Goal: Task Accomplishment & Management: Manage account settings

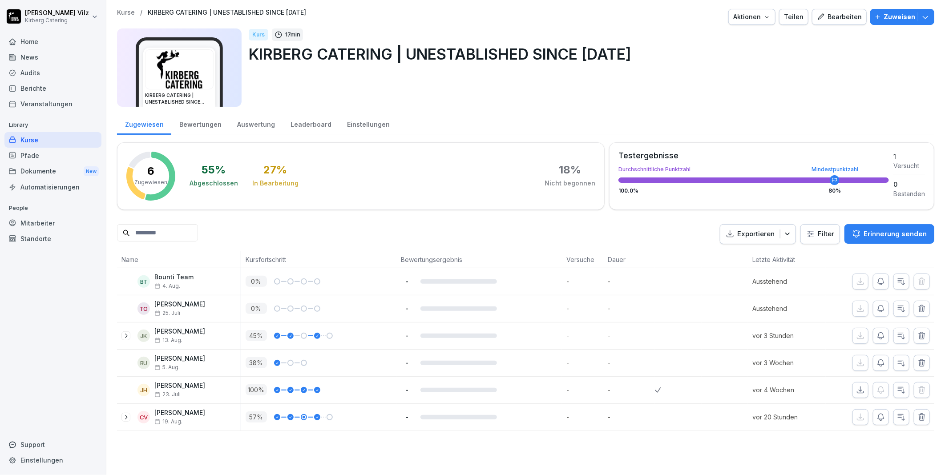
click at [30, 138] on div "Kurse" at bounding box center [52, 140] width 97 height 16
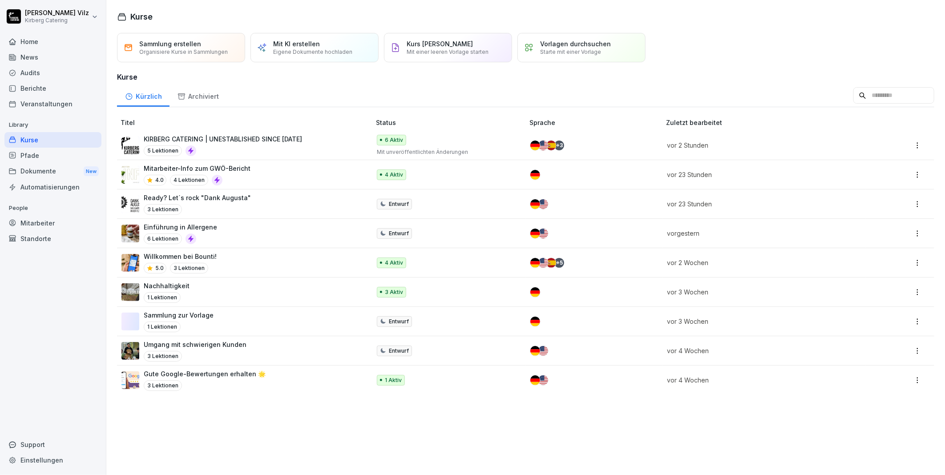
click at [261, 144] on div "KIRBERG CATERING | UNESTABLISHED SINCE 1982 5 Lektionen" at bounding box center [223, 145] width 158 height 22
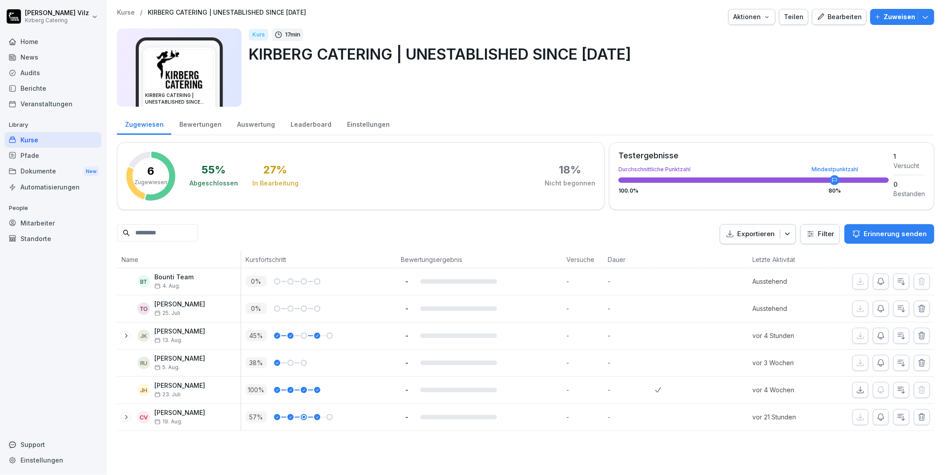
click at [921, 16] on icon "button" at bounding box center [925, 16] width 9 height 9
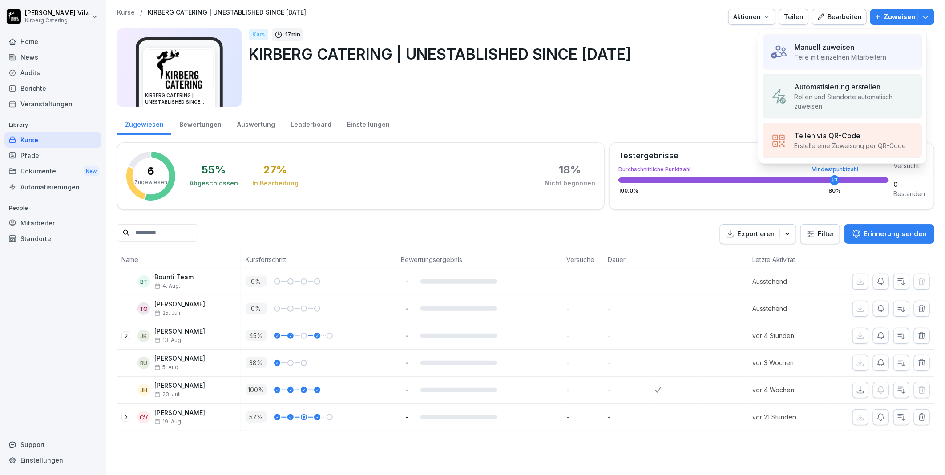
click at [638, 89] on div "Kurs 17 min KIRBERG CATERING | UNESTABLISHED SINCE 1982" at bounding box center [588, 67] width 678 height 78
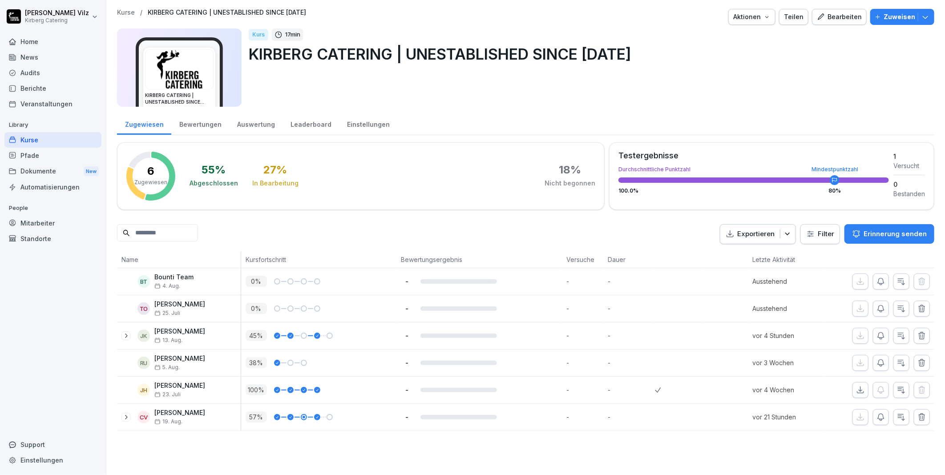
click at [29, 140] on div "Kurse" at bounding box center [52, 140] width 97 height 16
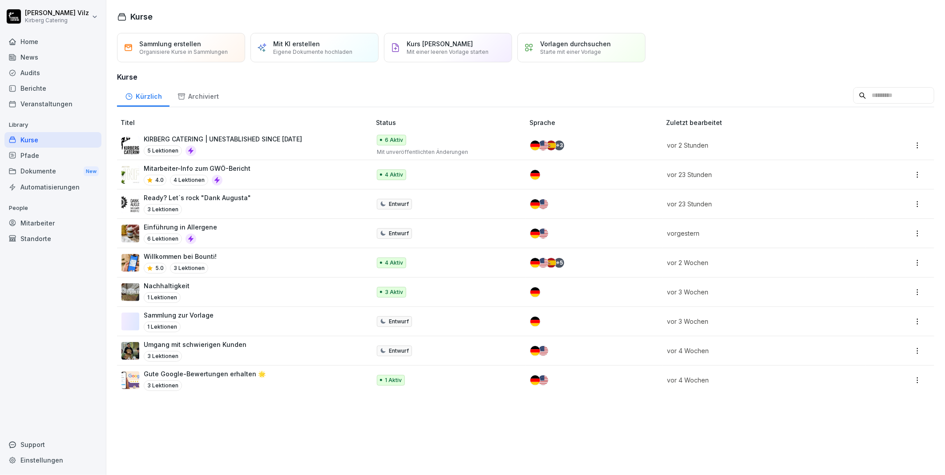
click at [256, 141] on p "KIRBERG CATERING | UNESTABLISHED SINCE 1982" at bounding box center [223, 138] width 158 height 9
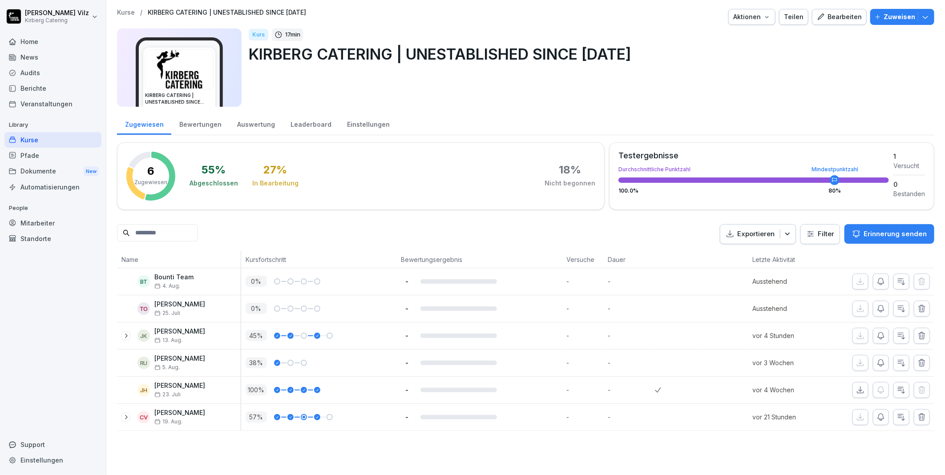
click at [841, 12] on div "Bearbeiten" at bounding box center [838, 17] width 45 height 10
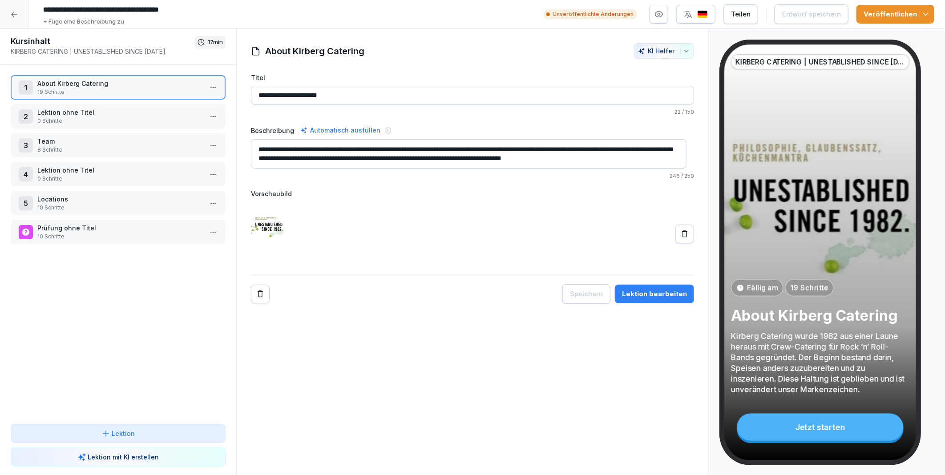
click at [881, 11] on div "Veröffentlichen" at bounding box center [895, 14] width 64 height 10
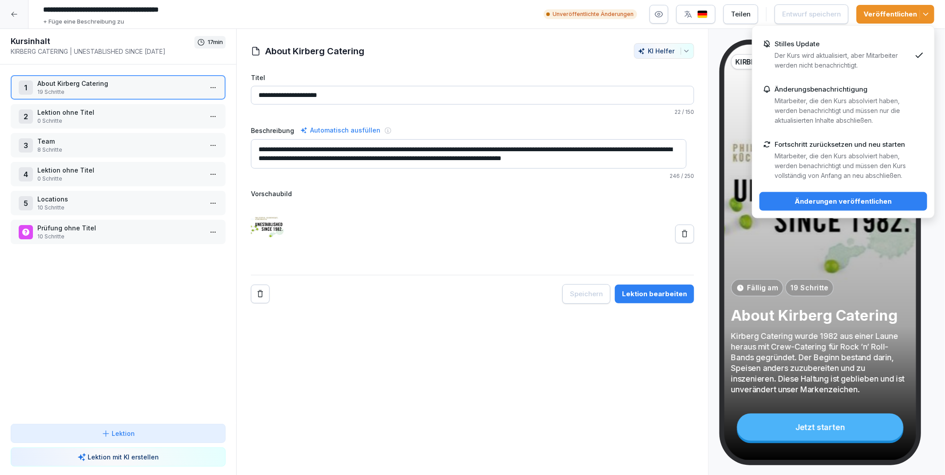
click at [811, 201] on div "Änderungen veröffentlichen" at bounding box center [842, 202] width 153 height 10
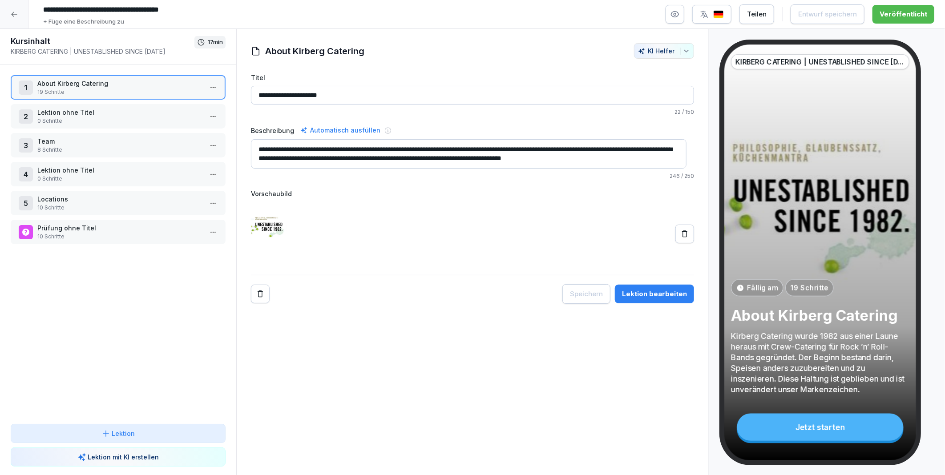
click at [12, 15] on icon at bounding box center [14, 14] width 6 height 5
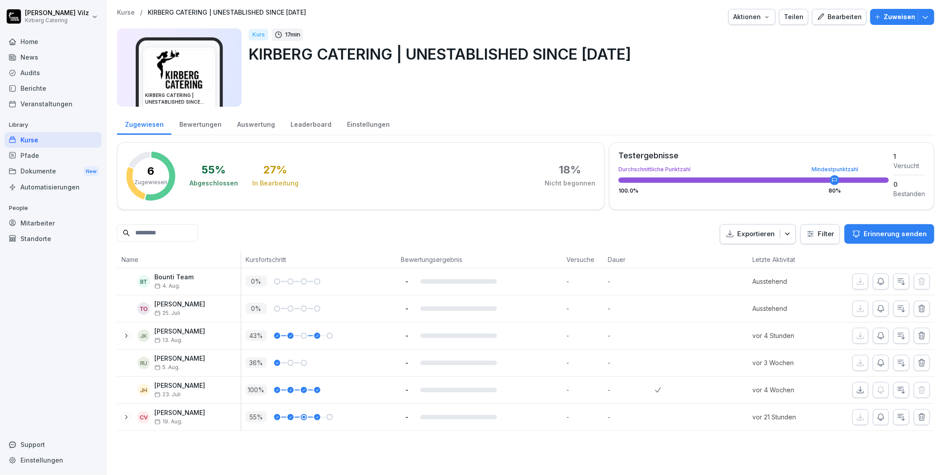
click at [921, 18] on icon "button" at bounding box center [925, 16] width 9 height 9
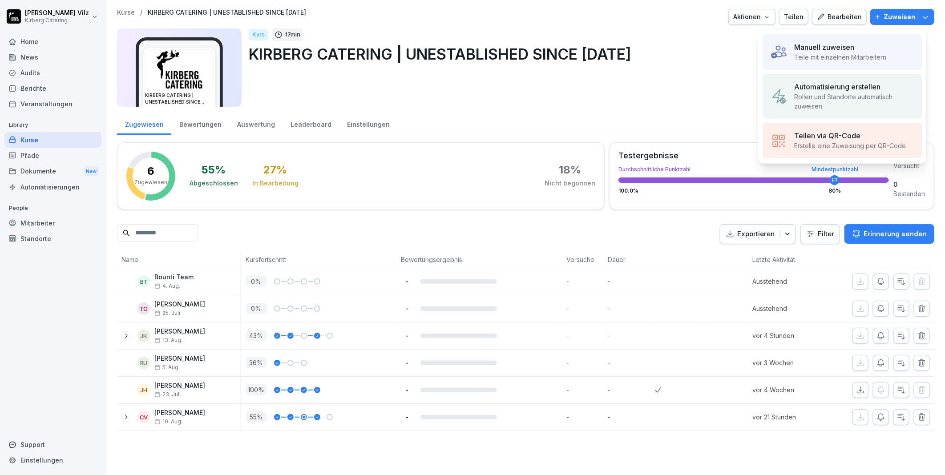
click at [702, 77] on div "Kurs 17 min KIRBERG CATERING | UNESTABLISHED SINCE 1982" at bounding box center [588, 67] width 678 height 78
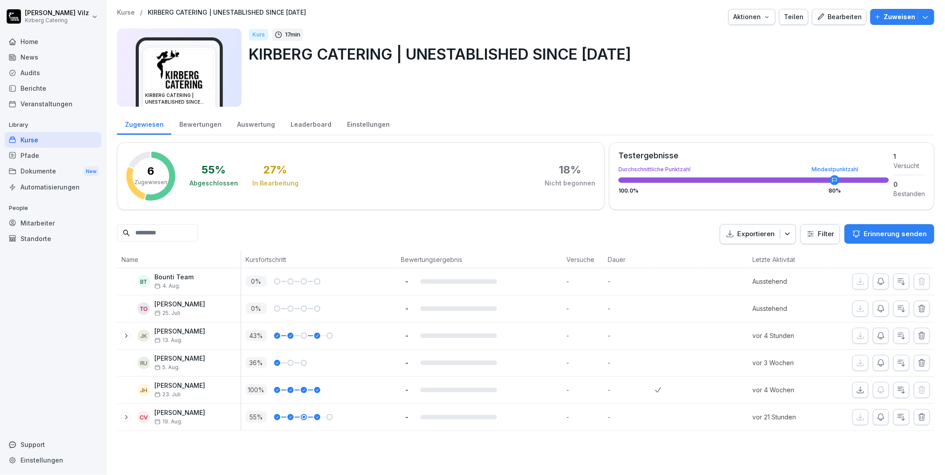
click at [123, 336] on icon at bounding box center [125, 335] width 7 height 7
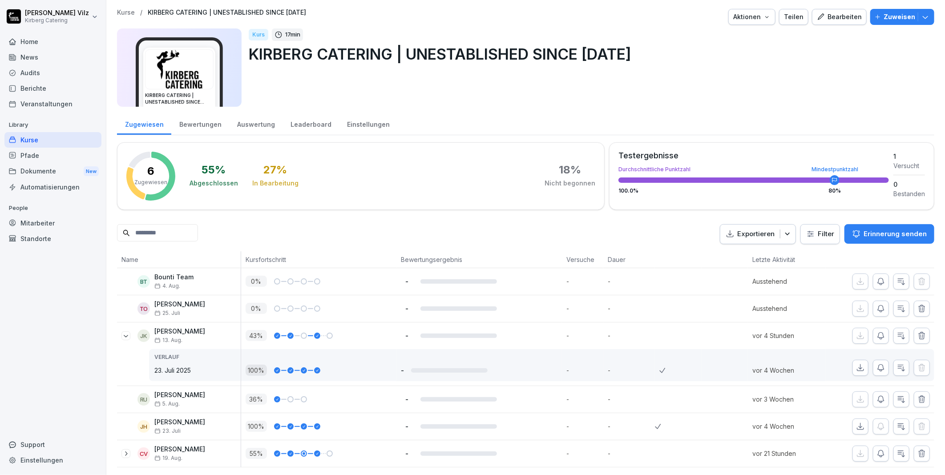
click at [123, 336] on icon at bounding box center [125, 335] width 7 height 7
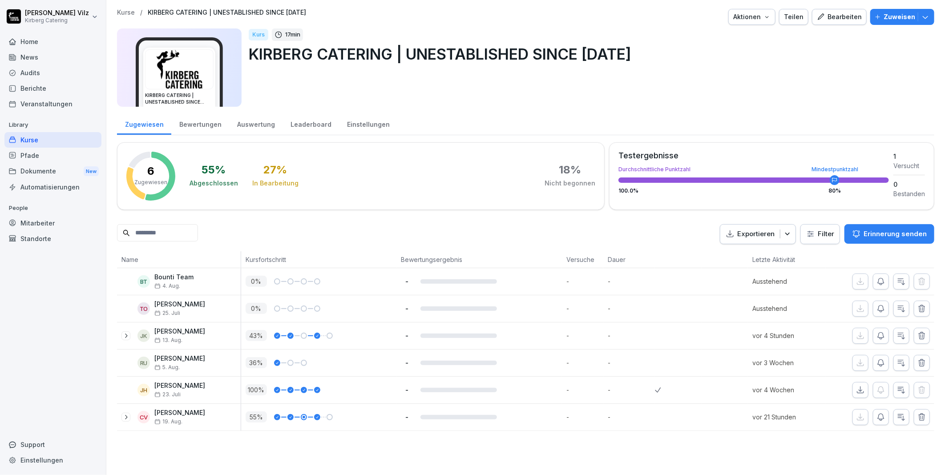
click at [125, 334] on icon at bounding box center [125, 335] width 7 height 7
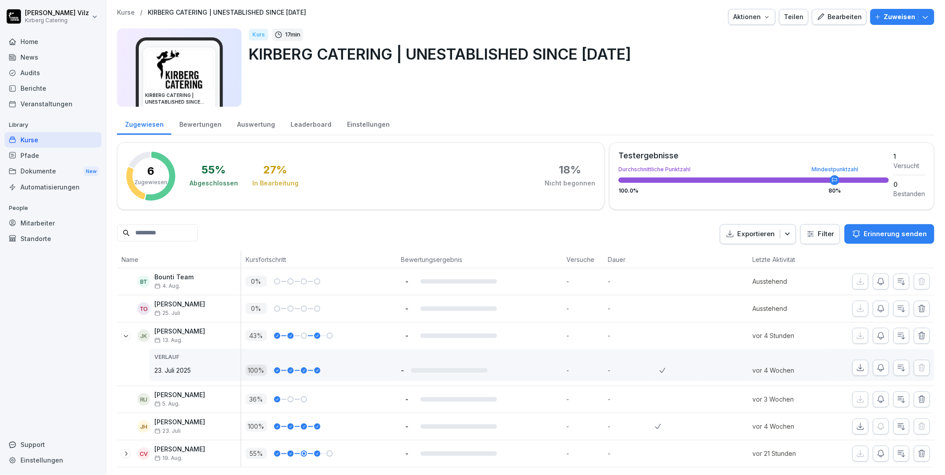
click at [125, 334] on icon at bounding box center [125, 335] width 7 height 7
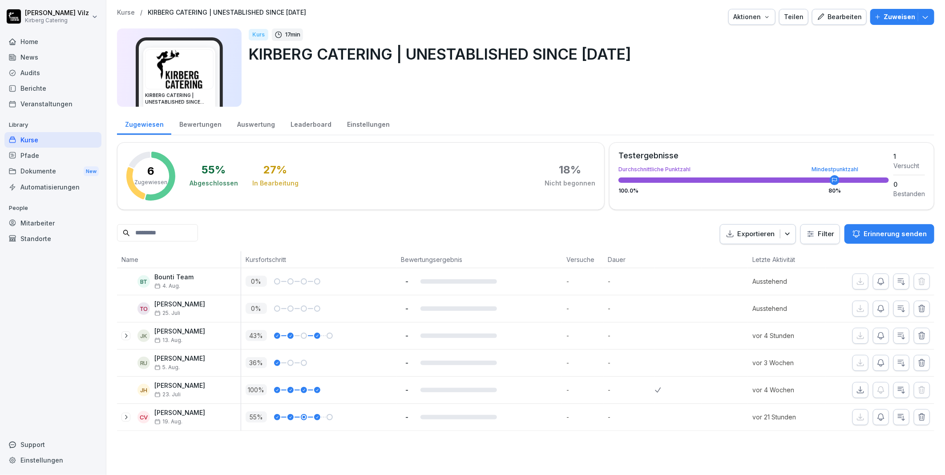
click at [125, 334] on icon at bounding box center [125, 335] width 7 height 7
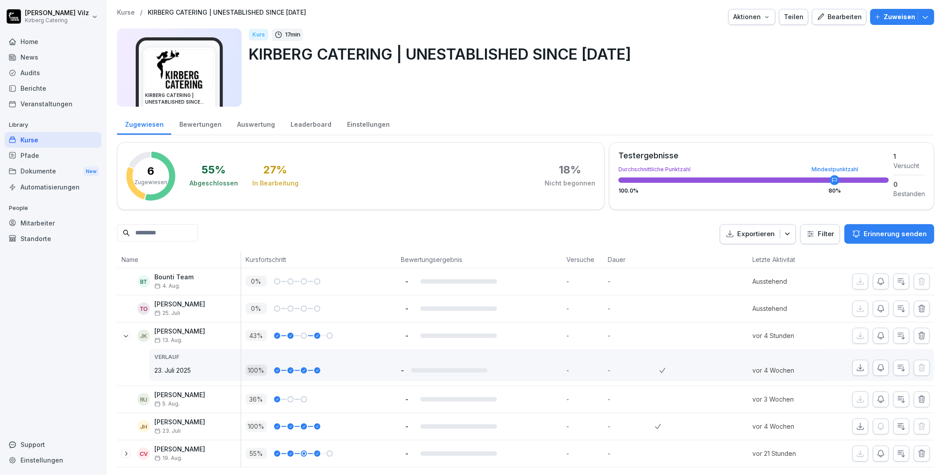
click at [125, 334] on icon at bounding box center [125, 335] width 7 height 7
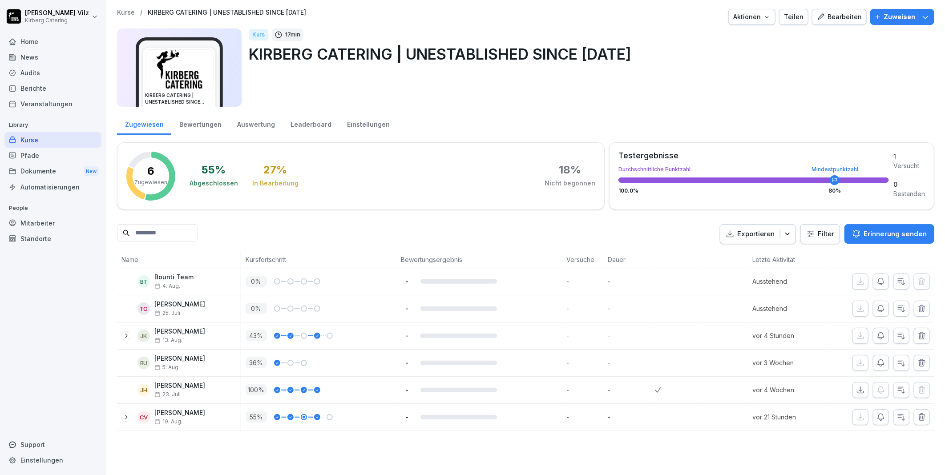
click at [125, 418] on icon at bounding box center [125, 417] width 7 height 7
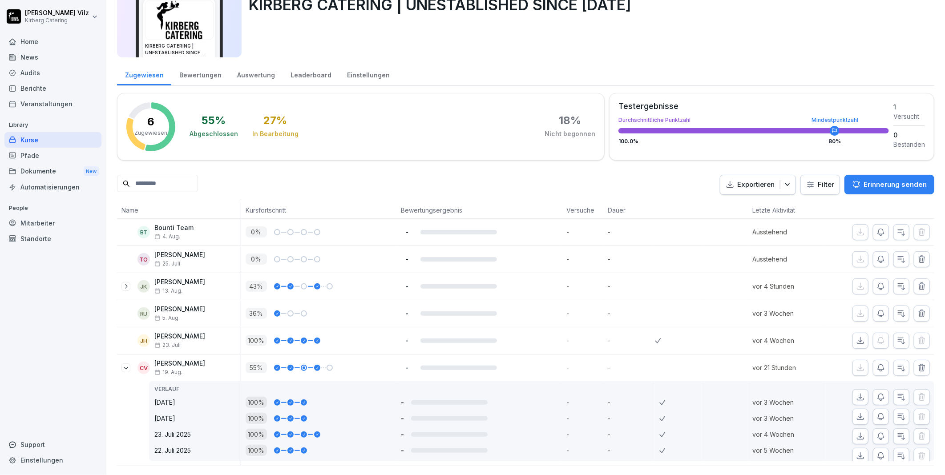
scroll to position [64, 0]
click at [128, 364] on icon at bounding box center [125, 367] width 7 height 7
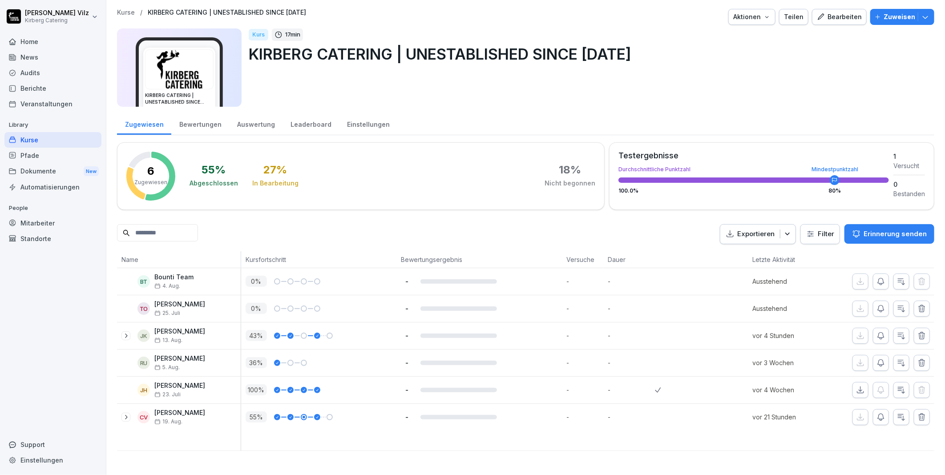
scroll to position [0, 0]
click at [126, 418] on icon at bounding box center [125, 417] width 7 height 7
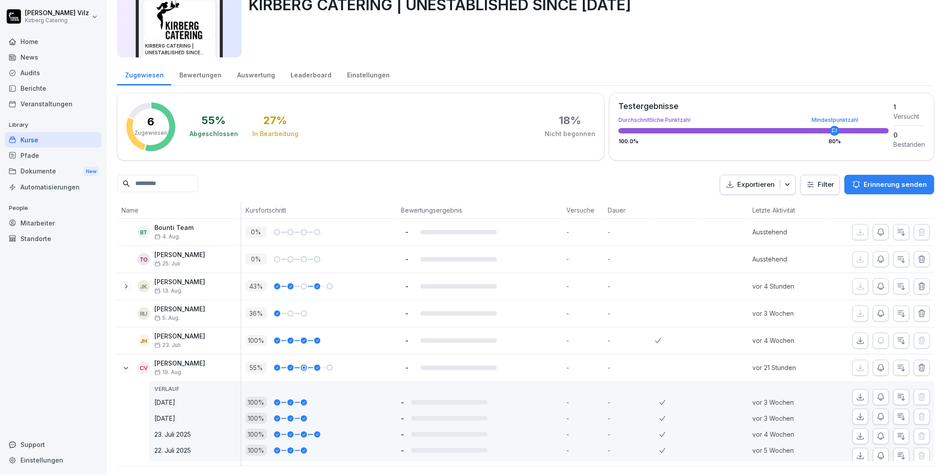
scroll to position [64, 0]
click at [125, 364] on icon at bounding box center [125, 367] width 7 height 7
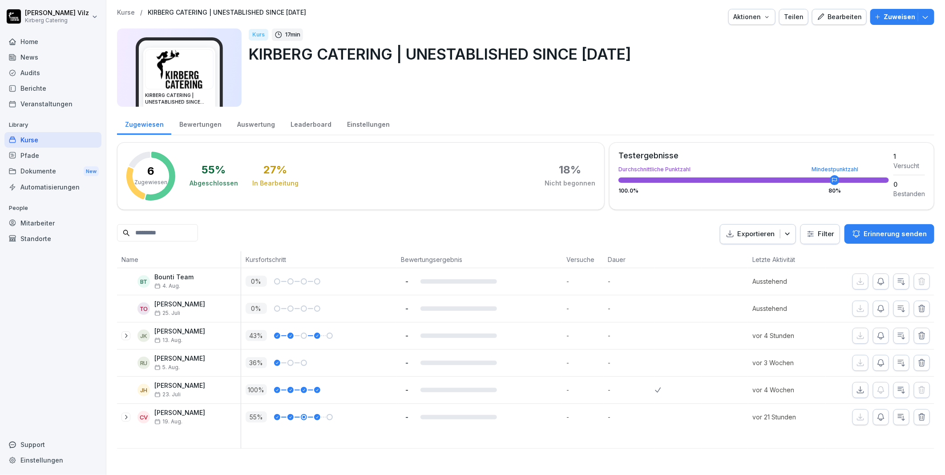
scroll to position [0, 0]
click at [125, 335] on icon at bounding box center [125, 335] width 7 height 7
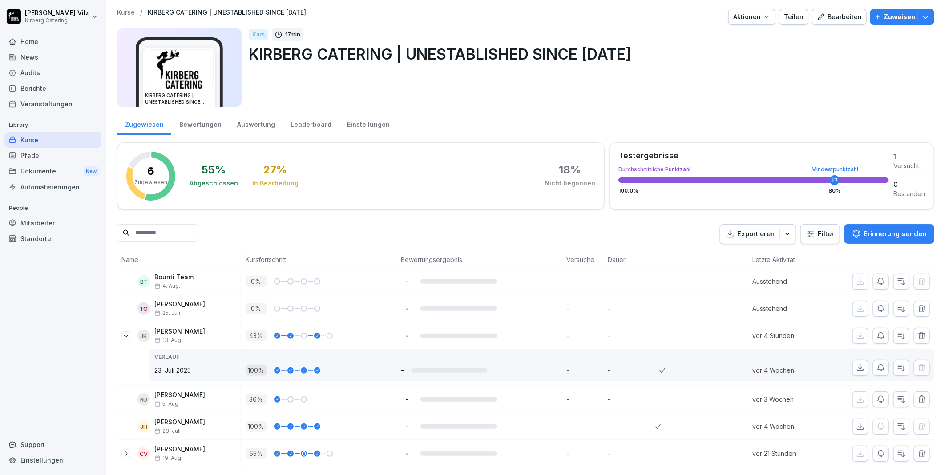
click at [126, 337] on icon at bounding box center [125, 335] width 7 height 7
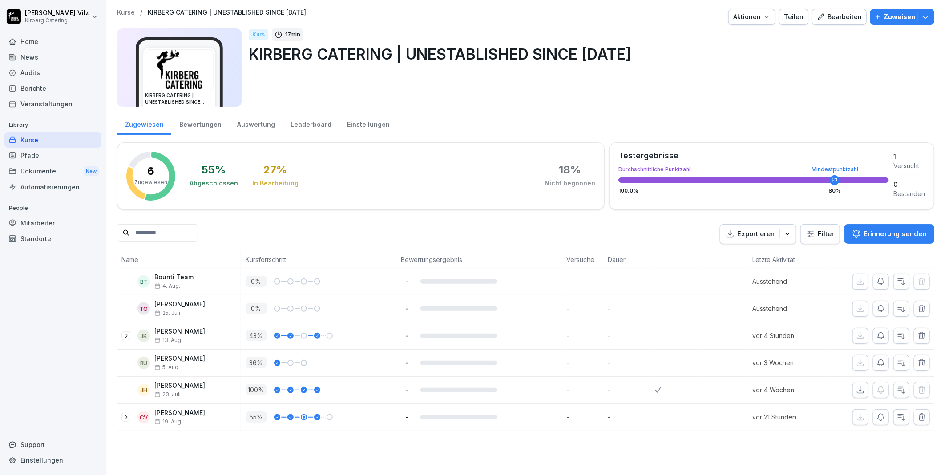
click at [54, 138] on div "Kurse" at bounding box center [52, 140] width 97 height 16
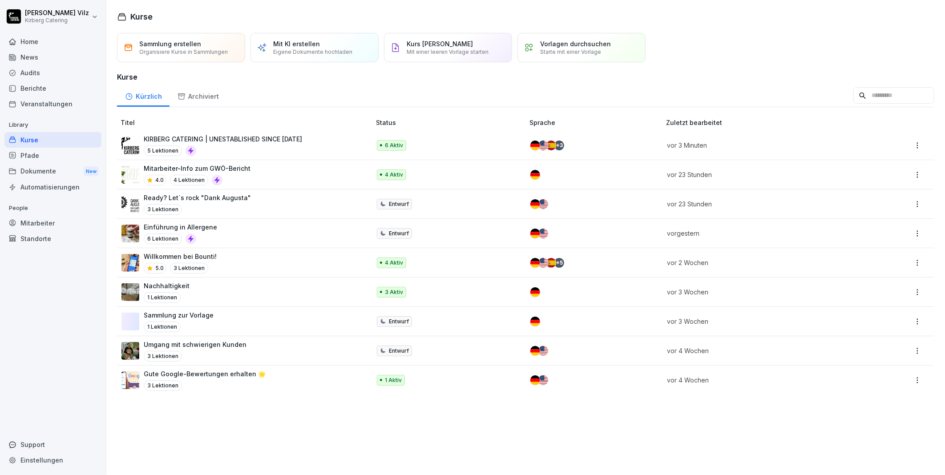
click at [260, 177] on div "Mitarbeiter-Info zum GWÖ-Bericht 4.0 4 Lektionen" at bounding box center [241, 175] width 240 height 22
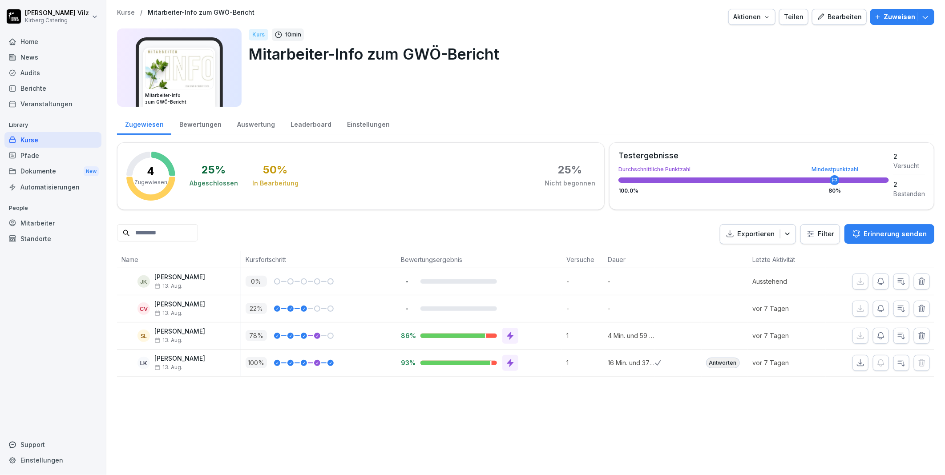
click at [27, 140] on div "Kurse" at bounding box center [52, 140] width 97 height 16
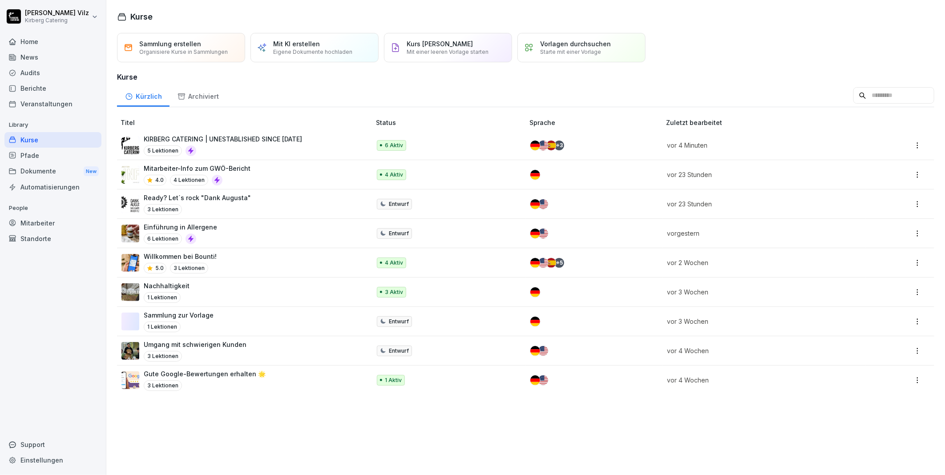
click at [52, 139] on div "Kurse" at bounding box center [52, 140] width 97 height 16
click at [32, 139] on div "Kurse" at bounding box center [52, 140] width 97 height 16
click at [38, 141] on div "Kurse" at bounding box center [52, 140] width 97 height 16
click at [37, 141] on div "Kurse" at bounding box center [52, 140] width 97 height 16
click at [224, 139] on p "KIRBERG CATERING | UNESTABLISHED SINCE [DATE]" at bounding box center [223, 138] width 158 height 9
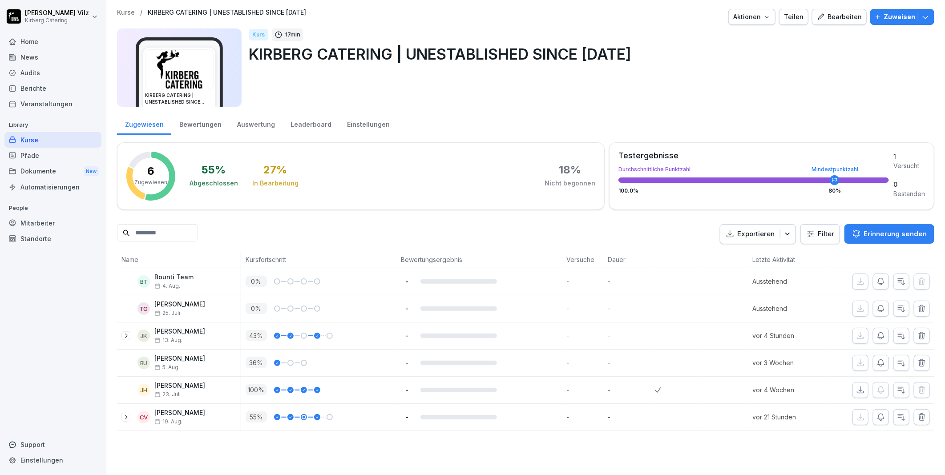
click at [921, 16] on icon "button" at bounding box center [925, 16] width 9 height 9
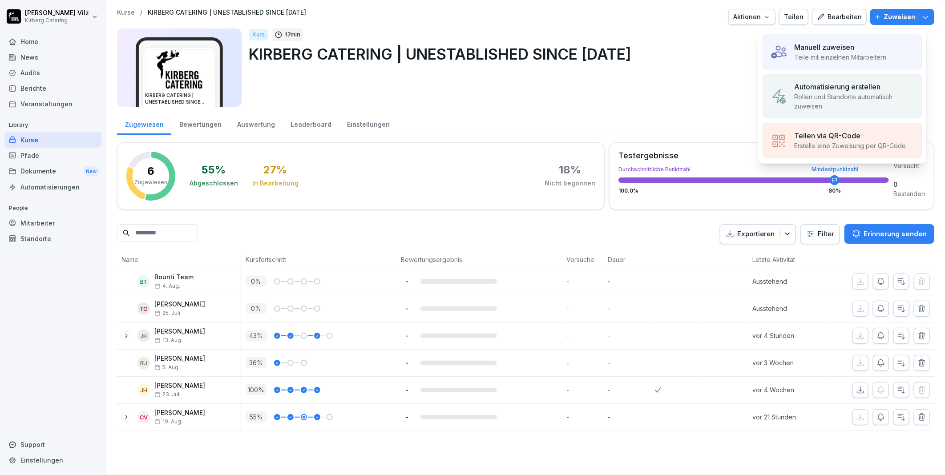
click at [881, 52] on p "Teile mit einzelnen Mitarbeitern" at bounding box center [840, 56] width 92 height 9
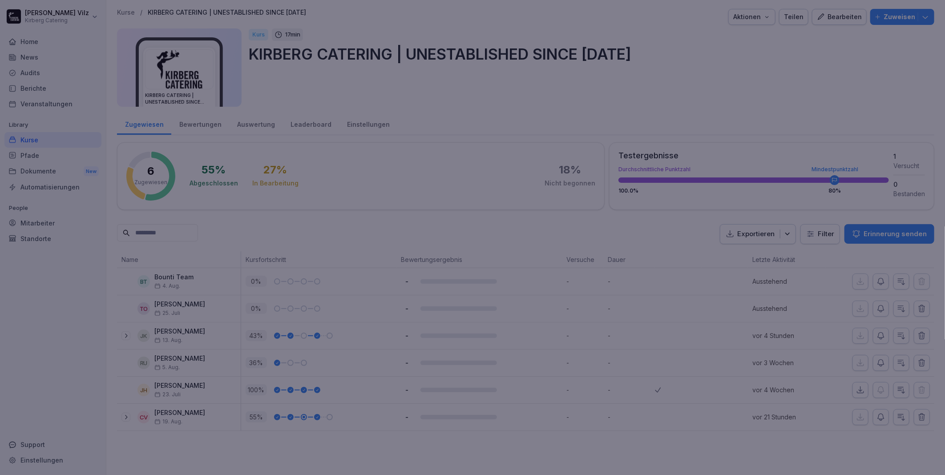
click at [722, 79] on div at bounding box center [472, 237] width 945 height 475
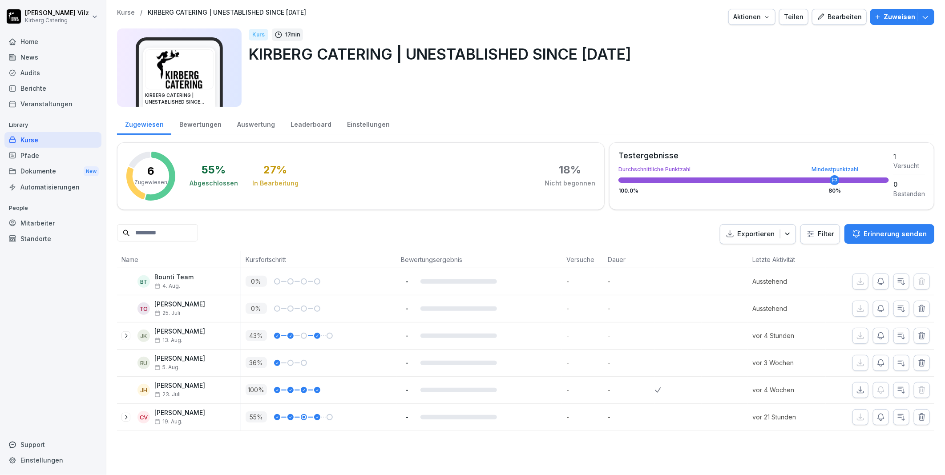
click at [921, 18] on icon "button" at bounding box center [925, 16] width 9 height 9
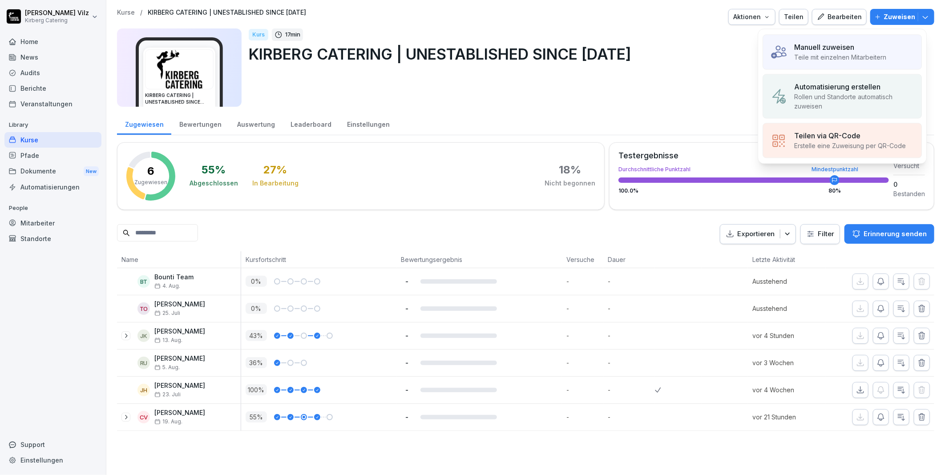
click at [846, 52] on p "Teile mit einzelnen Mitarbeitern" at bounding box center [840, 56] width 92 height 9
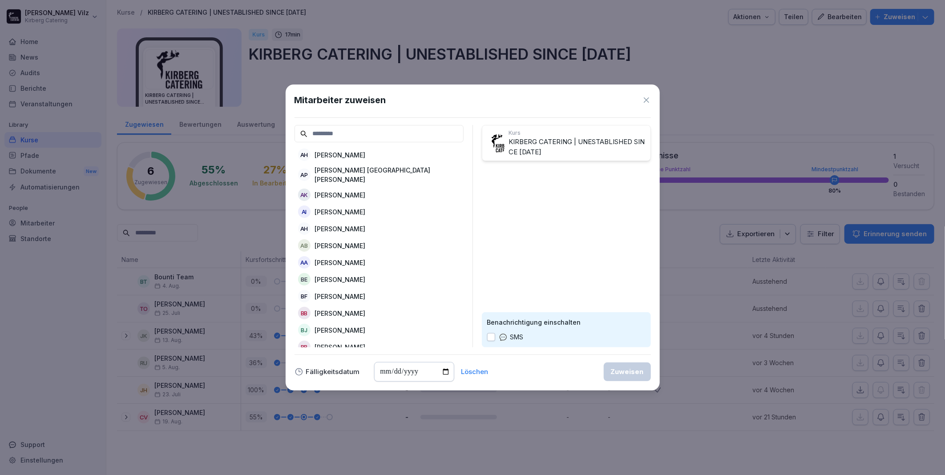
click at [646, 101] on icon at bounding box center [645, 99] width 5 height 5
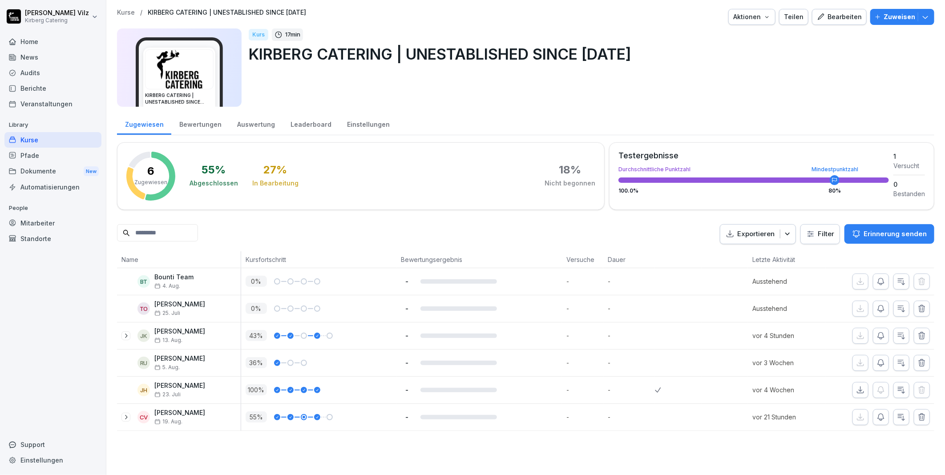
click at [909, 15] on div "Zuweisen" at bounding box center [901, 17] width 55 height 10
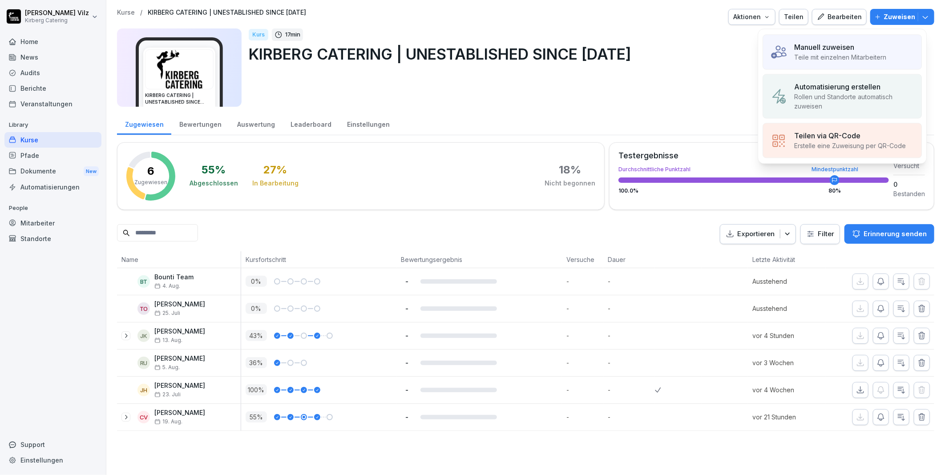
click at [817, 91] on p "Automatisierung erstellen" at bounding box center [837, 86] width 86 height 11
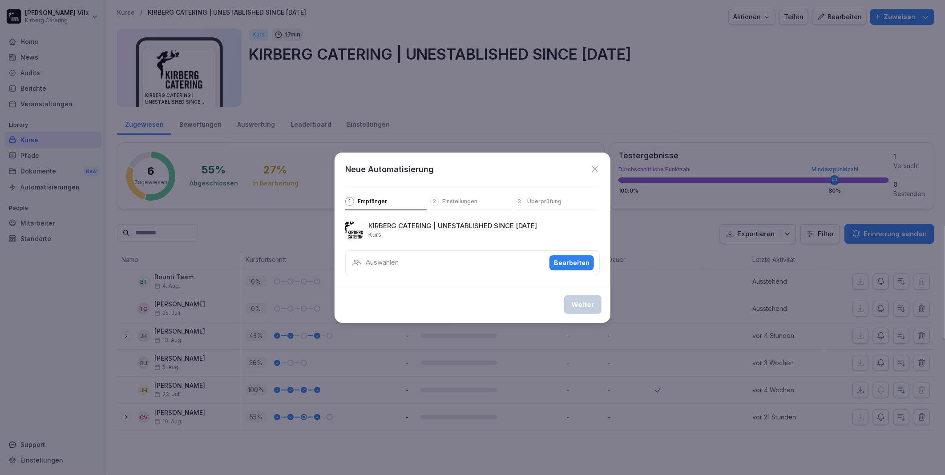
click at [555, 260] on button "Bearbeiten" at bounding box center [571, 262] width 44 height 15
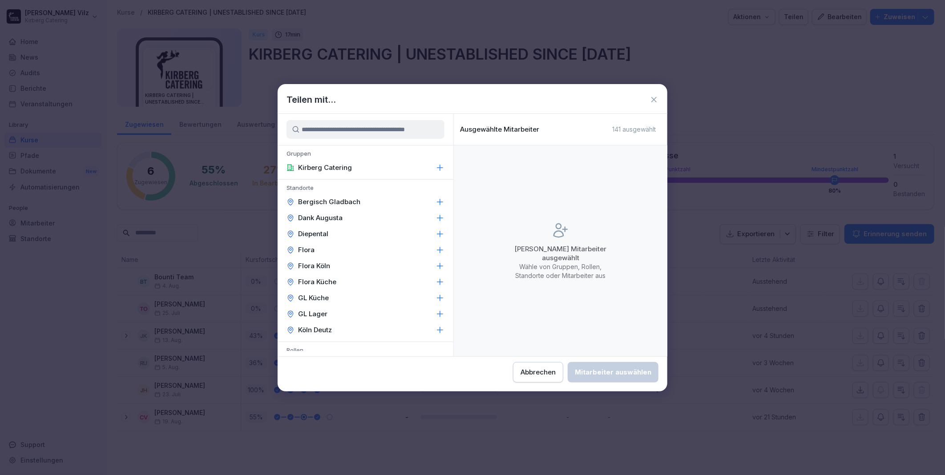
click at [323, 169] on p "Kirberg Catering" at bounding box center [325, 167] width 54 height 9
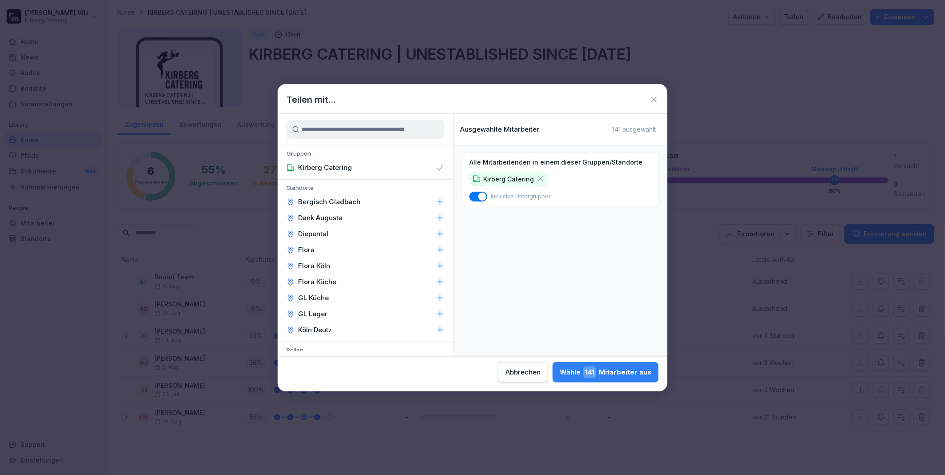
click at [606, 369] on div "Wähle 141 Mitarbeiter aus" at bounding box center [605, 372] width 92 height 12
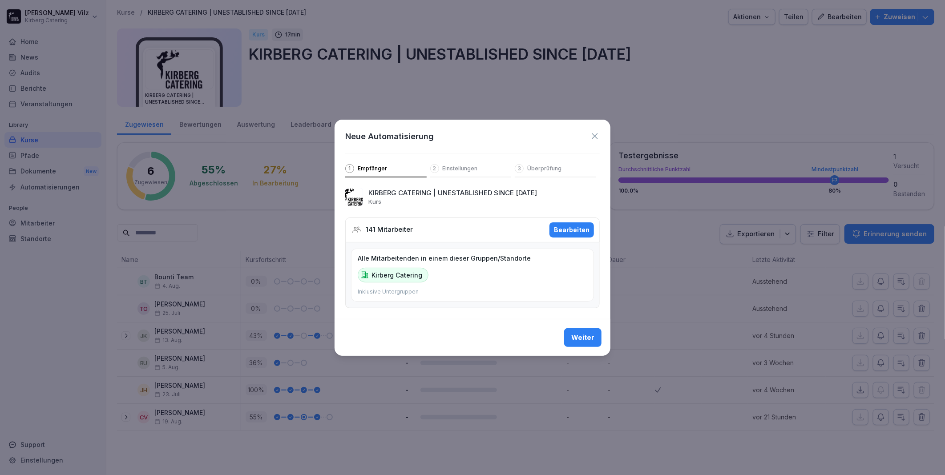
click at [583, 337] on div "Weiter" at bounding box center [582, 338] width 23 height 10
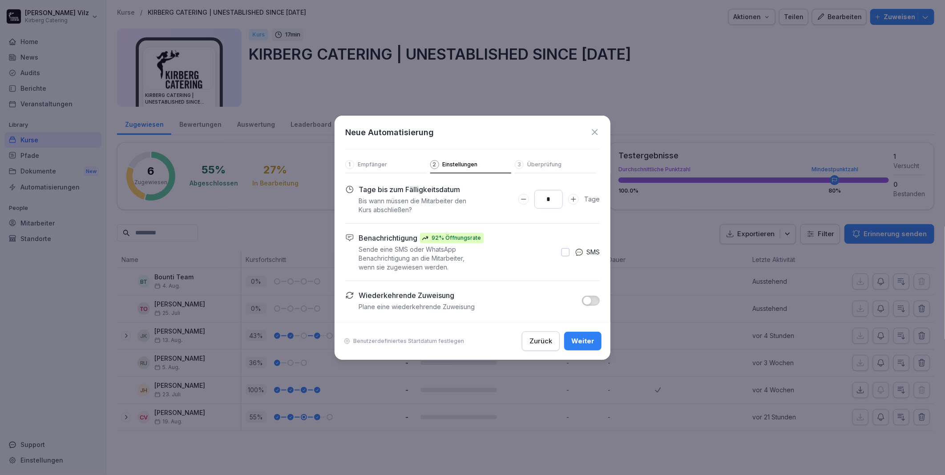
click at [594, 344] on div "Weiter" at bounding box center [582, 341] width 23 height 10
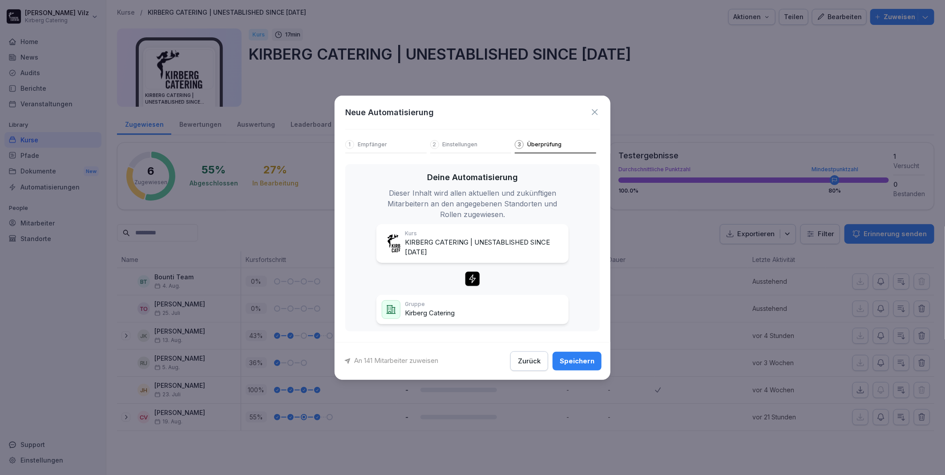
click at [594, 112] on icon at bounding box center [594, 112] width 6 height 6
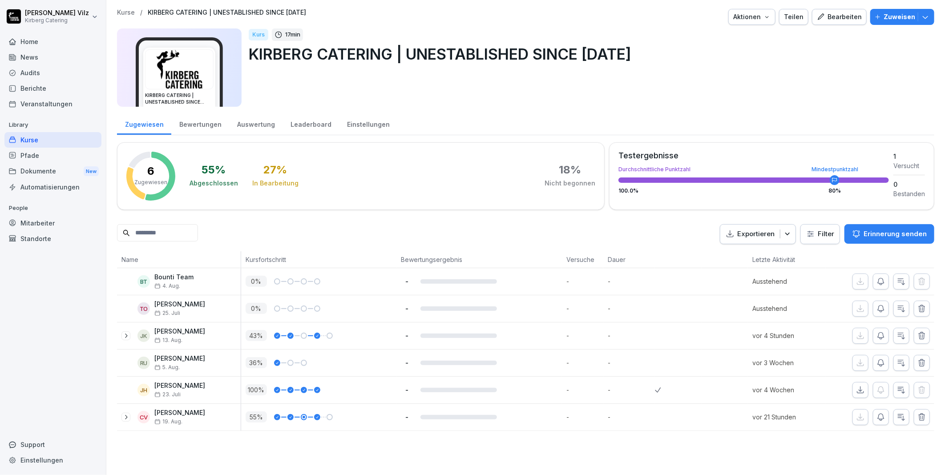
click at [24, 142] on div "Kurse" at bounding box center [52, 140] width 97 height 16
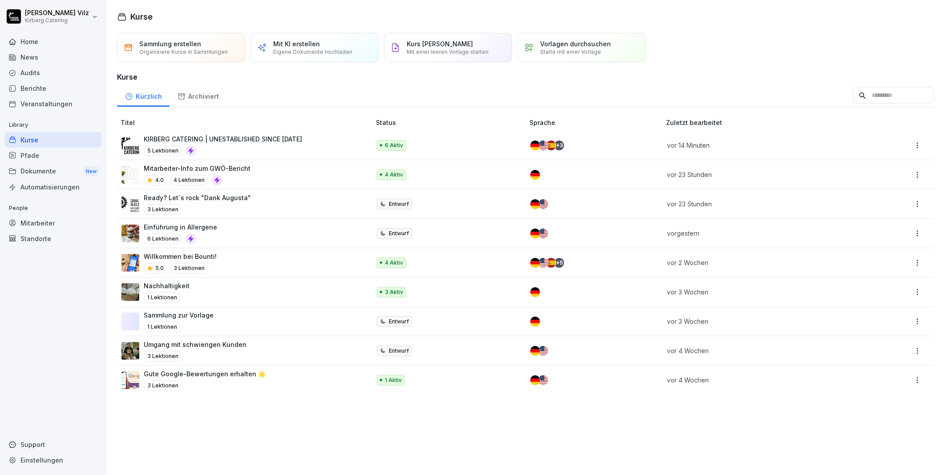
click at [251, 171] on div "Mitarbeiter-Info zum GWÖ-Bericht 4.0 4 Lektionen" at bounding box center [241, 175] width 240 height 22
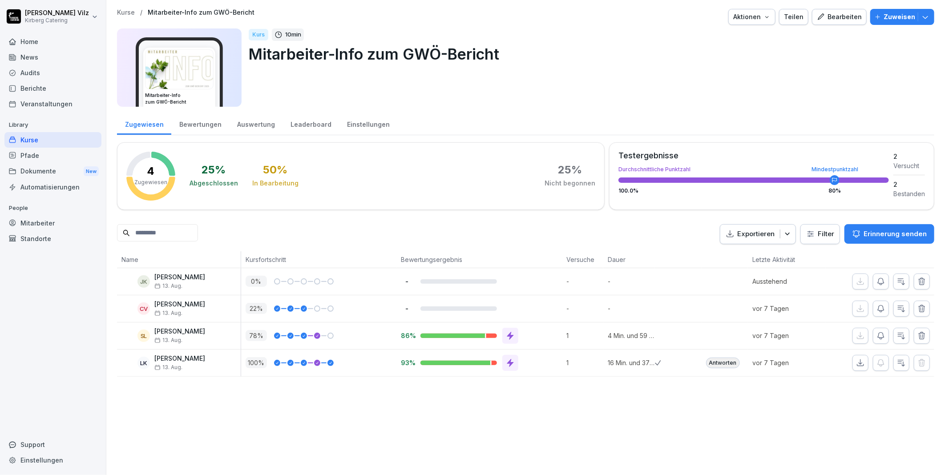
click at [768, 16] on icon "button" at bounding box center [766, 16] width 7 height 7
click at [744, 65] on p "Zertifikatseinstellungen" at bounding box center [726, 68] width 68 height 8
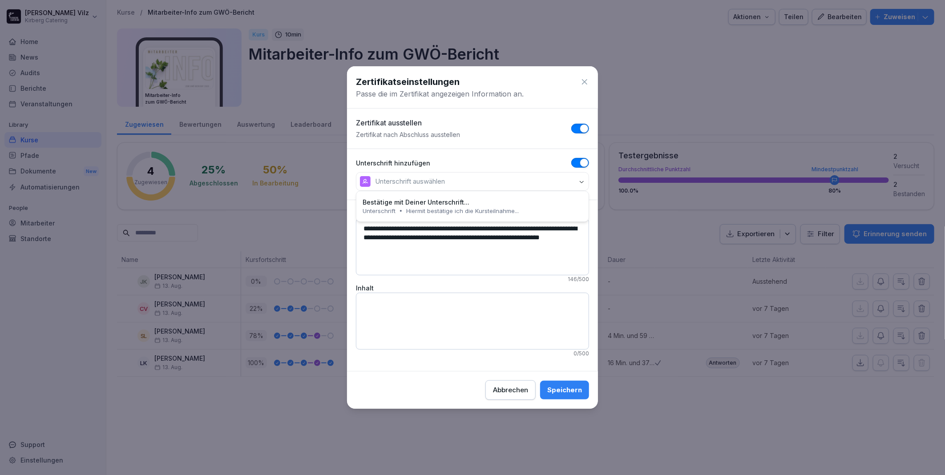
click at [397, 181] on p "Unterschrift auswählen" at bounding box center [410, 181] width 70 height 9
click at [420, 183] on p "Bestätige mit Deiner Unterschrift..." at bounding box center [430, 181] width 111 height 9
click at [434, 183] on p "Bestätige mit Deiner Unterschrift..." at bounding box center [430, 181] width 111 height 9
click at [559, 391] on div "Speichern" at bounding box center [564, 390] width 35 height 10
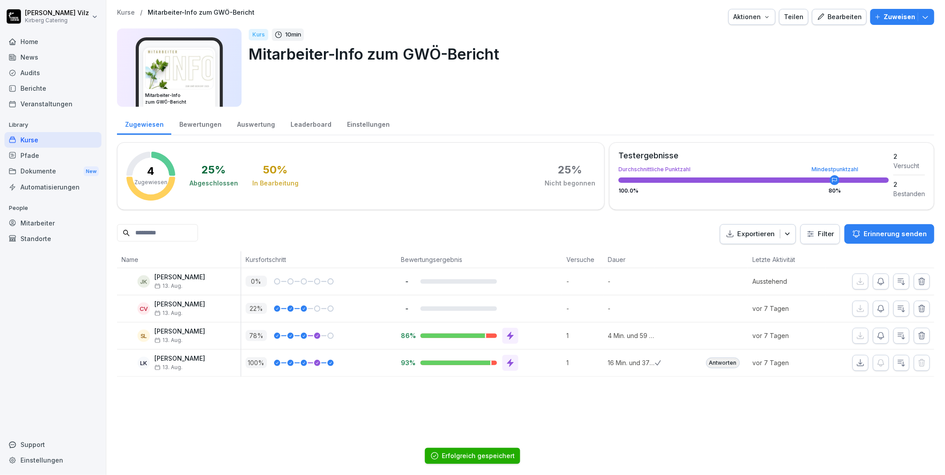
click at [764, 15] on icon "button" at bounding box center [766, 16] width 7 height 7
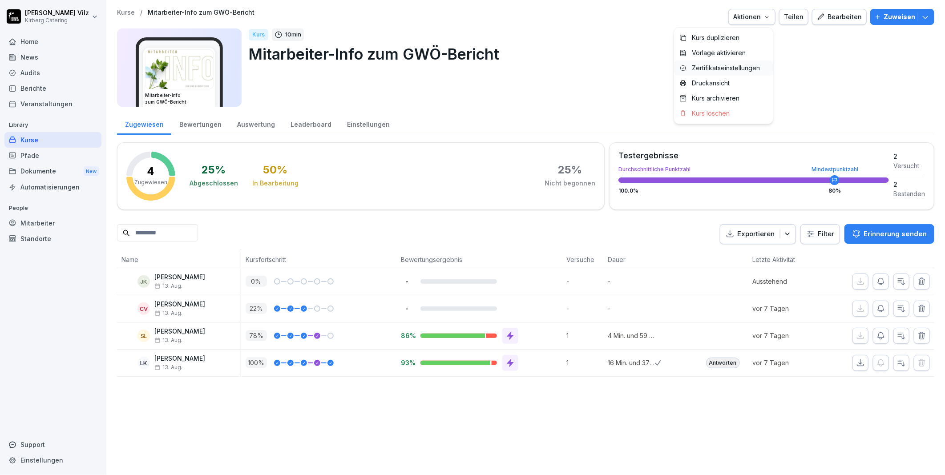
click at [738, 64] on p "Zertifikatseinstellungen" at bounding box center [726, 68] width 68 height 8
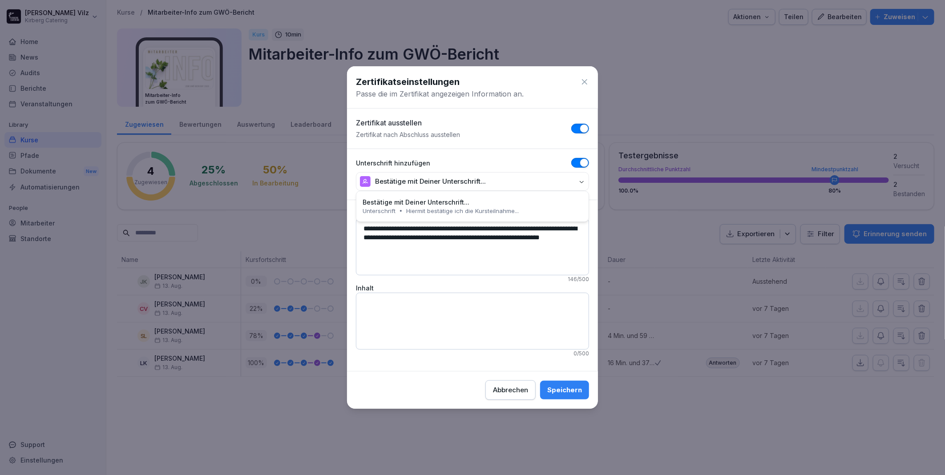
click at [500, 184] on button "Bestätige mit Deiner Unterschrift..." at bounding box center [472, 181] width 233 height 19
click at [474, 181] on p "Bestätige mit Deiner Unterschrift..." at bounding box center [430, 181] width 111 height 9
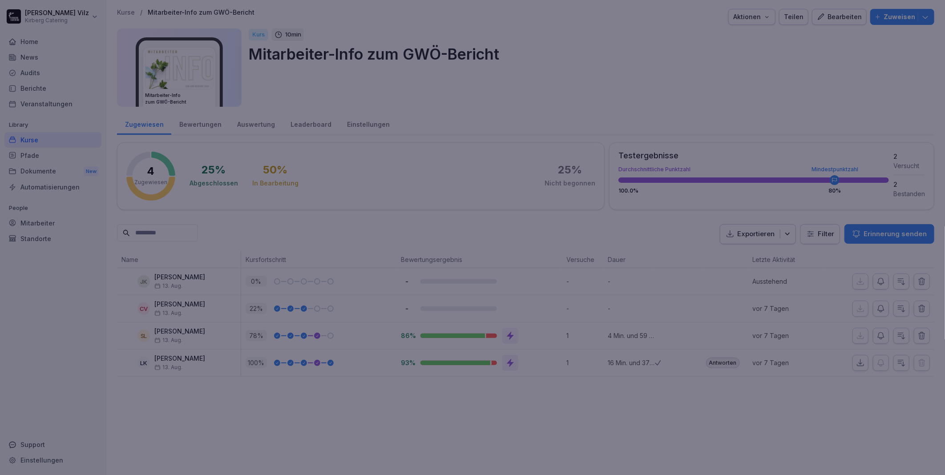
click at [669, 78] on div at bounding box center [472, 237] width 945 height 475
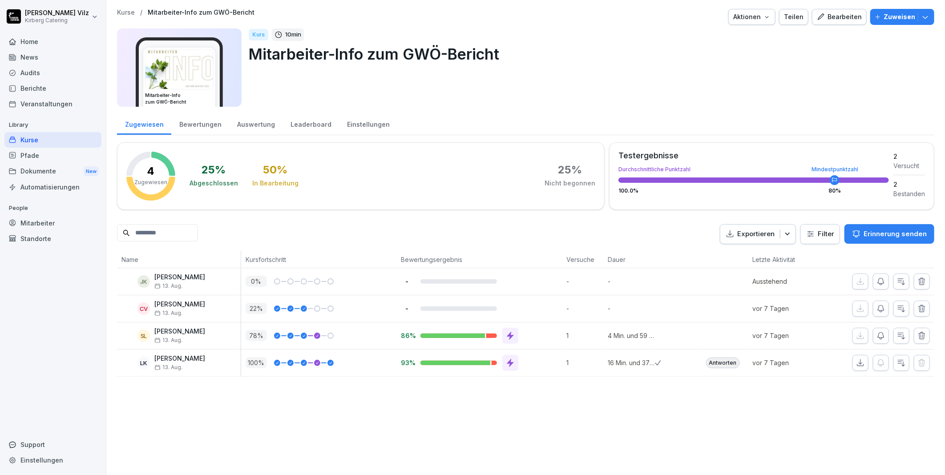
click at [756, 16] on div "Aktionen" at bounding box center [751, 17] width 37 height 10
click at [726, 67] on p "Zertifikatseinstellungen" at bounding box center [726, 68] width 68 height 8
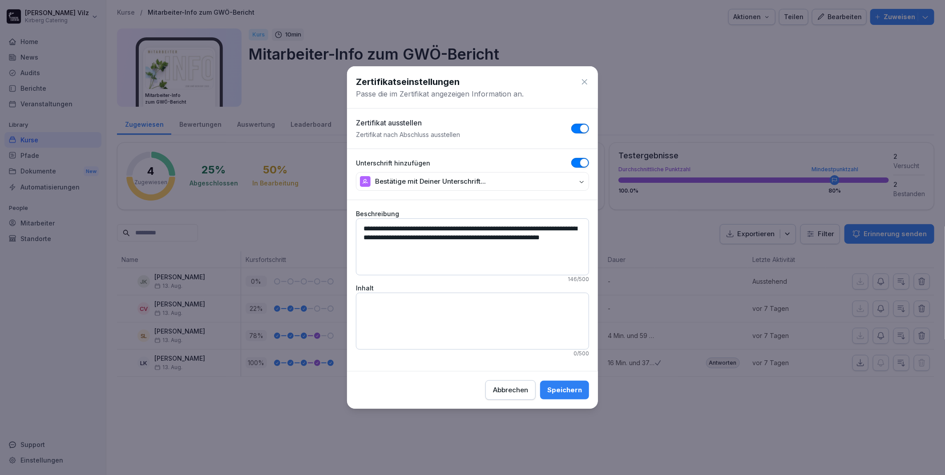
click at [563, 391] on div "Speichern" at bounding box center [564, 390] width 35 height 10
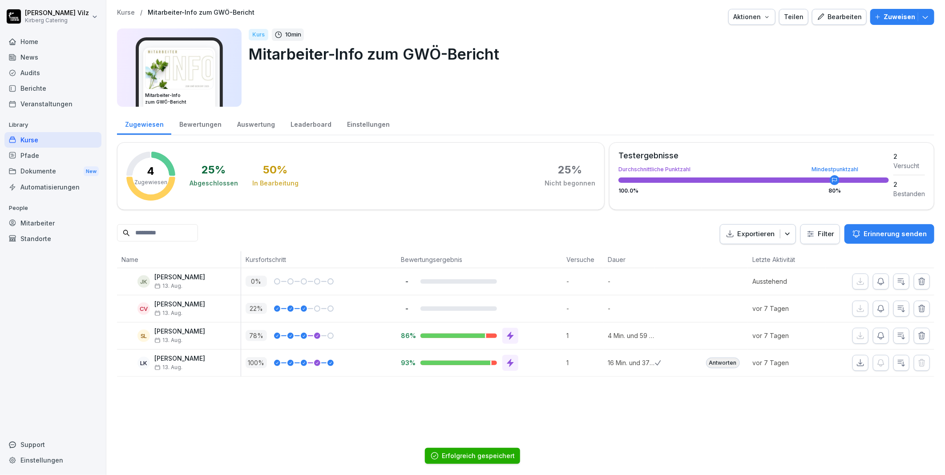
click at [357, 409] on div "Kurse / Mitarbeiter-Info zum GWÖ-Bericht Aktionen Teilen Bearbeiten Zuweisen Mi…" at bounding box center [525, 237] width 838 height 475
click at [185, 361] on p "Lucie Klotz" at bounding box center [179, 359] width 51 height 8
click at [856, 361] on icon "button" at bounding box center [860, 362] width 9 height 9
click at [785, 233] on icon "button" at bounding box center [787, 234] width 4 height 3
click at [783, 231] on icon "button" at bounding box center [787, 233] width 9 height 9
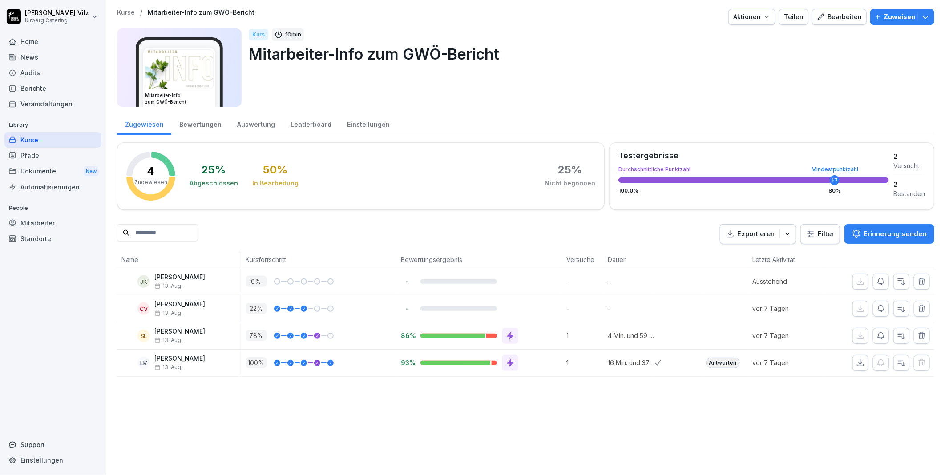
click at [37, 139] on div "Kurse" at bounding box center [52, 140] width 97 height 16
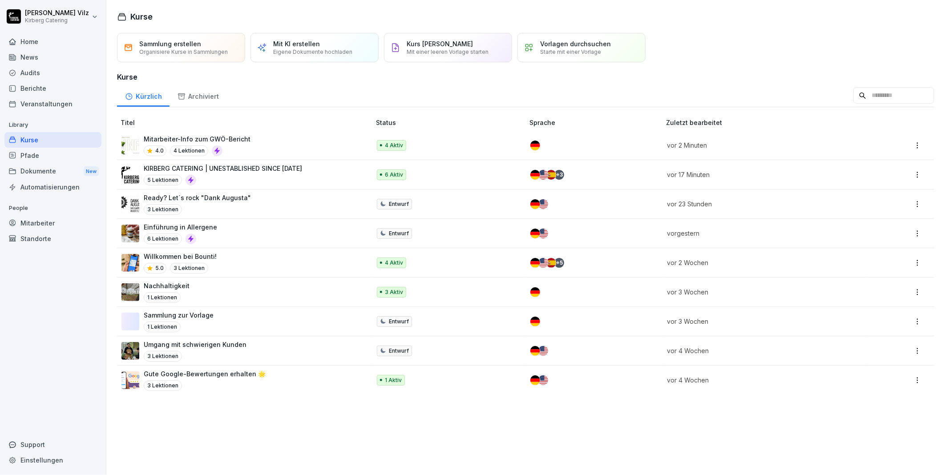
click at [56, 140] on div "Kurse" at bounding box center [52, 140] width 97 height 16
click at [262, 261] on div "Willkommen bei Bounti! 5.0 3 Lektionen" at bounding box center [241, 263] width 240 height 22
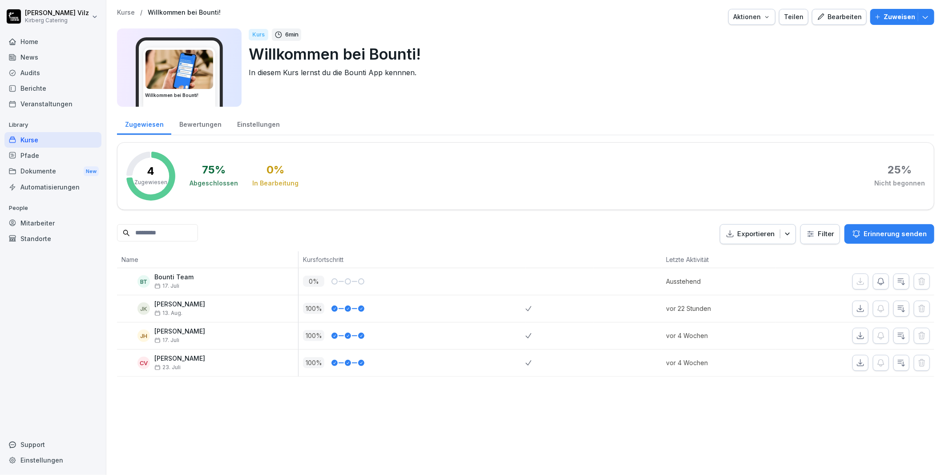
click at [32, 140] on div "Kurse" at bounding box center [52, 140] width 97 height 16
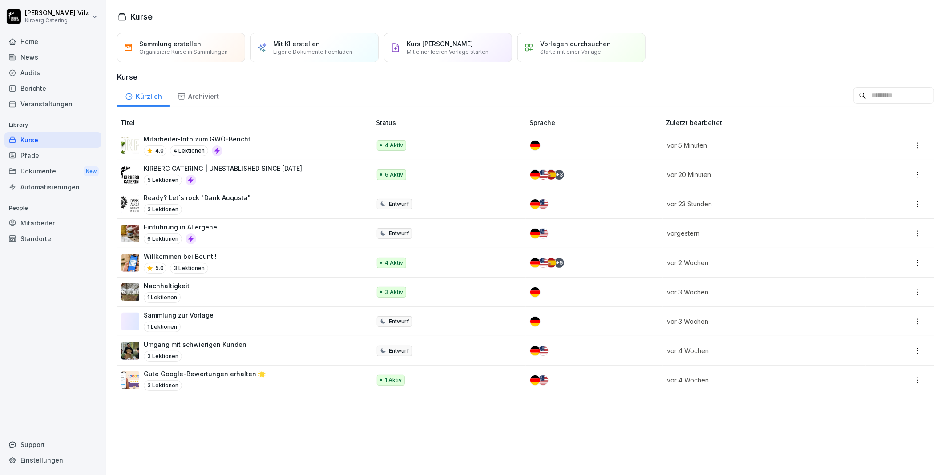
click at [190, 52] on p "Organisiere Kurse in Sammlungen" at bounding box center [183, 51] width 88 height 7
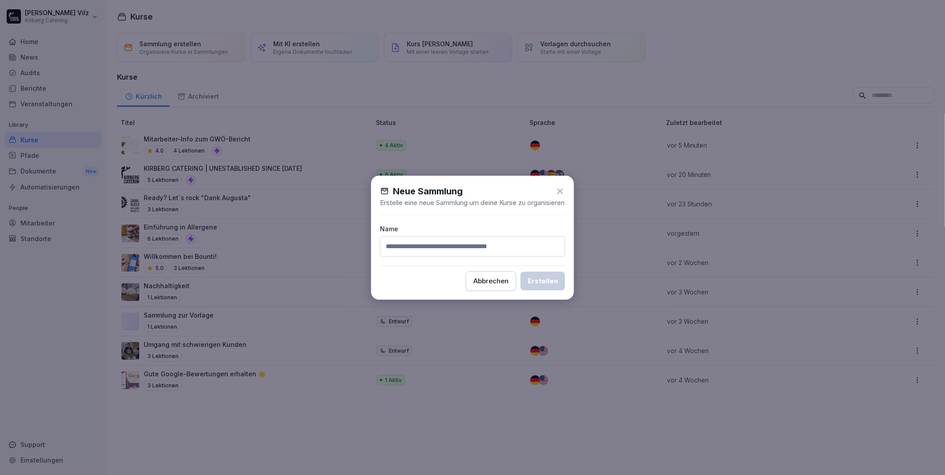
click at [561, 188] on icon at bounding box center [560, 191] width 6 height 6
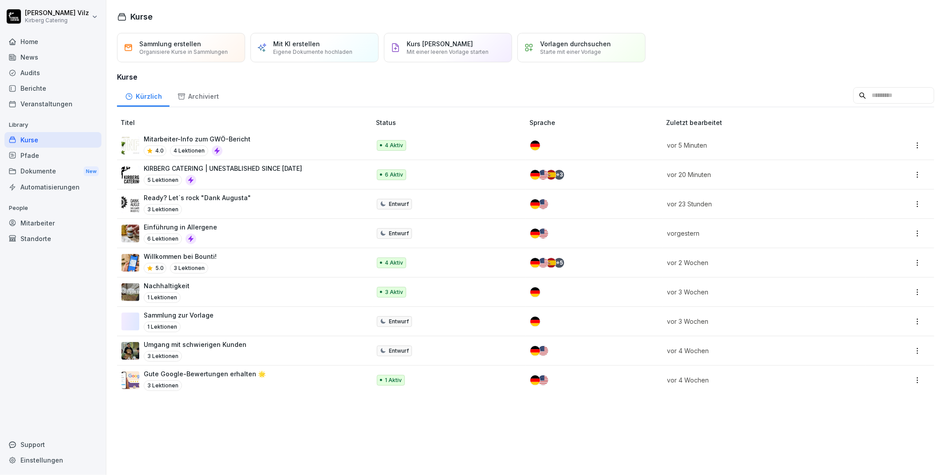
click at [35, 155] on div "Pfade" at bounding box center [52, 156] width 97 height 16
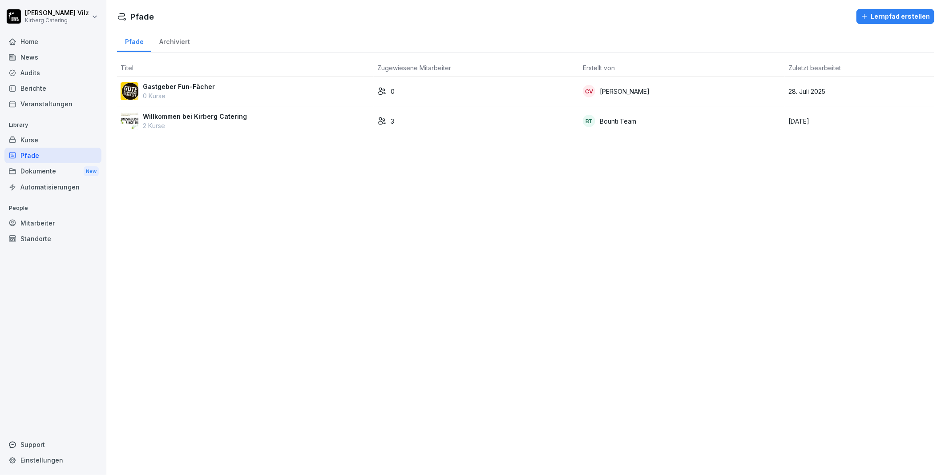
click at [37, 138] on div "Kurse" at bounding box center [52, 140] width 97 height 16
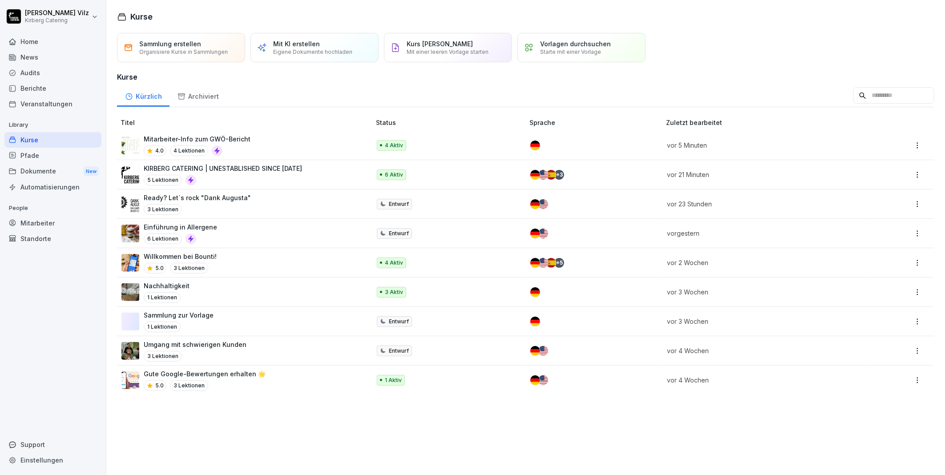
click at [43, 175] on div "Dokumente New" at bounding box center [52, 171] width 97 height 16
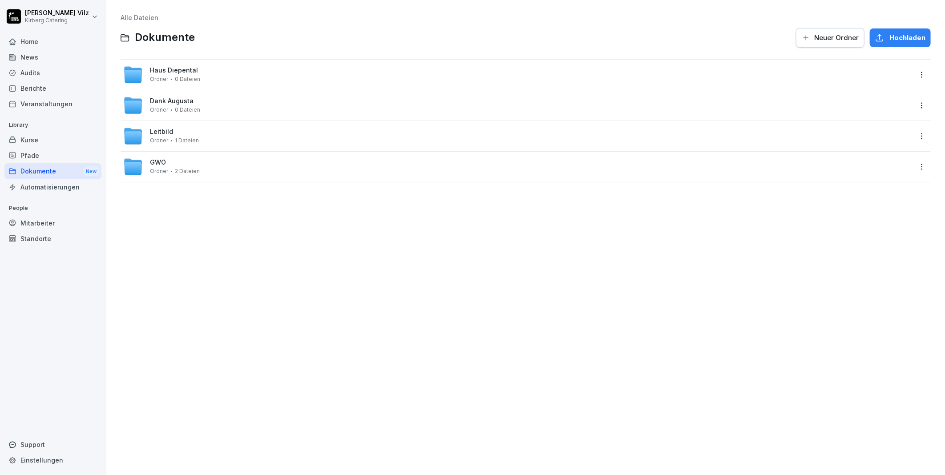
click at [40, 140] on div "Kurse" at bounding box center [52, 140] width 97 height 16
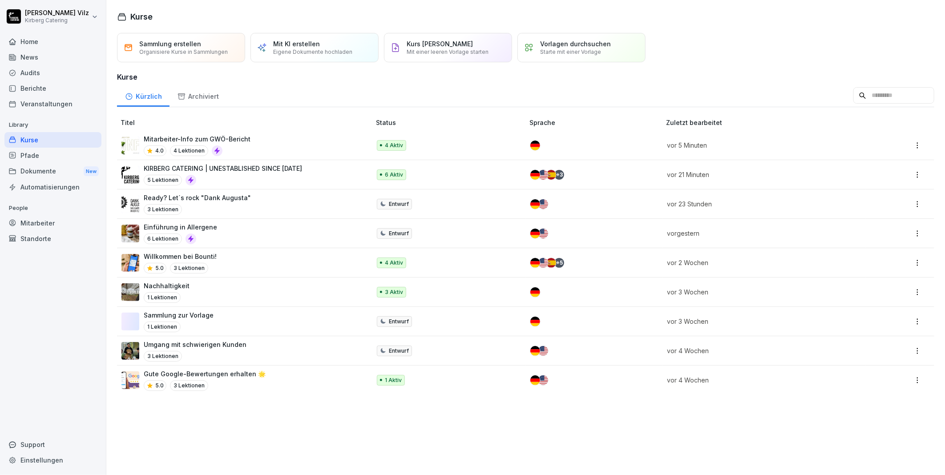
click at [292, 426] on div "Sammlung erstellen Organisiere Kurse in Sammlungen Mit KI erstellen Eigene Doku…" at bounding box center [525, 251] width 838 height 447
click at [221, 261] on div "Willkommen bei Bounti! 5.0 3 Lektionen" at bounding box center [241, 263] width 240 height 22
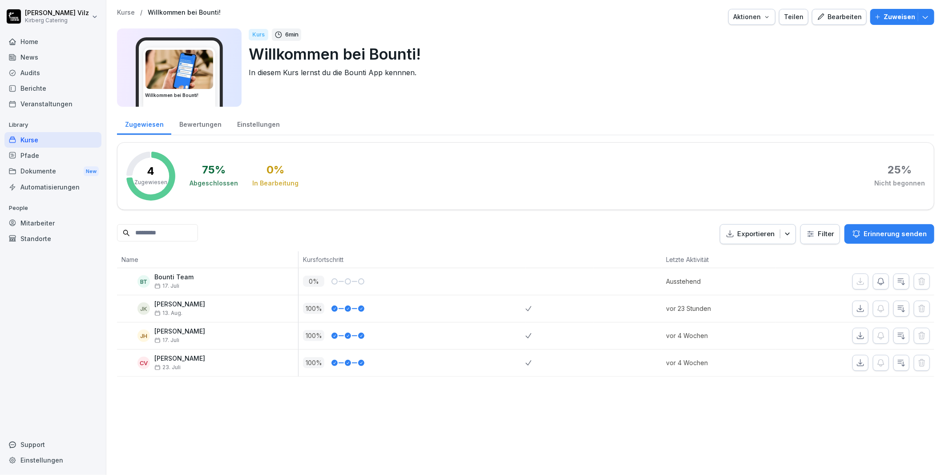
click at [33, 139] on div "Kurse" at bounding box center [52, 140] width 97 height 16
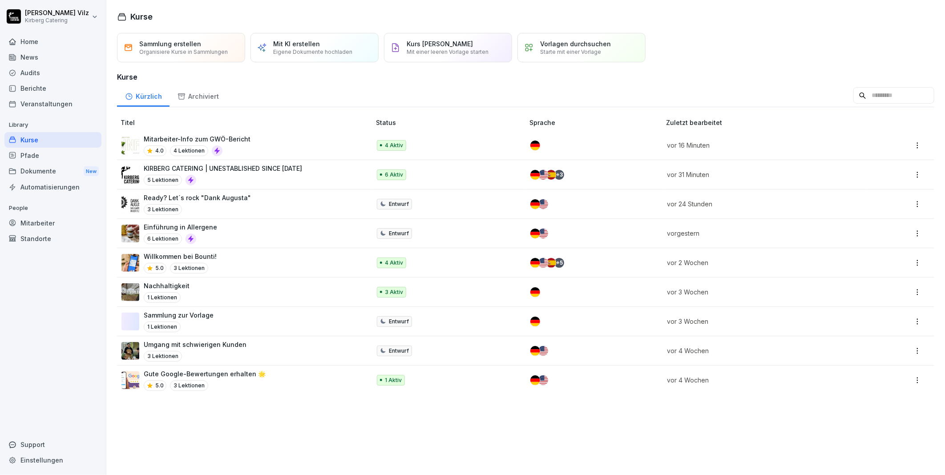
click at [227, 264] on div "Willkommen bei Bounti! 5.0 3 Lektionen" at bounding box center [241, 263] width 240 height 22
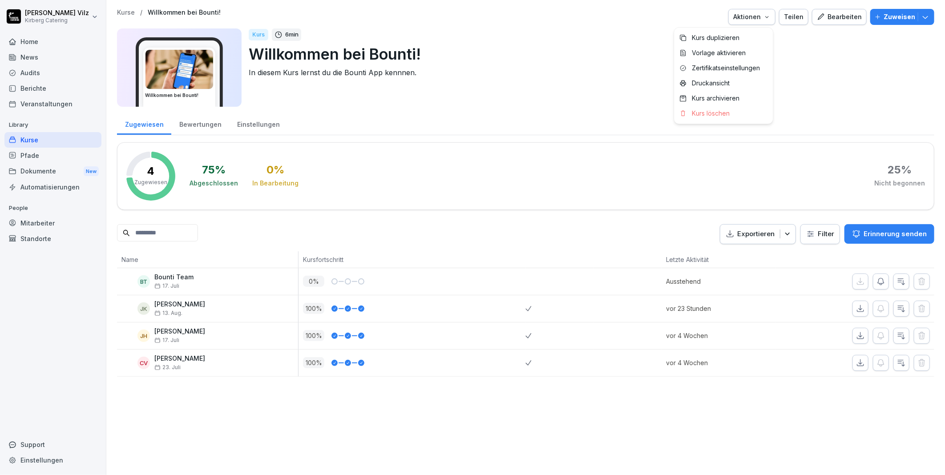
click at [764, 18] on icon "button" at bounding box center [766, 16] width 7 height 7
click at [732, 36] on p "Kurs duplizieren" at bounding box center [716, 38] width 48 height 8
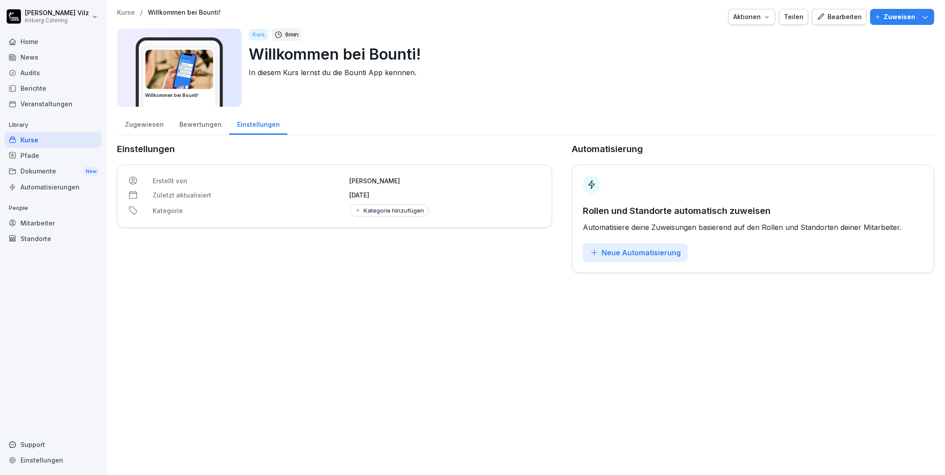
click at [765, 17] on icon "button" at bounding box center [766, 16] width 7 height 7
click at [736, 67] on p "Zertifikatseinstellungen" at bounding box center [726, 68] width 68 height 8
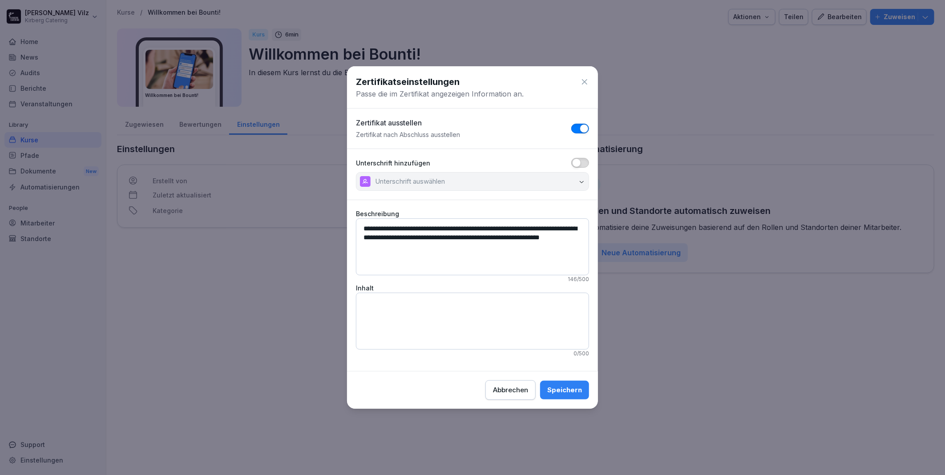
click at [584, 80] on icon at bounding box center [584, 81] width 9 height 9
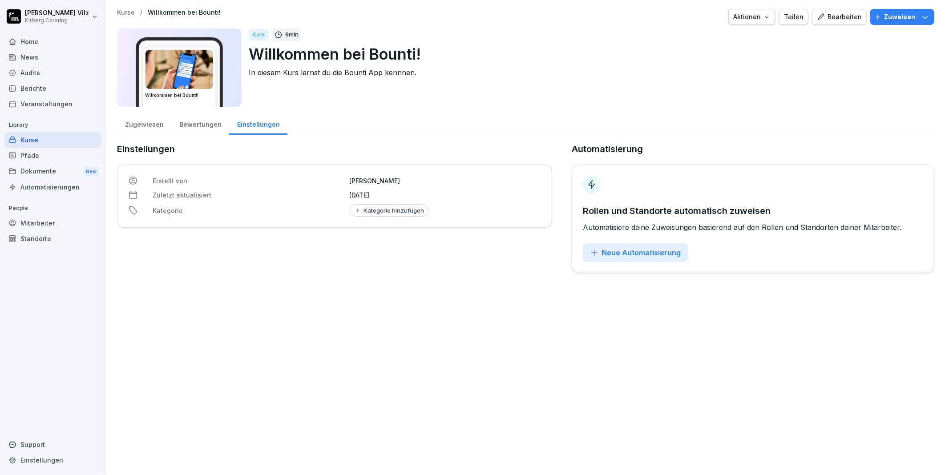
click at [33, 141] on div "Kurse" at bounding box center [52, 140] width 97 height 16
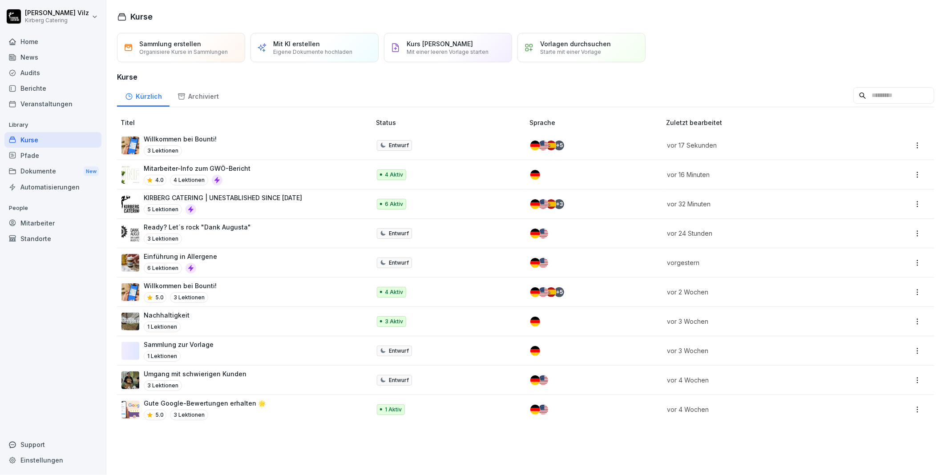
click at [907, 295] on html "Christiane Vilz Kirberg Catering Home News Audits Berichte Veranstaltungen Libr…" at bounding box center [472, 237] width 945 height 475
click at [841, 380] on div "Löschen" at bounding box center [847, 378] width 25 height 9
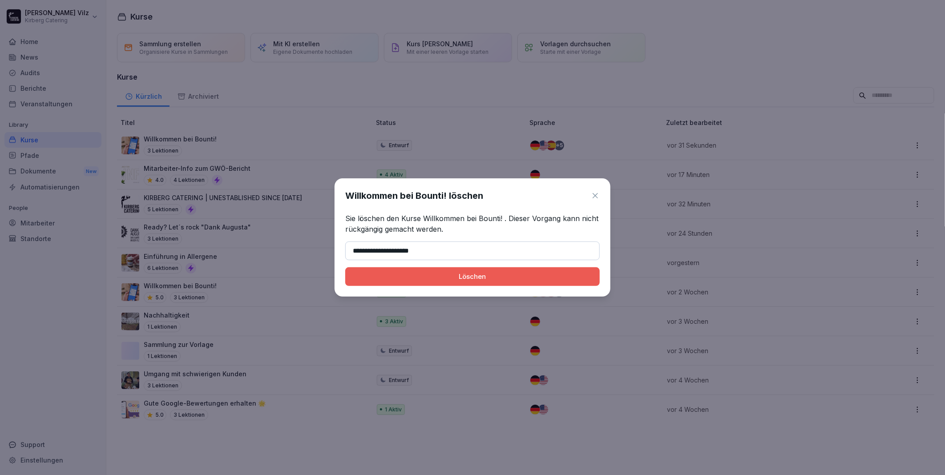
click at [441, 272] on div "Löschen" at bounding box center [472, 277] width 240 height 10
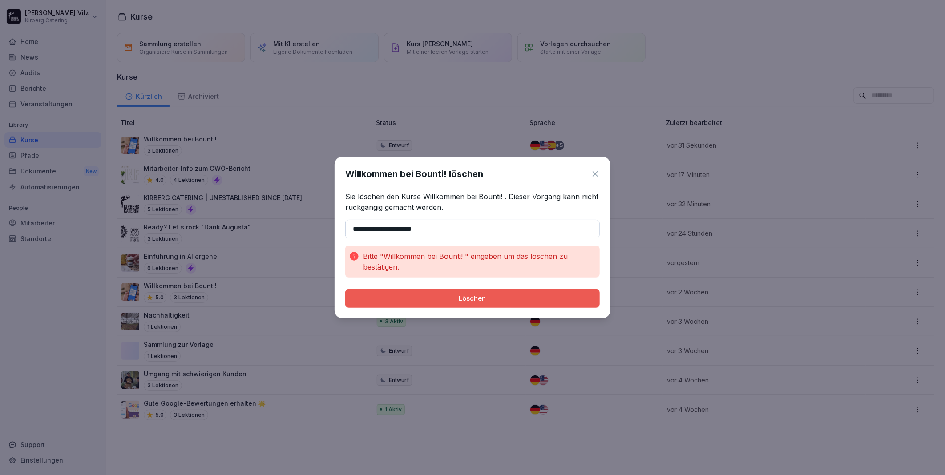
click at [448, 298] on div "Löschen" at bounding box center [472, 299] width 240 height 10
click at [426, 298] on div "Löschen" at bounding box center [472, 299] width 240 height 10
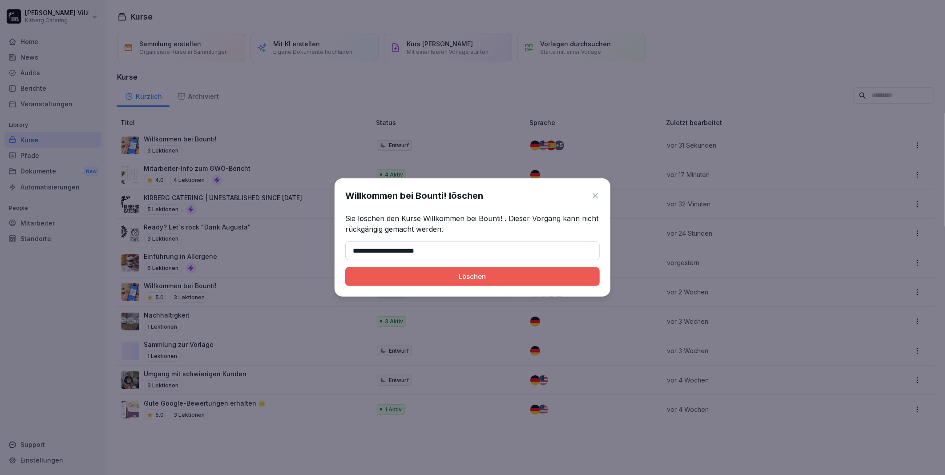
type input "**********"
click at [432, 277] on div "Löschen" at bounding box center [472, 277] width 240 height 10
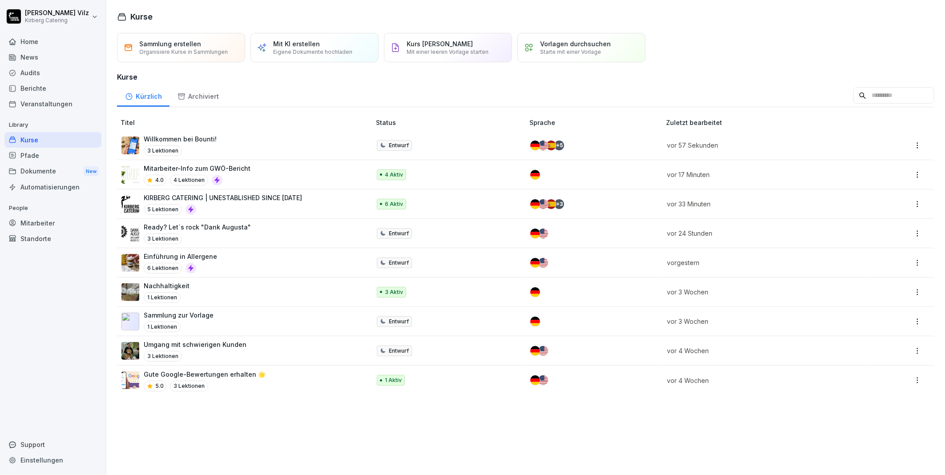
click at [237, 139] on div "Willkommen bei Bounti! 3 Lektionen" at bounding box center [241, 145] width 240 height 22
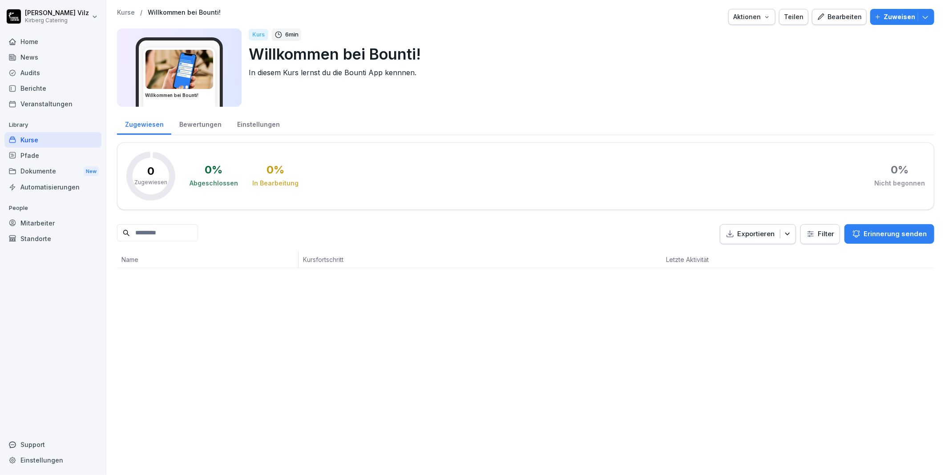
click at [757, 19] on div "Aktionen" at bounding box center [751, 17] width 37 height 10
click at [744, 63] on div "Zertifikatseinstellungen" at bounding box center [723, 67] width 99 height 15
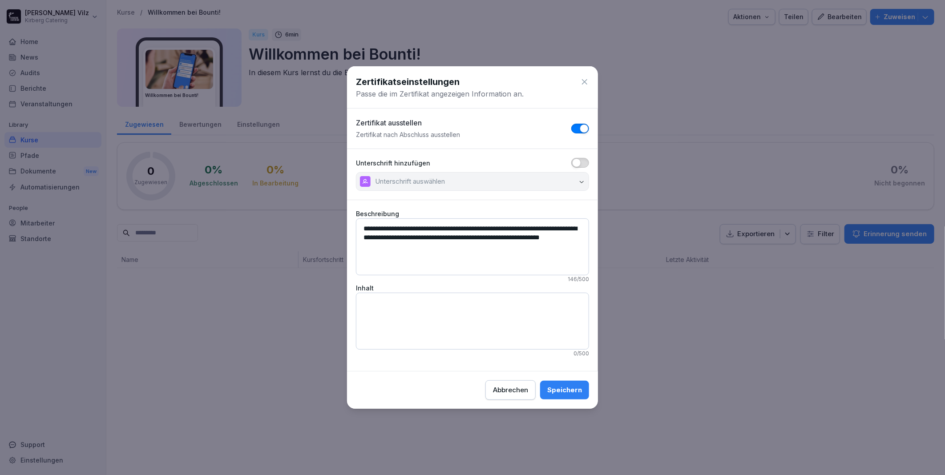
click at [585, 78] on icon at bounding box center [584, 81] width 9 height 9
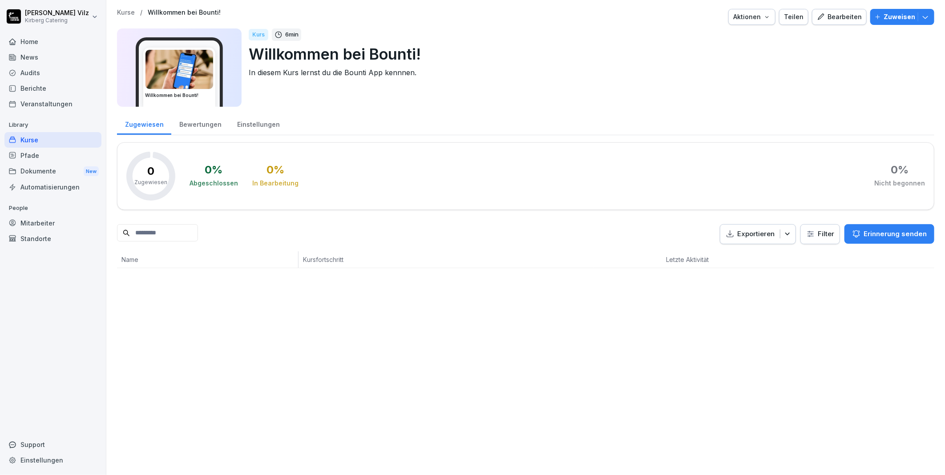
click at [886, 19] on p "Zuweisen" at bounding box center [899, 17] width 32 height 10
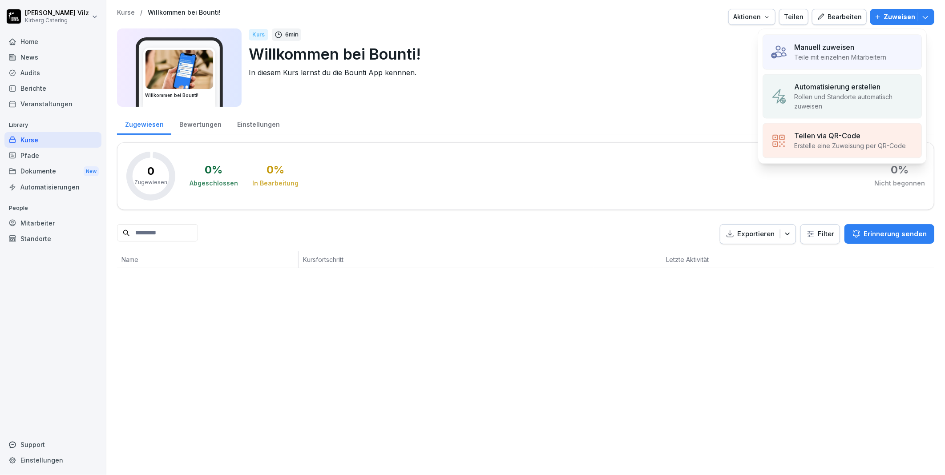
click at [842, 92] on p "Rollen und Standorte automatisch zuweisen" at bounding box center [854, 101] width 120 height 19
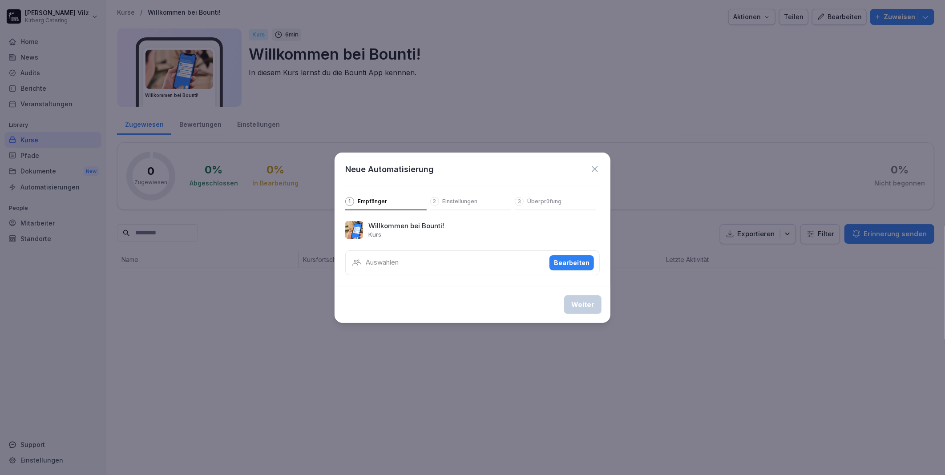
click at [566, 264] on div "Bearbeiten" at bounding box center [572, 263] width 36 height 10
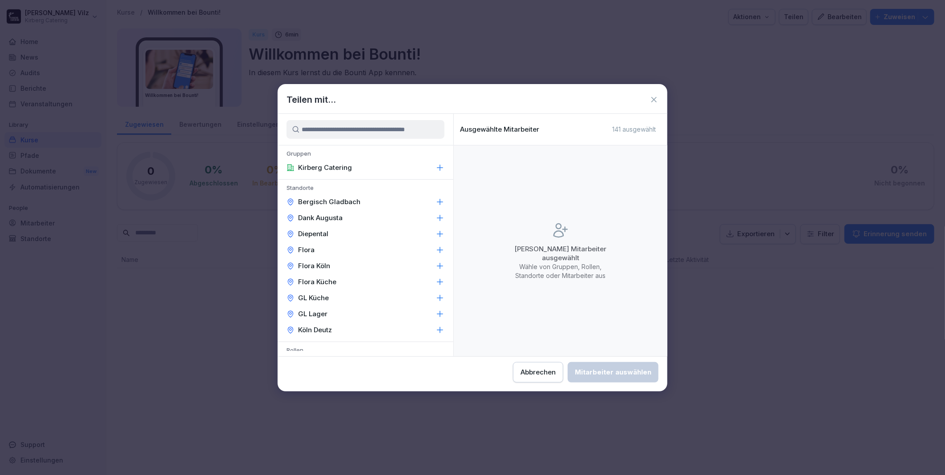
click at [330, 165] on p "Kirberg Catering" at bounding box center [325, 167] width 54 height 9
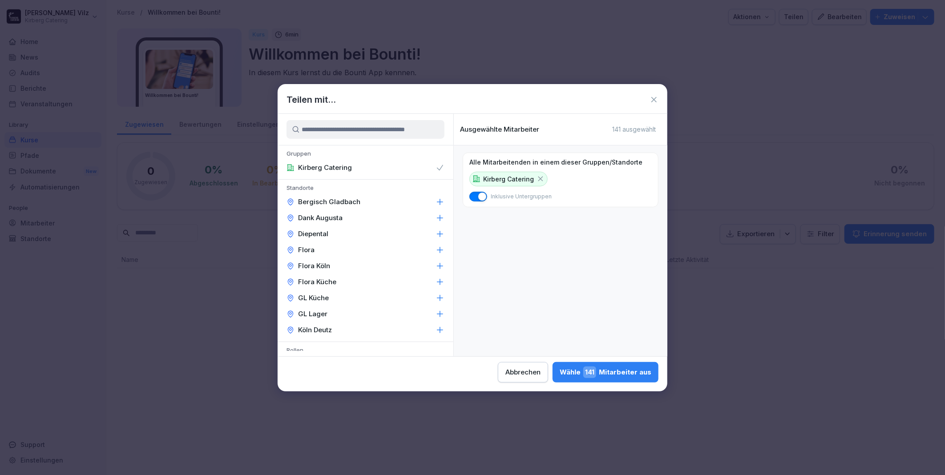
click at [599, 368] on div "Wähle 141 Mitarbeiter aus" at bounding box center [605, 372] width 92 height 12
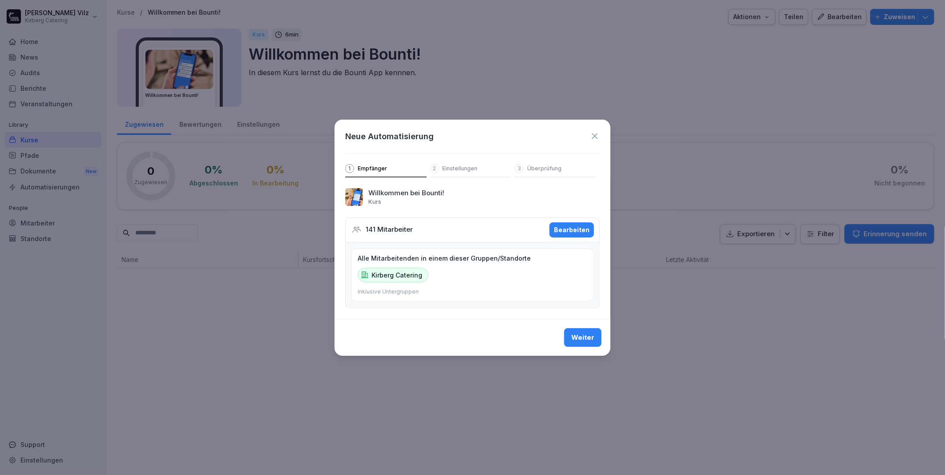
click at [586, 337] on div "Weiter" at bounding box center [582, 338] width 23 height 10
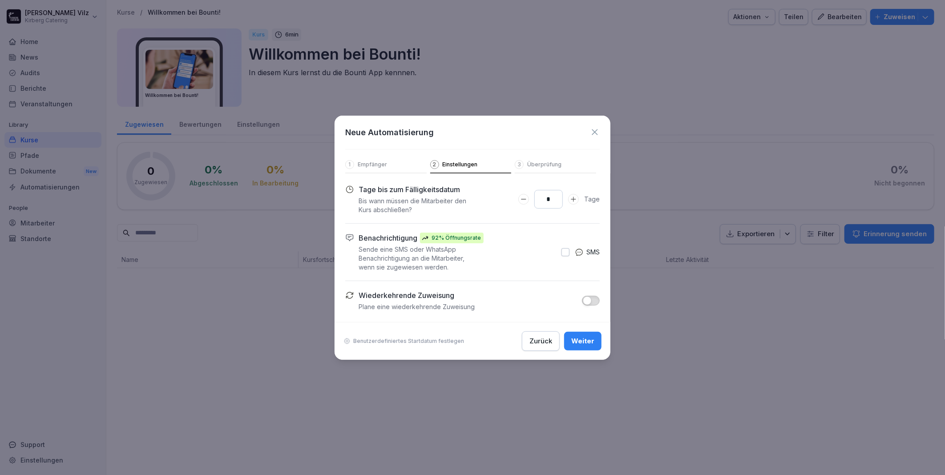
click at [581, 339] on div "Weiter" at bounding box center [582, 341] width 23 height 10
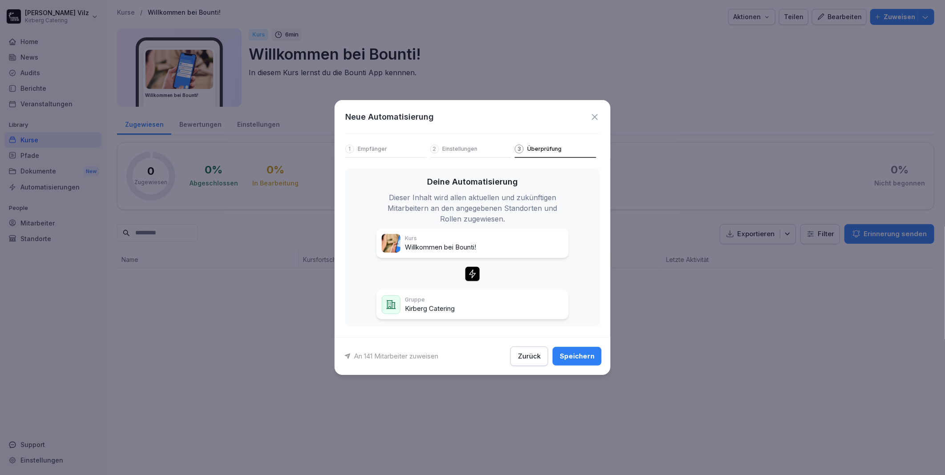
click at [575, 354] on div "Speichern" at bounding box center [576, 356] width 35 height 10
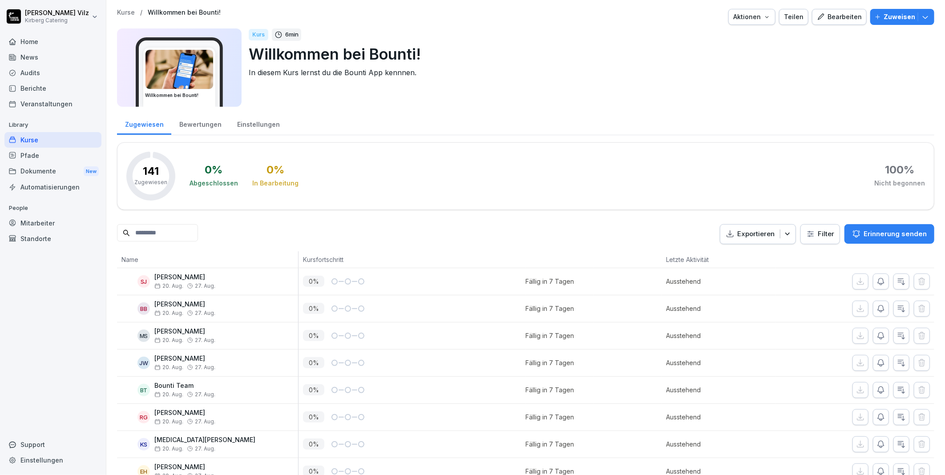
click at [28, 139] on div "Kurse" at bounding box center [52, 140] width 97 height 16
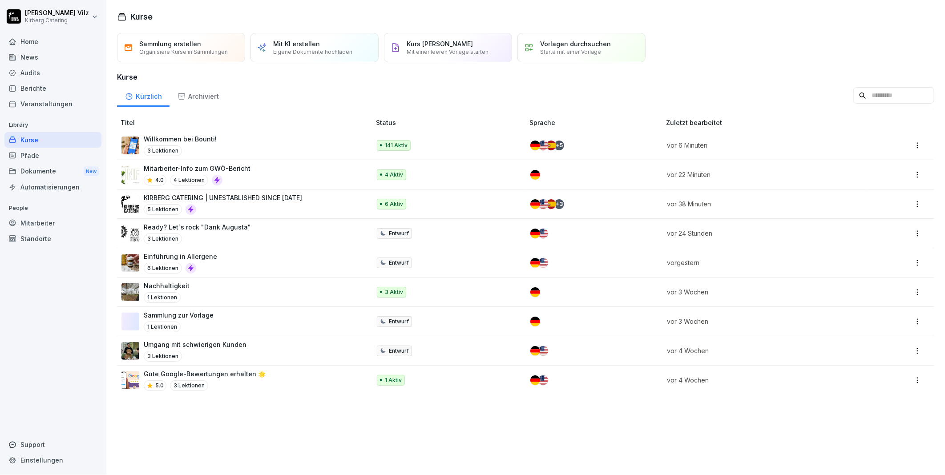
click at [262, 138] on div "Willkommen bei Bounti! 3 Lektionen" at bounding box center [241, 145] width 240 height 22
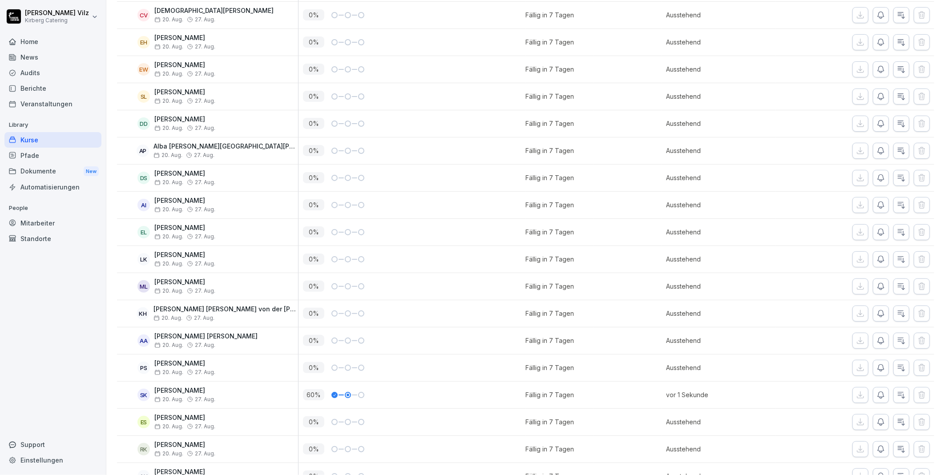
scroll to position [3648, 0]
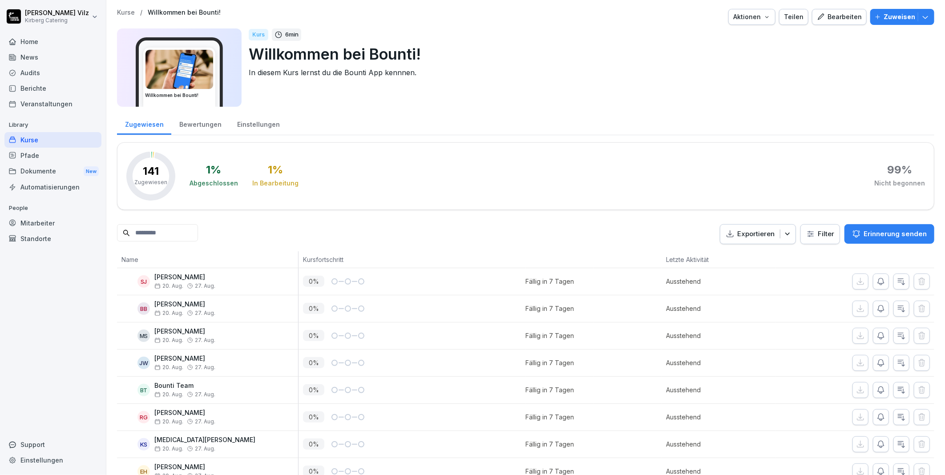
click at [499, 83] on div "Kurs 6 min Willkommen bei Bounti! In diesem Kurs lernst du die Bounti App kennn…" at bounding box center [588, 67] width 678 height 78
click at [518, 80] on div "Kurs 6 min Willkommen bei Bounti! In diesem Kurs lernst du die Bounti App kennn…" at bounding box center [588, 67] width 678 height 78
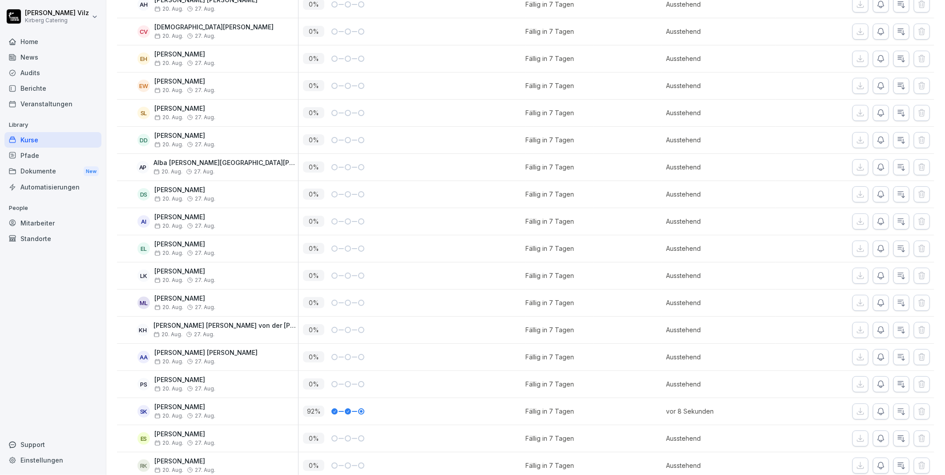
scroll to position [3648, 0]
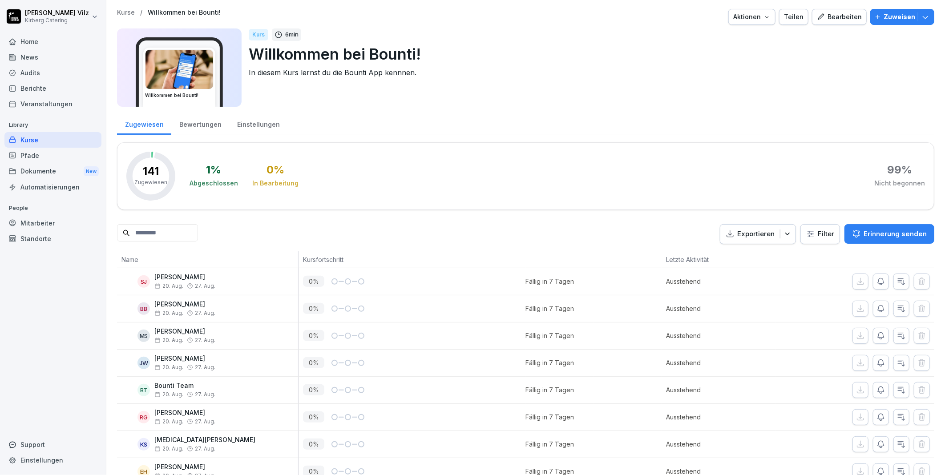
click at [24, 141] on div "Kurse" at bounding box center [52, 140] width 97 height 16
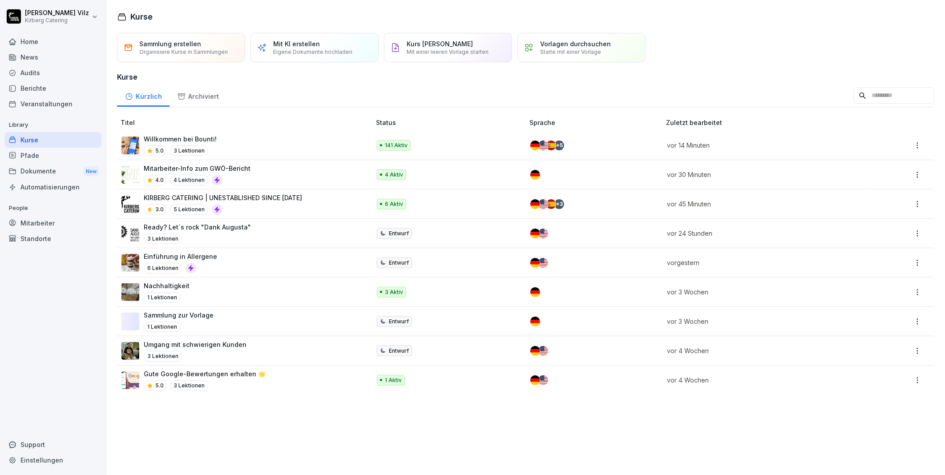
click at [377, 438] on div "Sammlung erstellen Organisiere Kurse in Sammlungen Mit KI erstellen Eigene Doku…" at bounding box center [525, 251] width 838 height 447
click at [165, 51] on p "Organisiere Kurse in Sammlungen" at bounding box center [183, 51] width 88 height 7
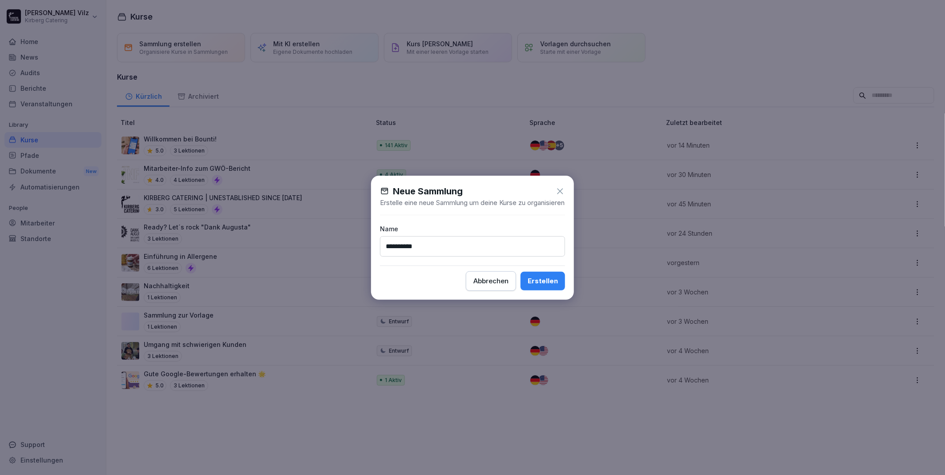
type input "**********"
click at [536, 286] on div "Erstellen" at bounding box center [542, 281] width 30 height 10
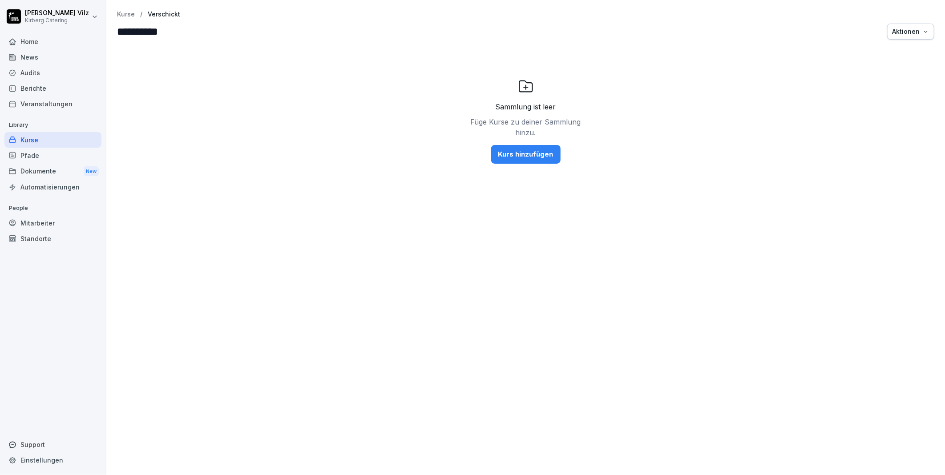
click at [36, 139] on div "Kurse" at bounding box center [52, 140] width 97 height 16
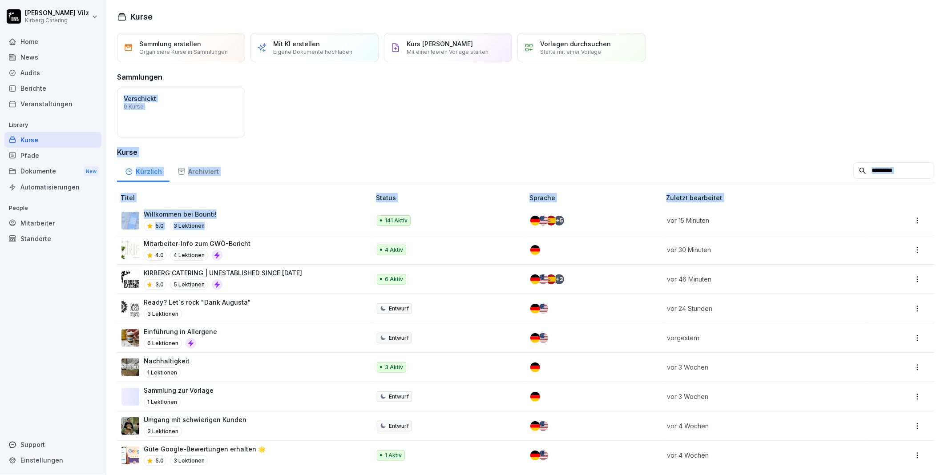
drag, startPoint x: 234, startPoint y: 219, endPoint x: 209, endPoint y: 94, distance: 127.0
click at [209, 94] on div "Sammlung erstellen Organisiere Kurse in Sammlungen Mit KI erstellen Eigene Doku…" at bounding box center [525, 255] width 838 height 444
drag, startPoint x: 209, startPoint y: 94, endPoint x: 305, endPoint y: 123, distance: 99.8
click at [305, 123] on div "Öffnen Verschickt 0 Kurse" at bounding box center [525, 113] width 817 height 50
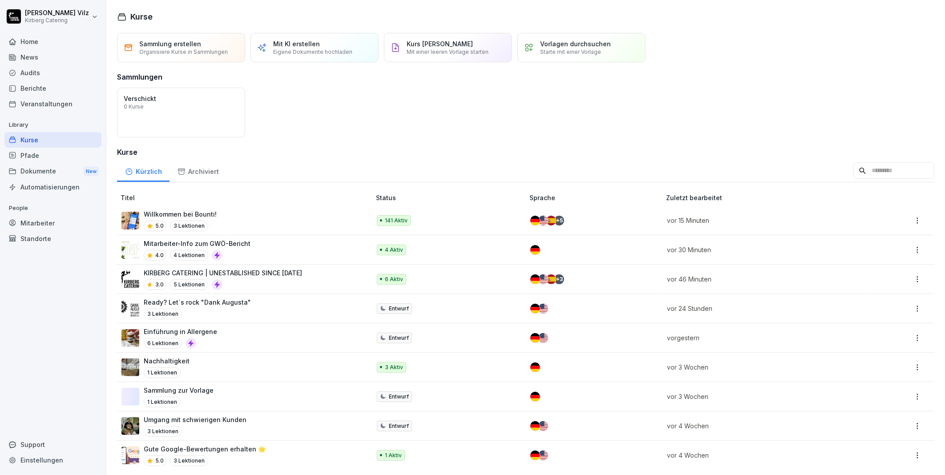
scroll to position [9, 0]
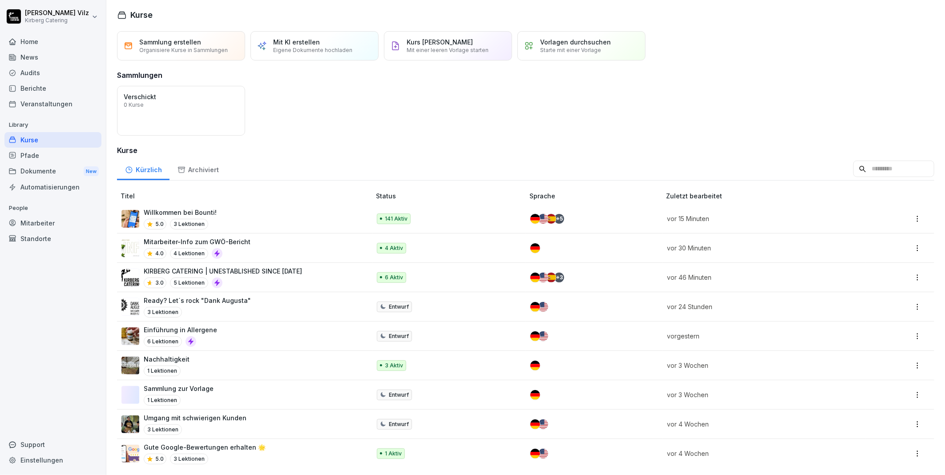
click at [242, 208] on div "Willkommen bei Bounti! 5.0 3 Lektionen" at bounding box center [241, 219] width 240 height 22
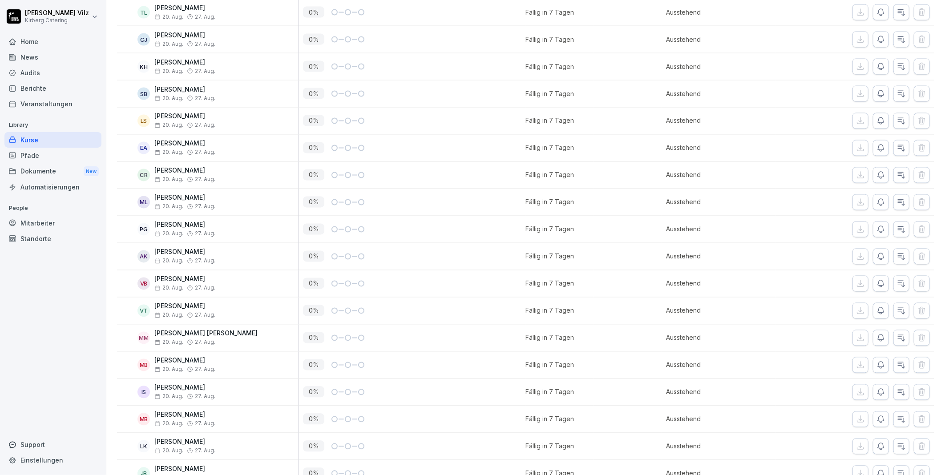
scroll to position [939, 0]
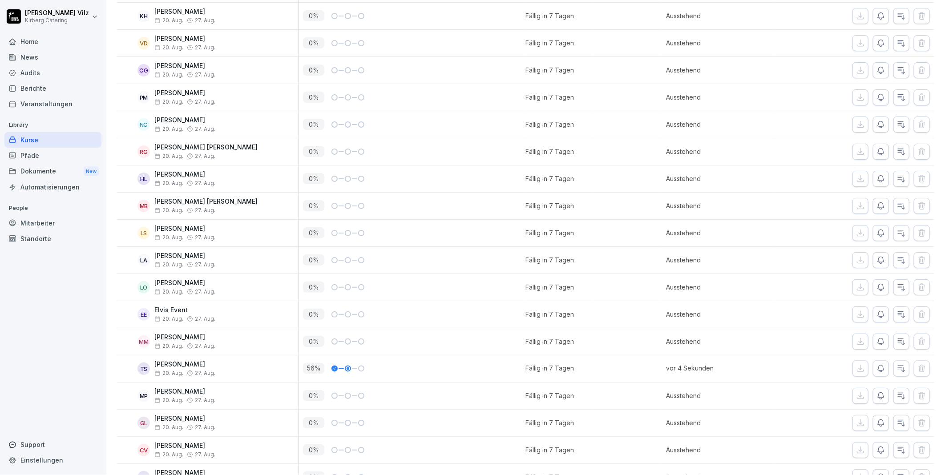
scroll to position [2709, 0]
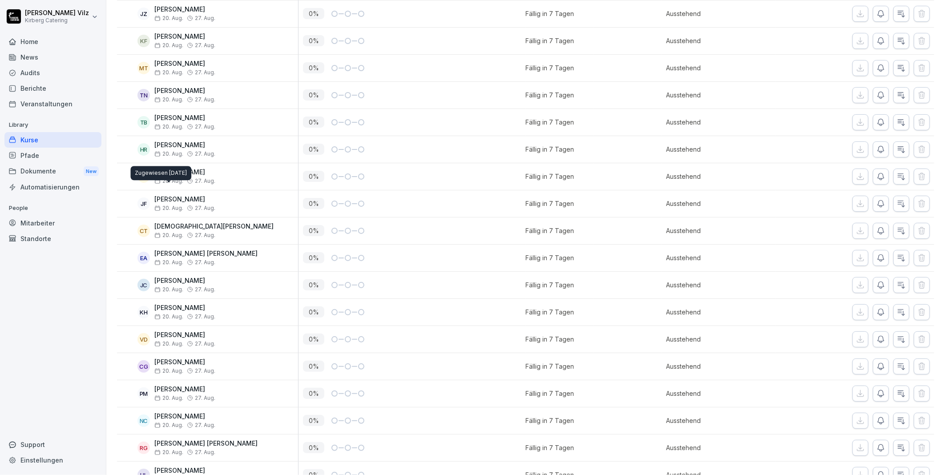
click at [38, 141] on div "Kurse" at bounding box center [52, 140] width 97 height 16
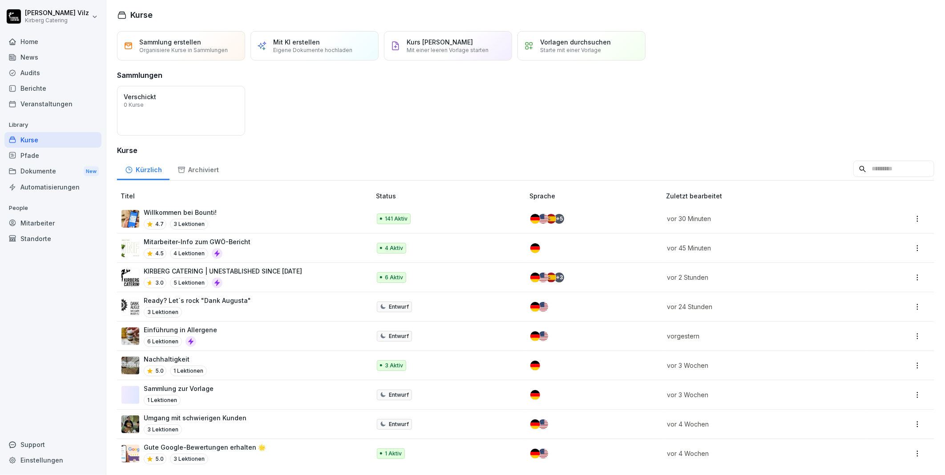
scroll to position [9, 0]
click at [242, 358] on div "Nachhaltigkeit 5.0 1 Lektionen" at bounding box center [241, 365] width 240 height 22
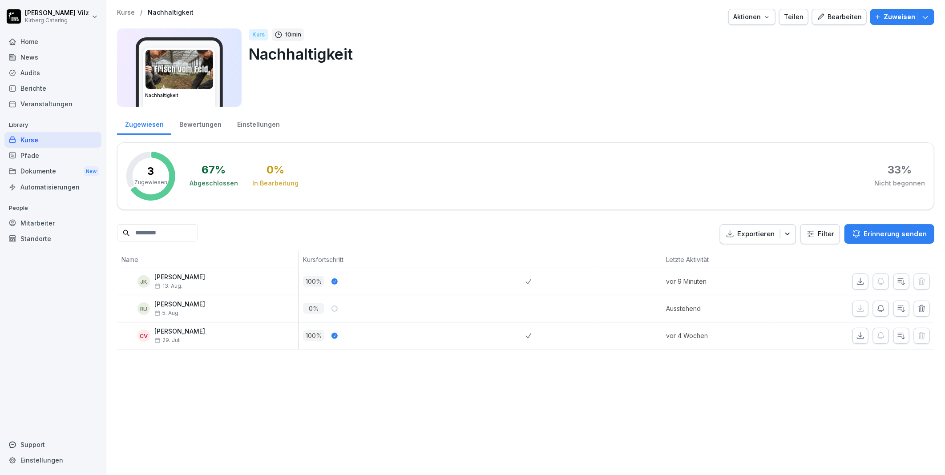
click at [187, 122] on div "Bewertungen" at bounding box center [200, 123] width 58 height 23
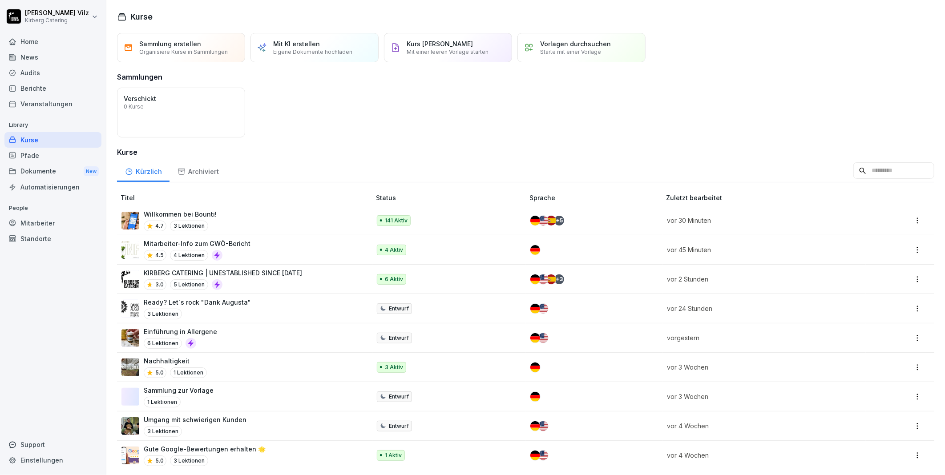
click at [270, 274] on p "KIRBERG CATERING | UNESTABLISHED SINCE [DATE]" at bounding box center [223, 272] width 158 height 9
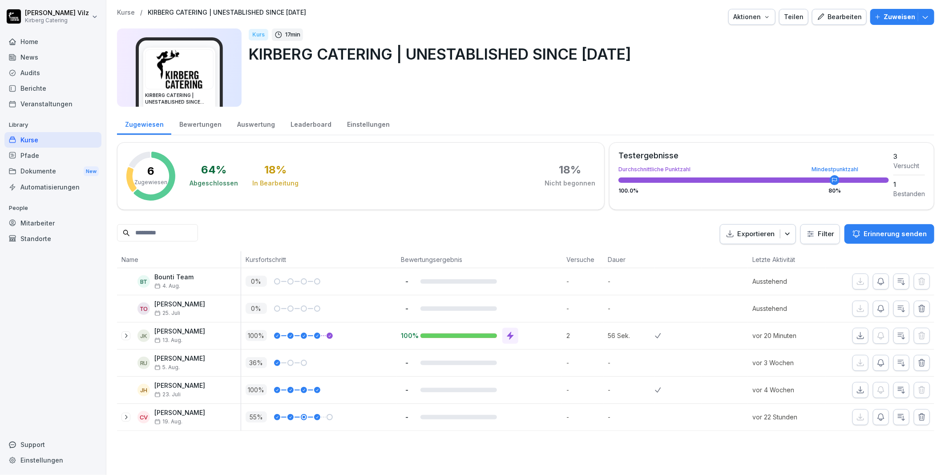
click at [206, 123] on div "Bewertungen" at bounding box center [200, 123] width 58 height 23
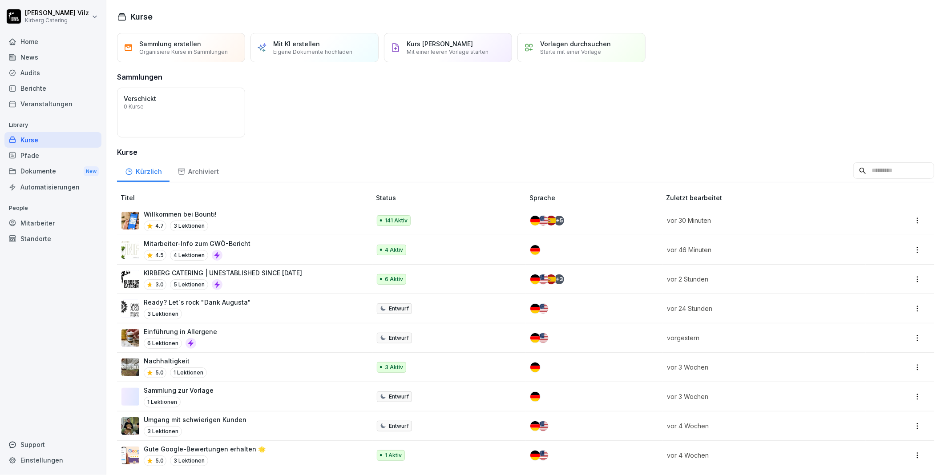
scroll to position [9, 0]
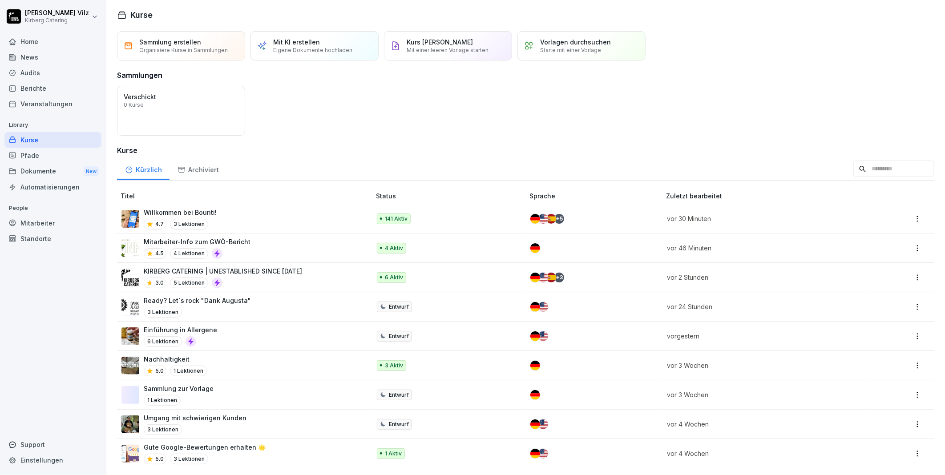
click at [248, 266] on p "KIRBERG CATERING | UNESTABLISHED SINCE [DATE]" at bounding box center [223, 270] width 158 height 9
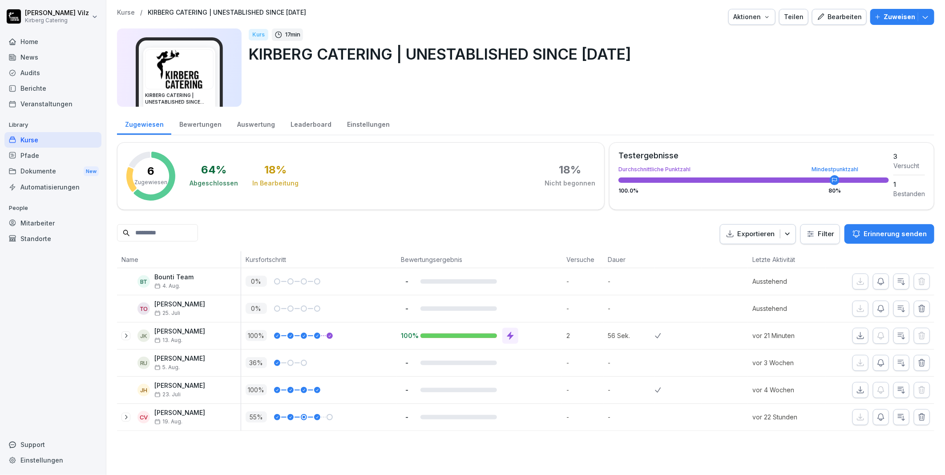
click at [41, 139] on div "Kurse" at bounding box center [52, 140] width 97 height 16
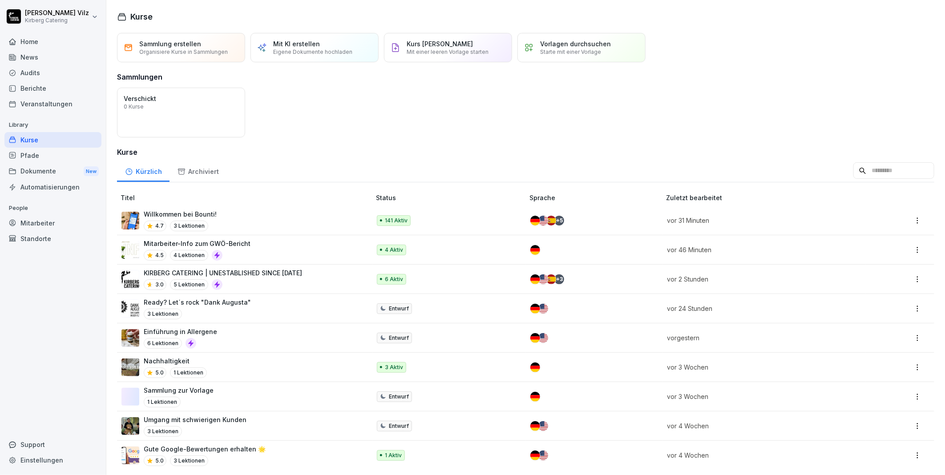
click at [257, 216] on div "Willkommen bei Bounti! 4.7 3 Lektionen" at bounding box center [241, 220] width 240 height 22
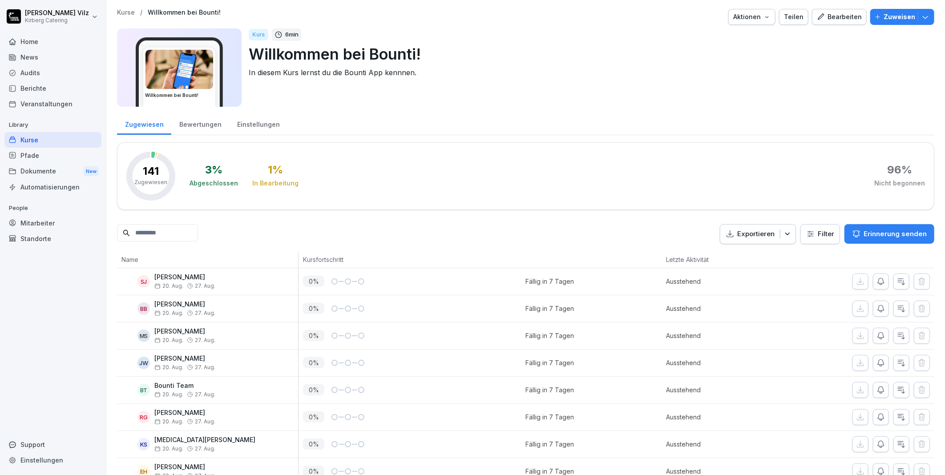
click at [202, 121] on div "Bewertungen" at bounding box center [200, 123] width 58 height 23
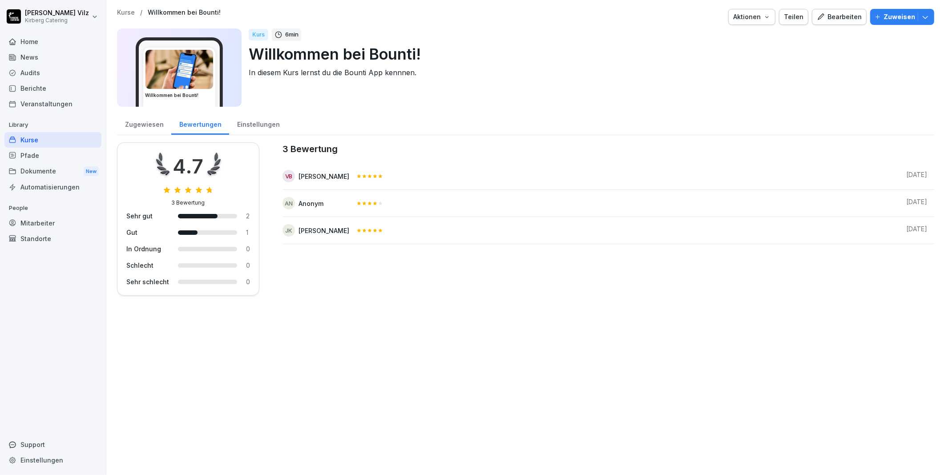
click at [145, 123] on div "Zugewiesen" at bounding box center [144, 123] width 54 height 23
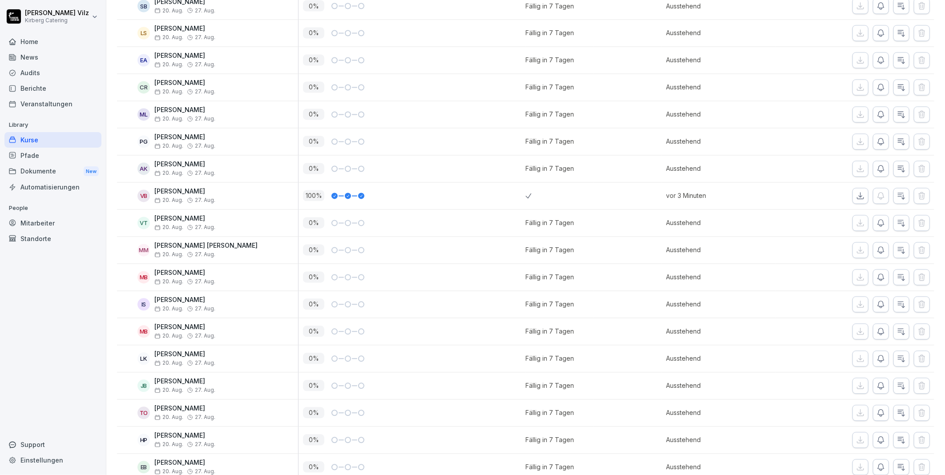
scroll to position [1136, 0]
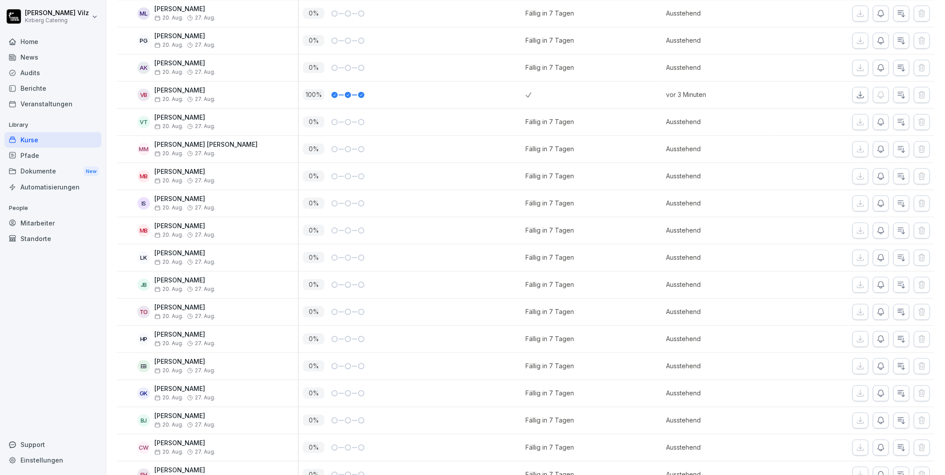
click at [42, 138] on div "Kurse" at bounding box center [52, 140] width 97 height 16
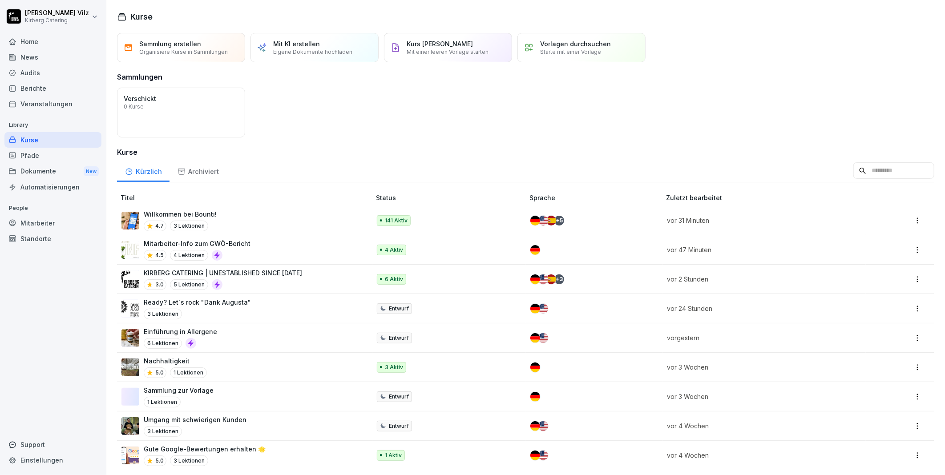
click at [278, 277] on p "KIRBERG CATERING | UNESTABLISHED SINCE [DATE]" at bounding box center [223, 272] width 158 height 9
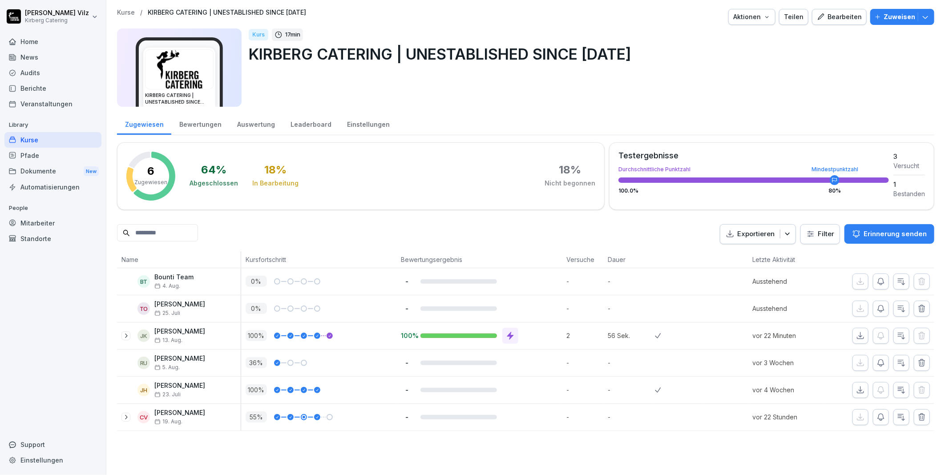
click at [831, 17] on div "Bearbeiten" at bounding box center [838, 17] width 45 height 10
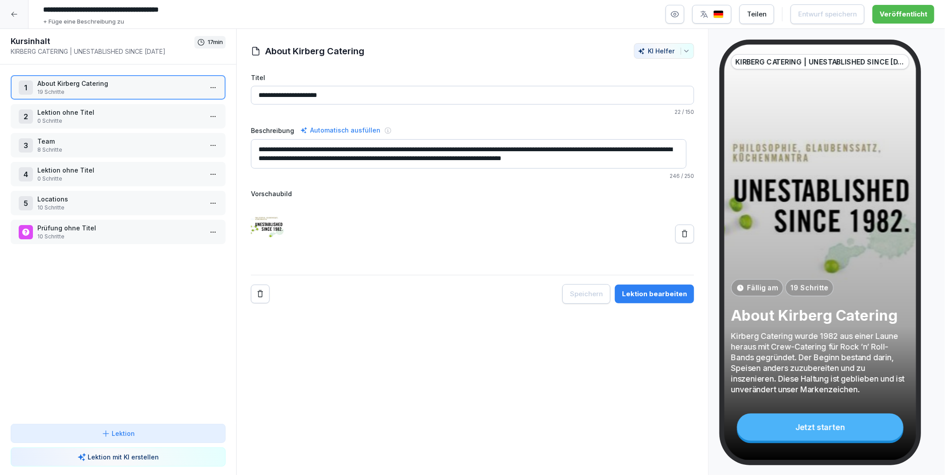
click at [197, 84] on div "1 About Kirberg Catering 19 Schritte" at bounding box center [118, 87] width 199 height 17
click at [200, 84] on html "**********" at bounding box center [472, 237] width 945 height 475
click at [116, 296] on html "**********" at bounding box center [472, 237] width 945 height 475
click at [206, 226] on html "**********" at bounding box center [472, 237] width 945 height 475
click at [175, 247] on div "Schritte bearbeiten" at bounding box center [173, 245] width 68 height 9
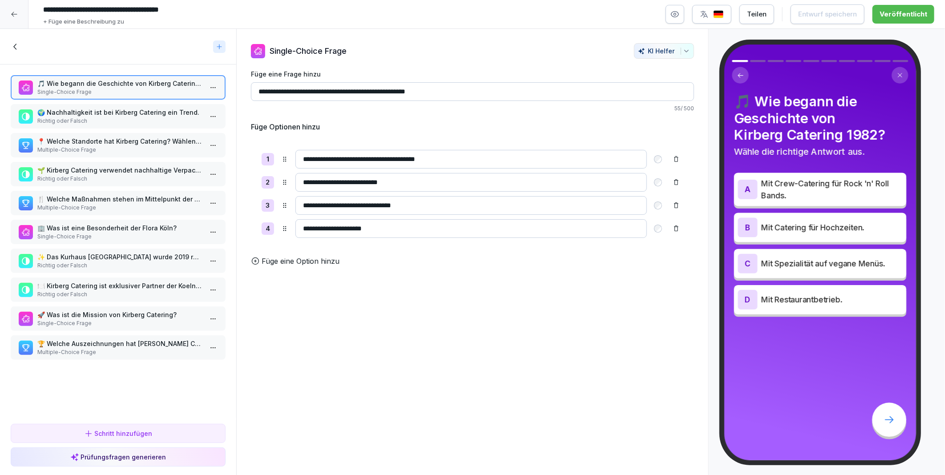
click at [110, 223] on p "🏢 Was ist eine Besonderheit der Flora Köln?" at bounding box center [119, 227] width 165 height 9
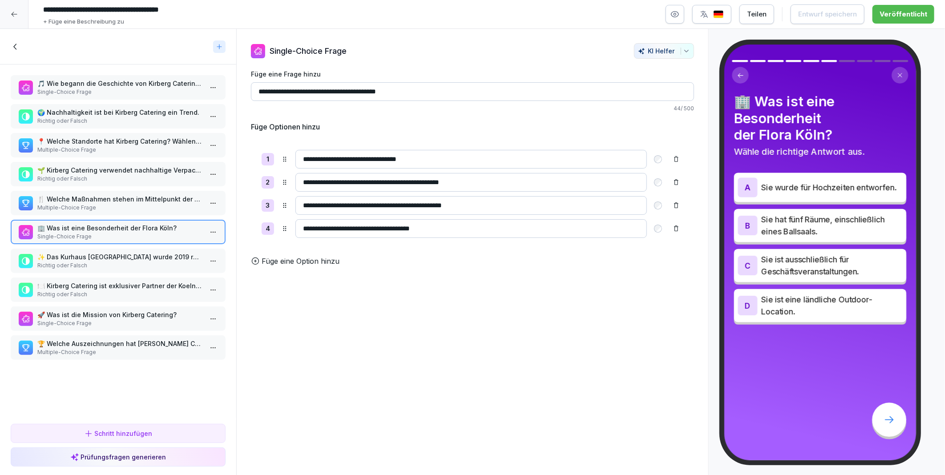
click at [82, 143] on p "📍 Welche Standorte hat Kirberg Catering? Wählen Sie alle zutreffenden Antworten…" at bounding box center [119, 141] width 165 height 9
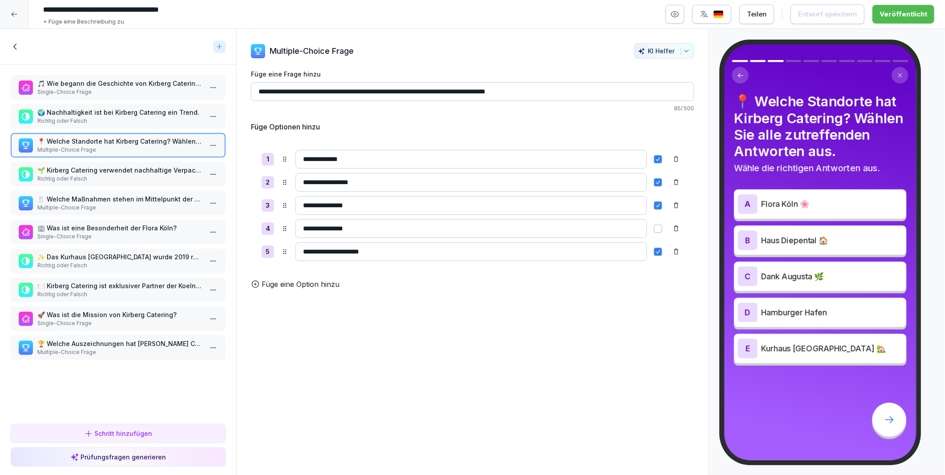
click at [86, 165] on p "🌱 Kirberg Catering verwendet nachhaltige Verpackungen und vermeidet Lebensmitte…" at bounding box center [119, 169] width 165 height 9
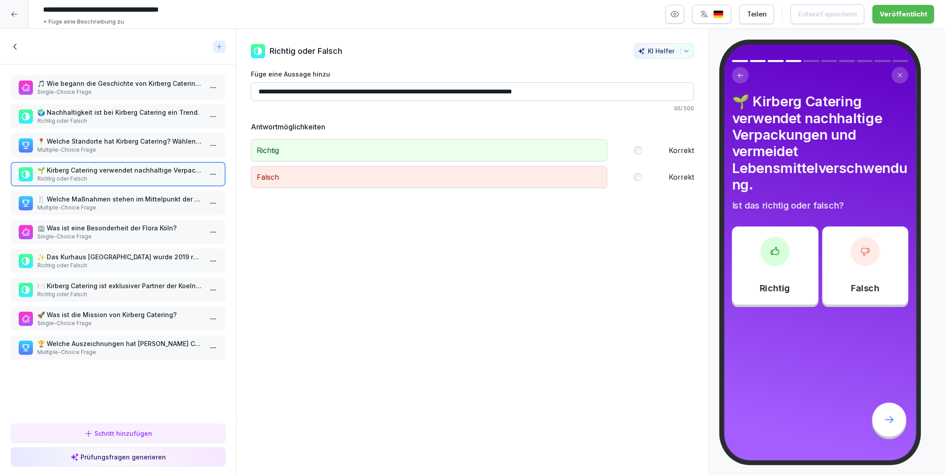
click at [90, 197] on p "🍴 Welche Maßnahmen stehen im Mittelpunkt der Nachhaltigkeit von Kirberg Caterin…" at bounding box center [119, 198] width 165 height 9
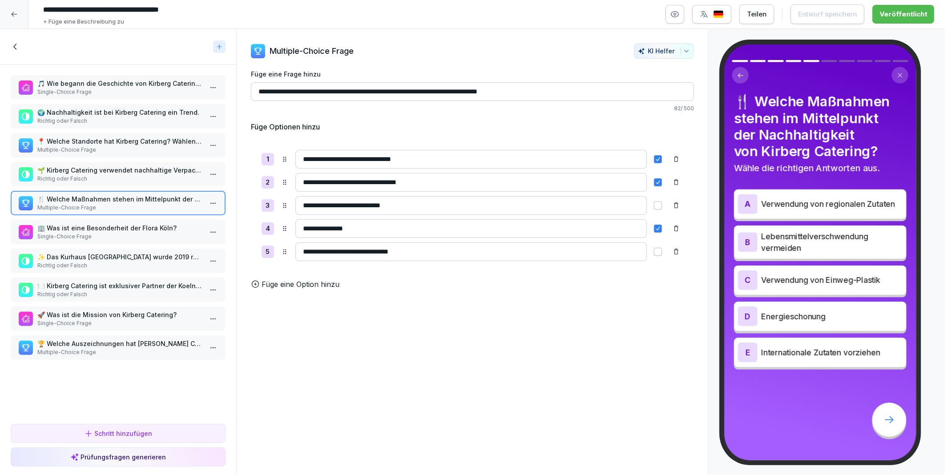
click at [95, 113] on p "🌍 Nachhaltigkeit ist bei Kirberg Catering ein Trend." at bounding box center [119, 112] width 165 height 9
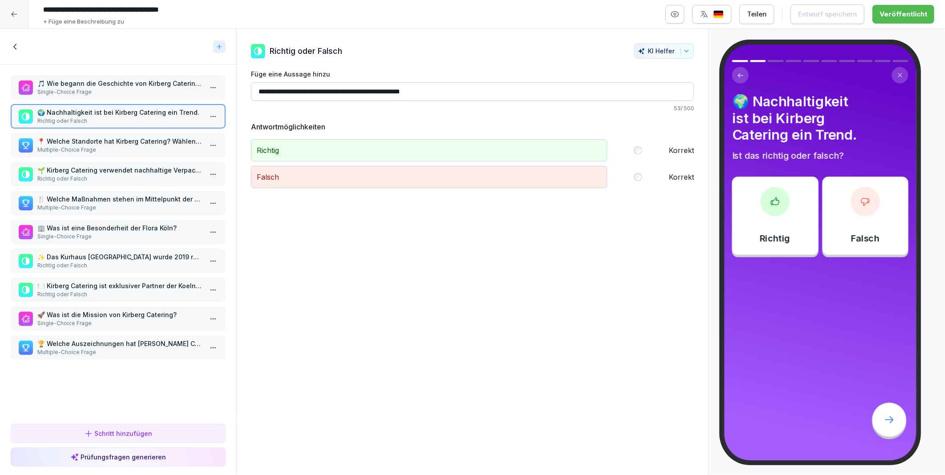
click at [83, 140] on p "📍 Welche Standorte hat Kirberg Catering? Wählen Sie alle zutreffenden Antworten…" at bounding box center [119, 141] width 165 height 9
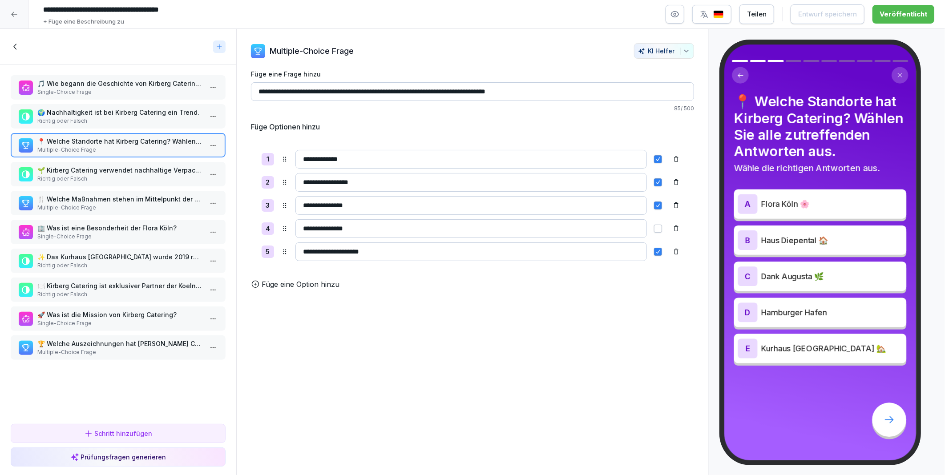
click at [78, 348] on p "Multiple-Choice Frage" at bounding box center [119, 352] width 165 height 8
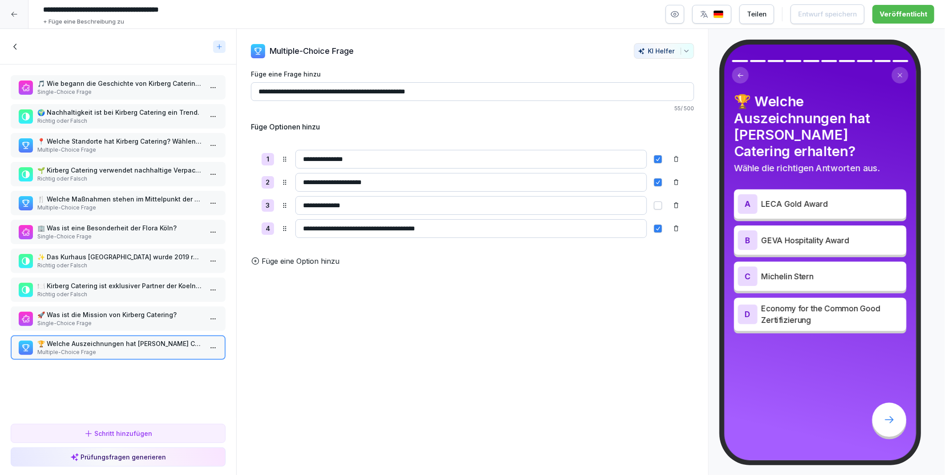
click at [81, 319] on p "Single-Choice Frage" at bounding box center [119, 323] width 165 height 8
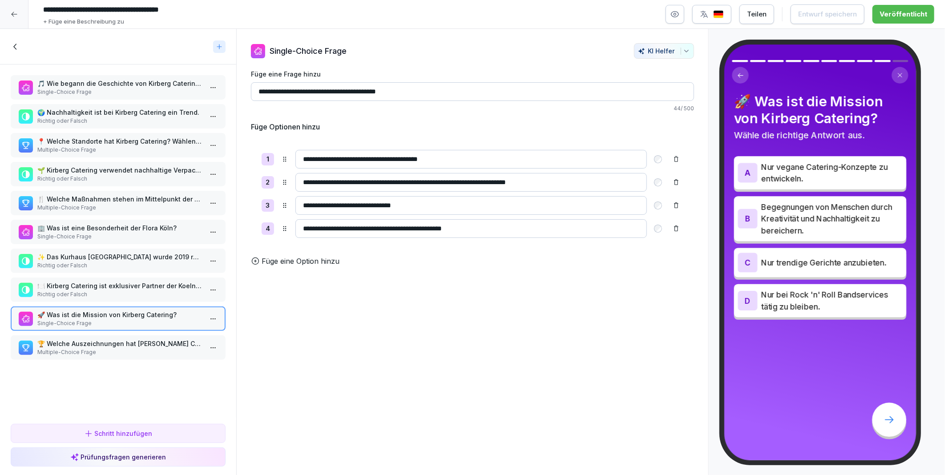
click at [90, 282] on p "🍽️ Kirberg Catering ist exklusiver Partner der Koelnmesse." at bounding box center [119, 285] width 165 height 9
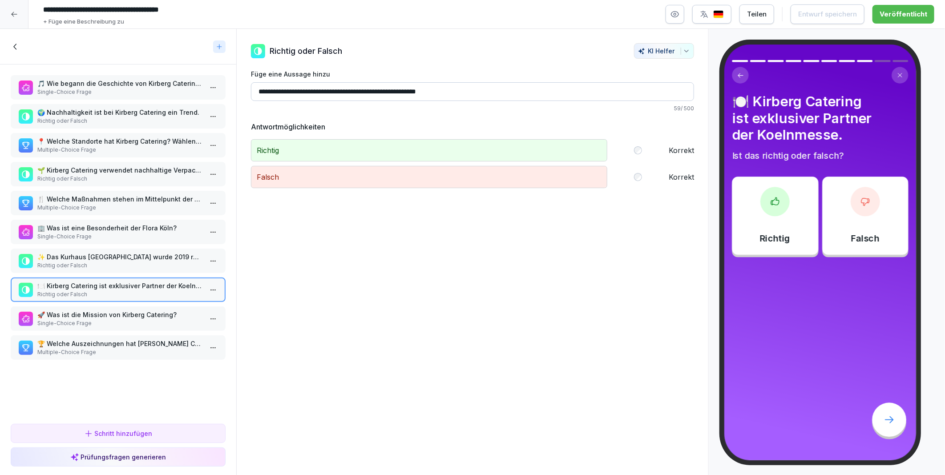
click at [95, 255] on p "✨ Das Kurhaus Bad Honnef wurde 2019 renoviert." at bounding box center [119, 256] width 165 height 9
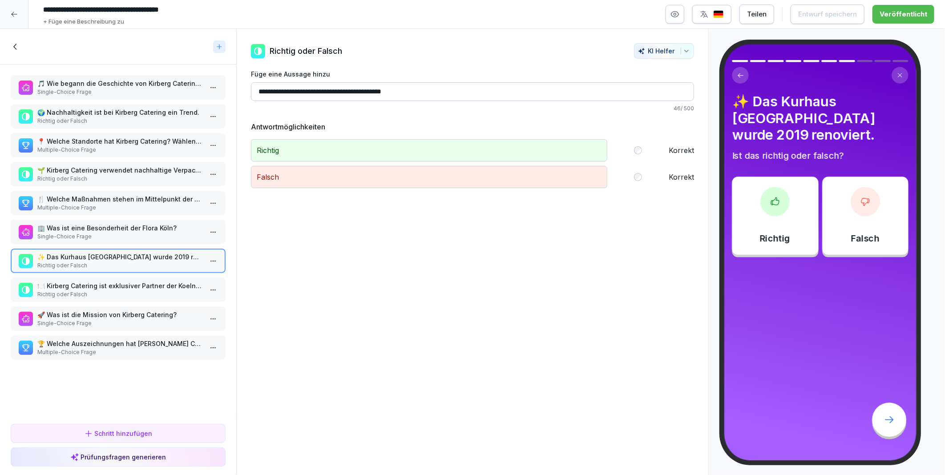
click at [94, 175] on p "Richtig oder Falsch" at bounding box center [119, 179] width 165 height 8
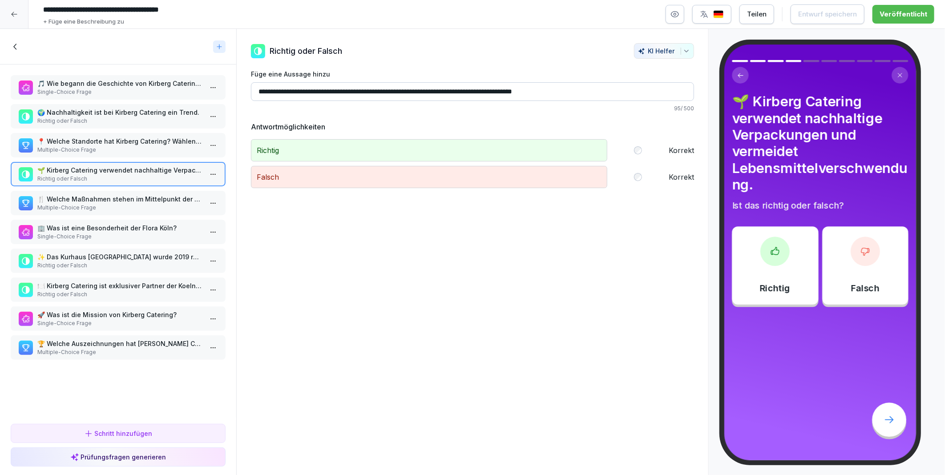
click at [120, 194] on p "🍴 Welche Maßnahmen stehen im Mittelpunkt der Nachhaltigkeit von Kirberg Caterin…" at bounding box center [119, 198] width 165 height 9
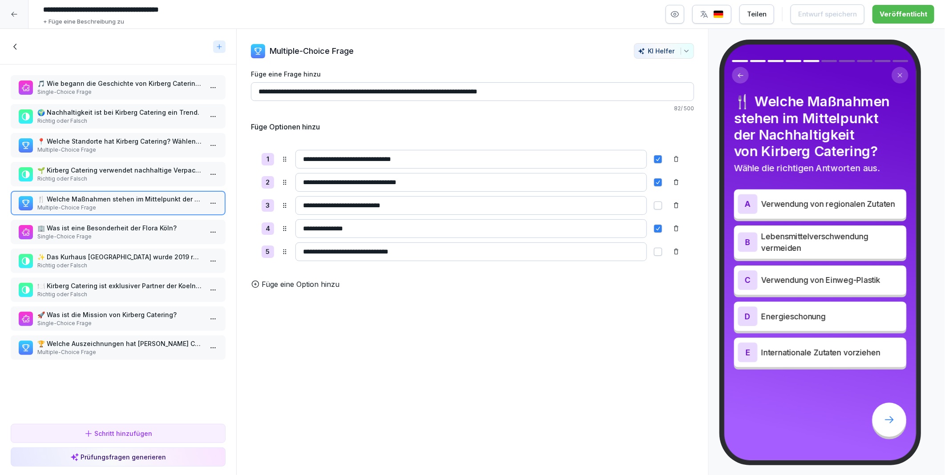
click at [136, 233] on p "Single-Choice Frage" at bounding box center [119, 237] width 165 height 8
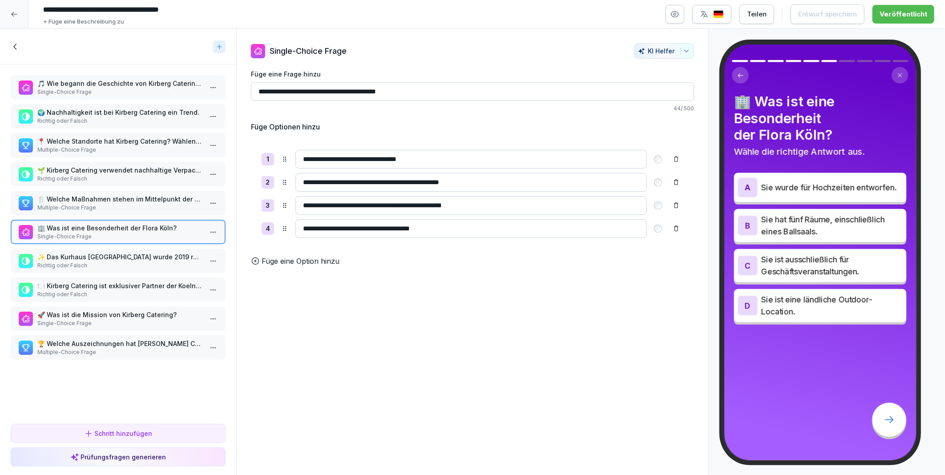
click at [118, 277] on div "🍽️ Kirberg Catering ist exklusiver Partner der Koelnmesse. Richtig oder Falsch" at bounding box center [118, 289] width 215 height 24
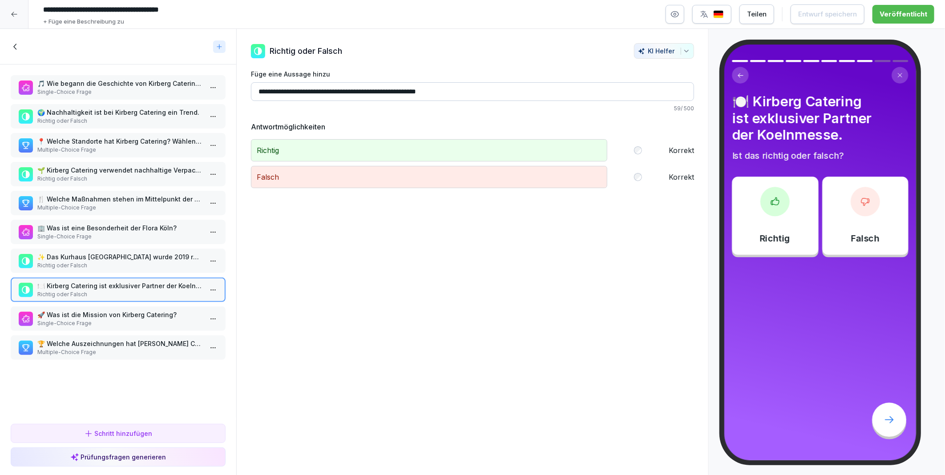
click at [118, 254] on p "✨ Das Kurhaus Bad Honnef wurde 2019 renoviert." at bounding box center [119, 256] width 165 height 9
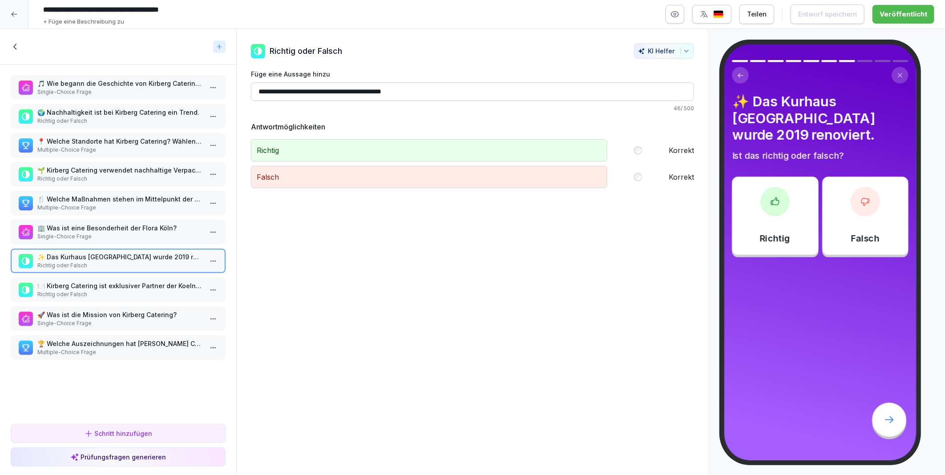
click at [93, 310] on p "🚀 Was ist die Mission von Kirberg Catering?" at bounding box center [119, 314] width 165 height 9
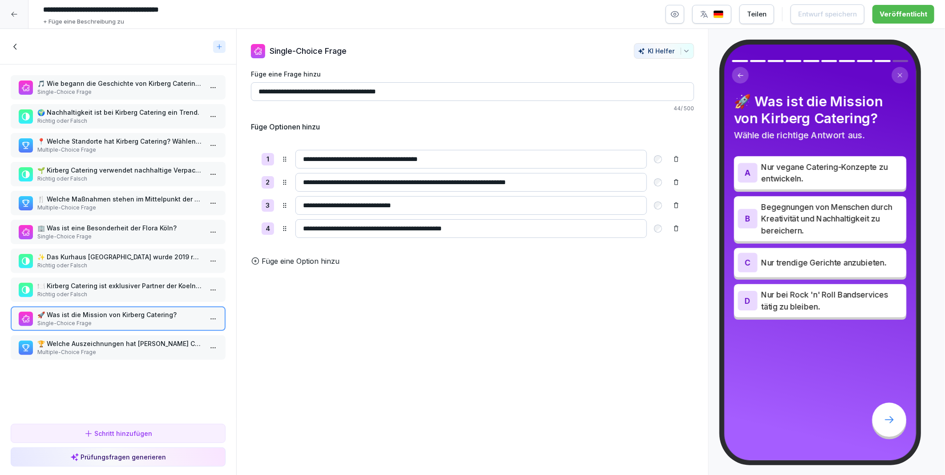
click at [79, 339] on p "🏆 Welche Auszeichnungen hat Kirberg Catering erhalten?" at bounding box center [119, 343] width 165 height 9
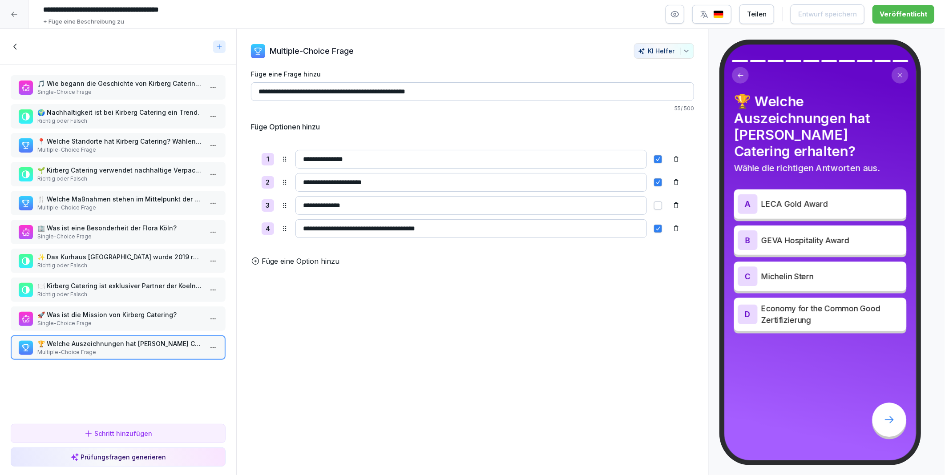
click at [83, 141] on p "📍 Welche Standorte hat Kirberg Catering? Wählen Sie alle zutreffenden Antworten…" at bounding box center [119, 141] width 165 height 9
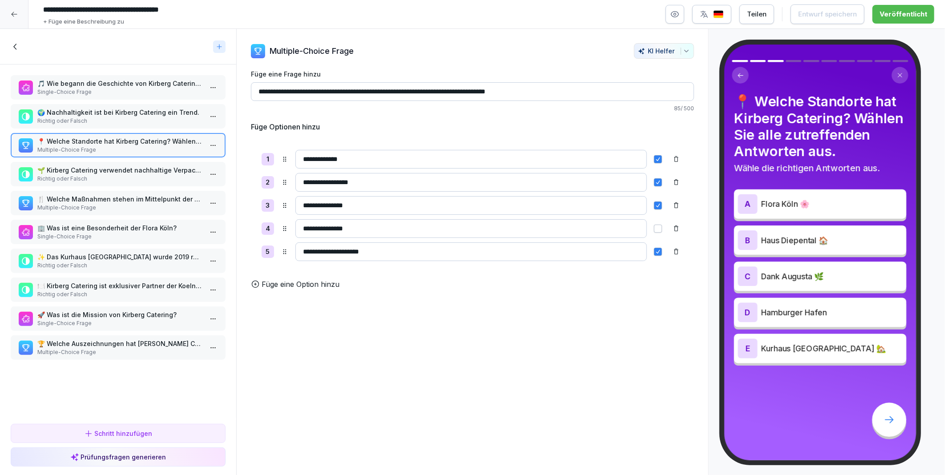
click at [77, 117] on p "Richtig oder Falsch" at bounding box center [119, 121] width 165 height 8
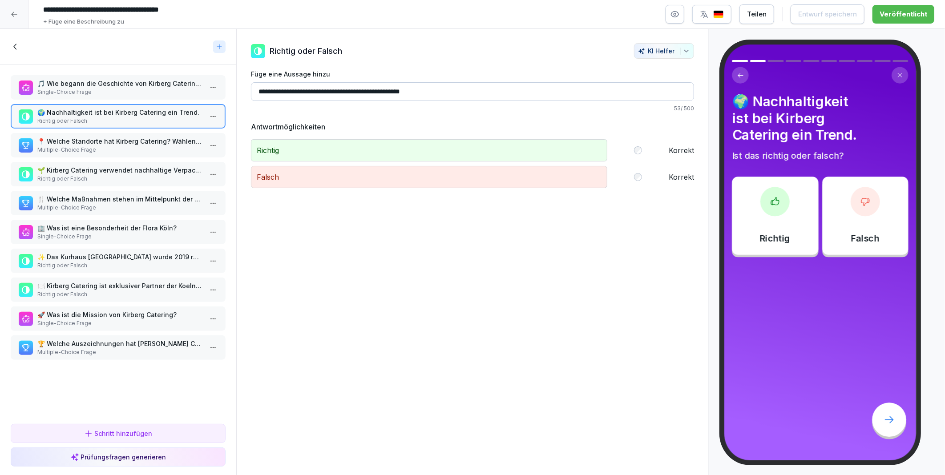
click at [87, 73] on div "🎵 Wie begann die Geschichte von Kirberg Catering 1982? Single-Choice Frage 🌍 Na…" at bounding box center [118, 242] width 236 height 356
click at [87, 85] on p "🎵 Wie begann die Geschichte von Kirberg Catering 1982?" at bounding box center [119, 83] width 165 height 9
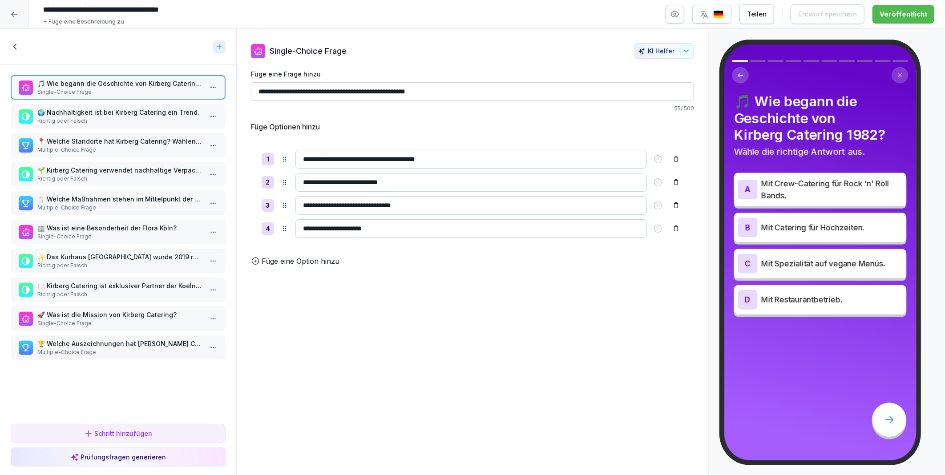
click at [88, 197] on p "🍴 Welche Maßnahmen stehen im Mittelpunkt der Nachhaltigkeit von Kirberg Caterin…" at bounding box center [119, 198] width 165 height 9
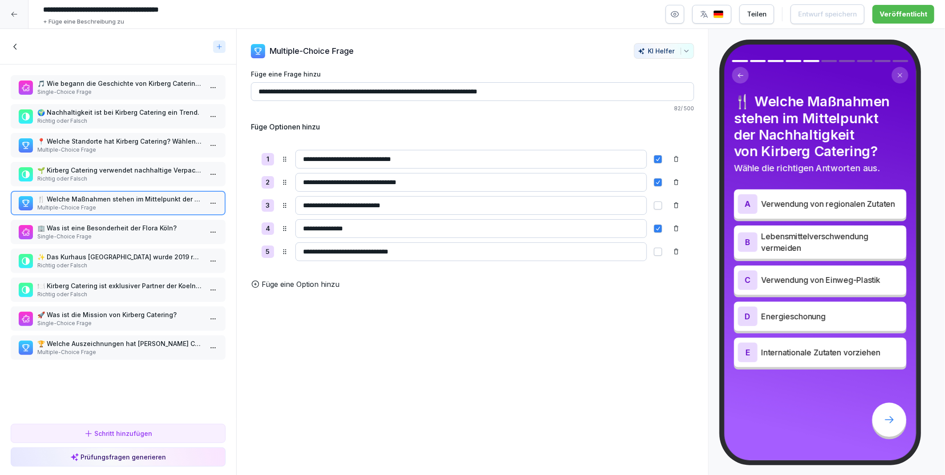
click at [92, 225] on p "🏢 Was ist eine Besonderheit der Flora Köln?" at bounding box center [119, 227] width 165 height 9
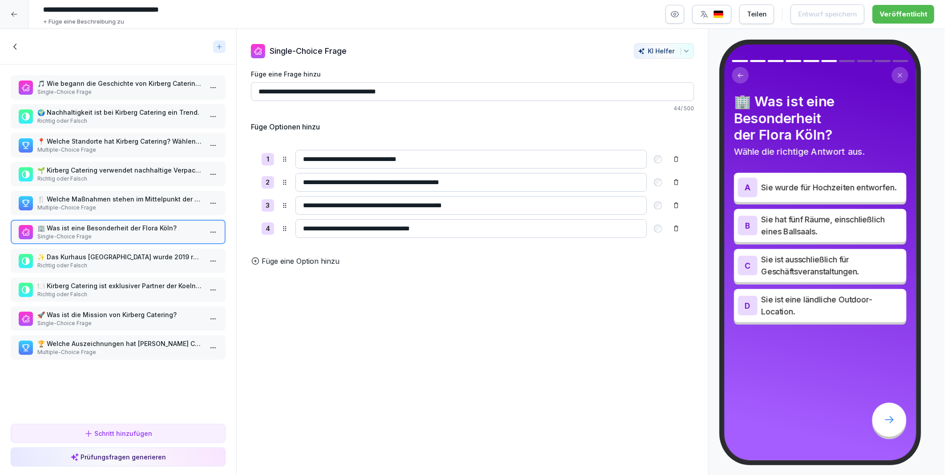
click at [92, 261] on p "Richtig oder Falsch" at bounding box center [119, 265] width 165 height 8
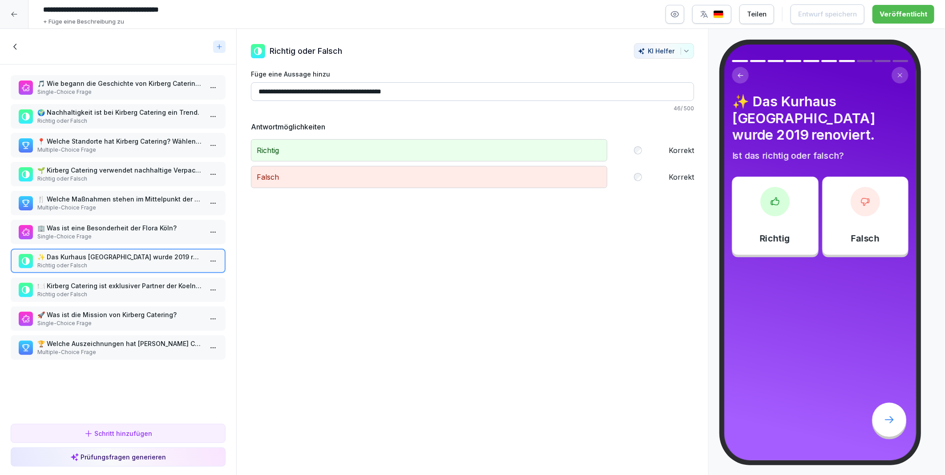
click at [95, 281] on p "🍽️ Kirberg Catering ist exklusiver Partner der Koelnmesse." at bounding box center [119, 285] width 165 height 9
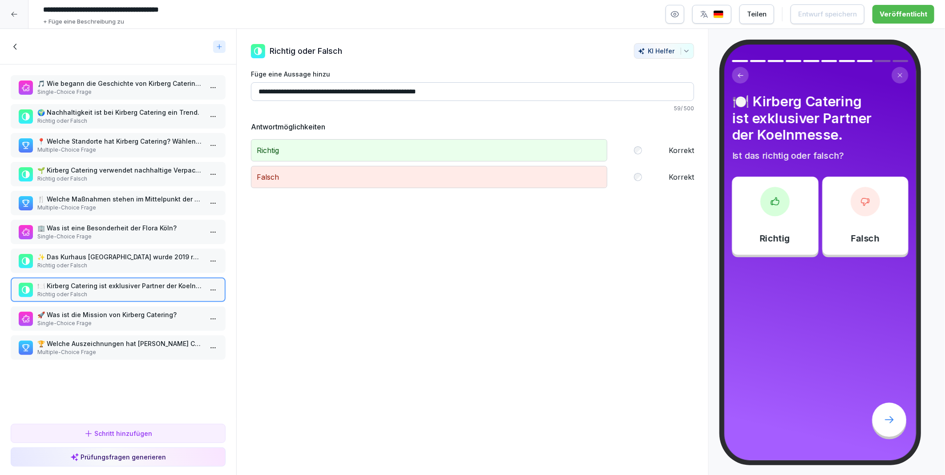
click at [103, 310] on p "🚀 Was ist die Mission von Kirberg Catering?" at bounding box center [119, 314] width 165 height 9
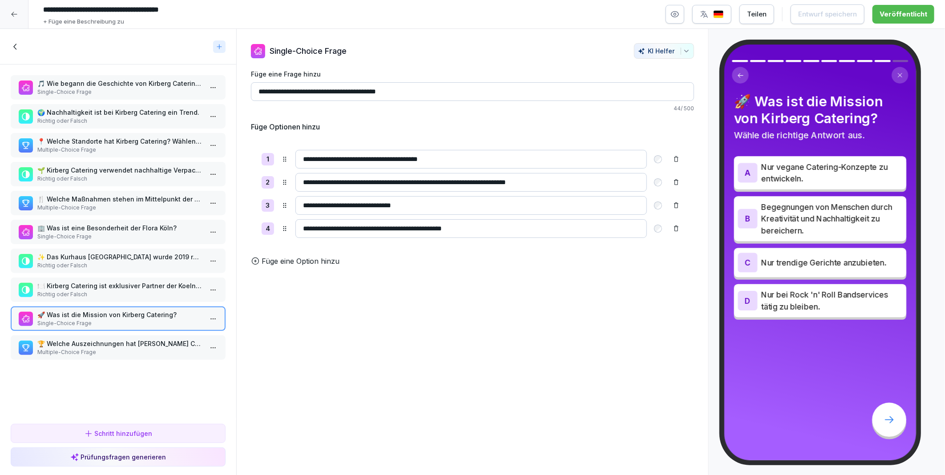
click at [108, 339] on p "🏆 Welche Auszeichnungen hat Kirberg Catering erhalten?" at bounding box center [119, 343] width 165 height 9
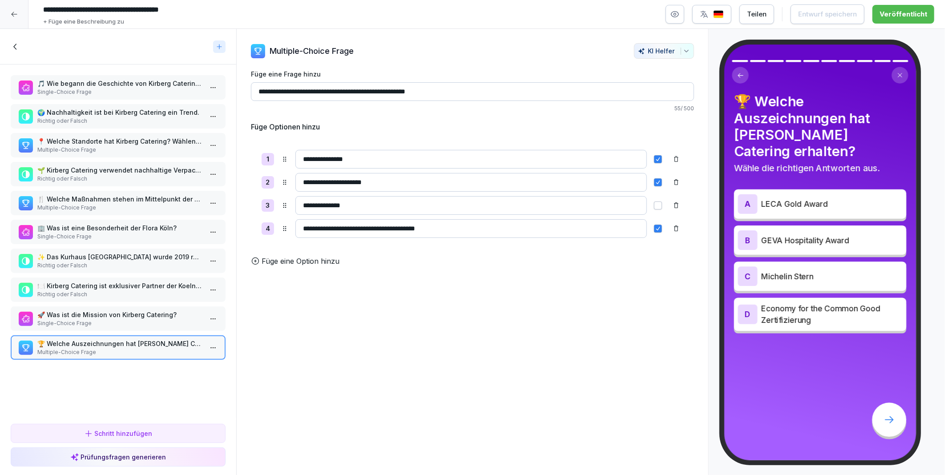
click at [68, 85] on p "🎵 Wie begann die Geschichte von Kirberg Catering 1982?" at bounding box center [119, 83] width 165 height 9
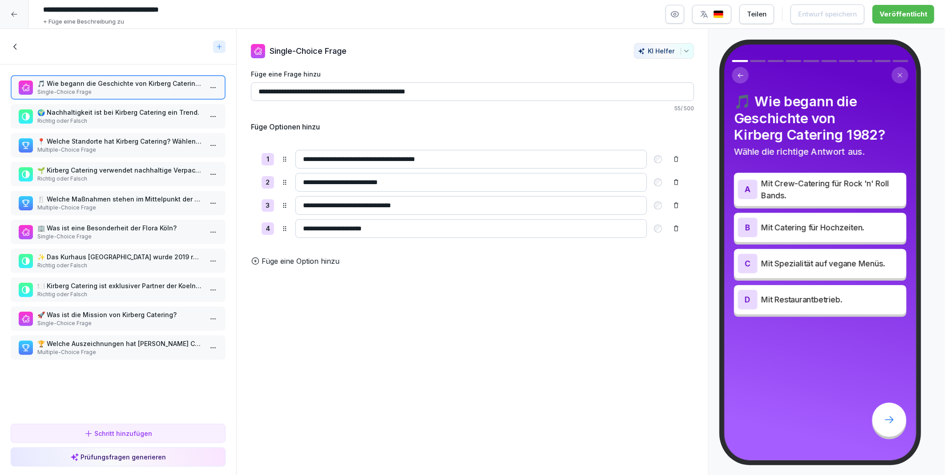
click at [76, 108] on p "🌍 Nachhaltigkeit ist bei Kirberg Catering ein Trend." at bounding box center [119, 112] width 165 height 9
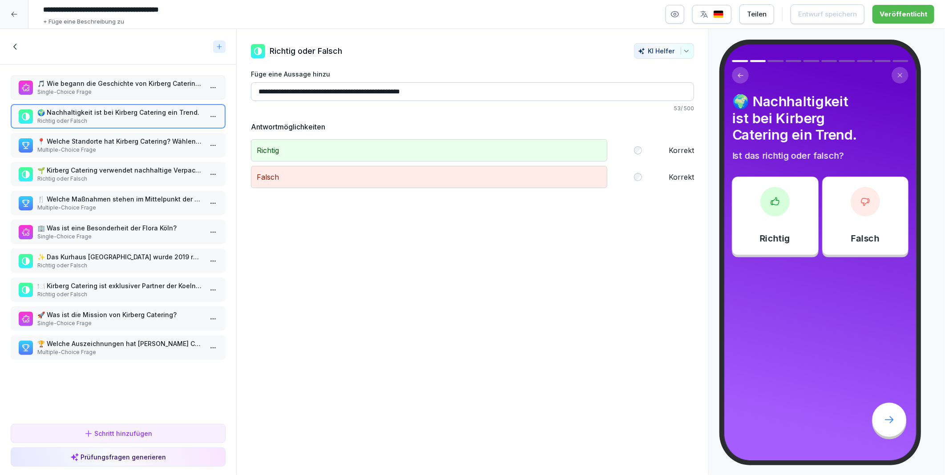
click at [78, 146] on p "Multiple-Choice Frage" at bounding box center [119, 150] width 165 height 8
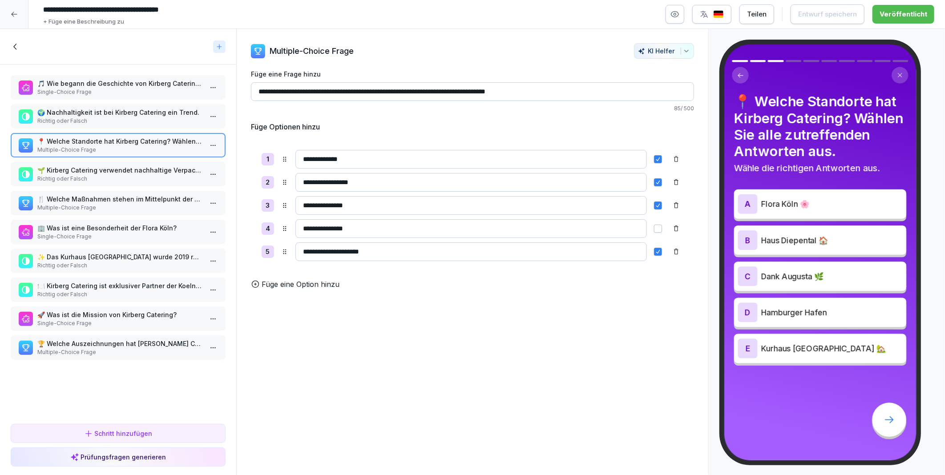
click at [83, 165] on p "🌱 Kirberg Catering verwendet nachhaltige Verpackungen und vermeidet Lebensmitte…" at bounding box center [119, 169] width 165 height 9
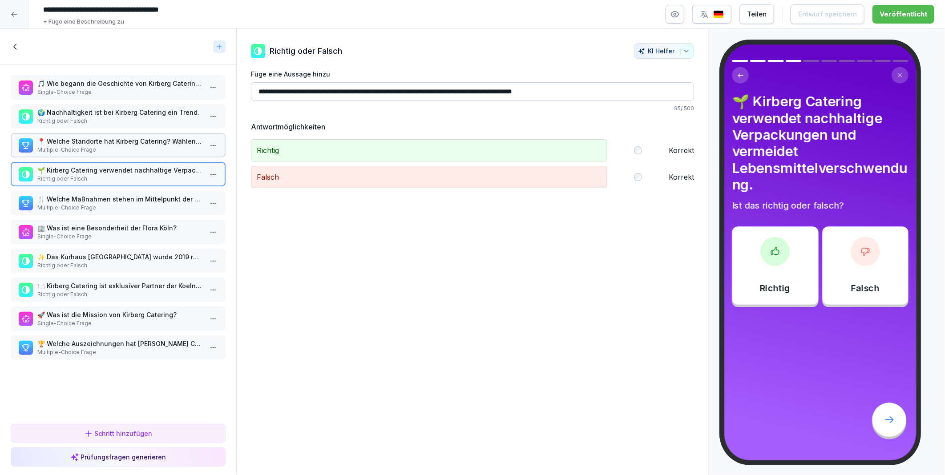
click at [92, 204] on p "Multiple-Choice Frage" at bounding box center [119, 208] width 165 height 8
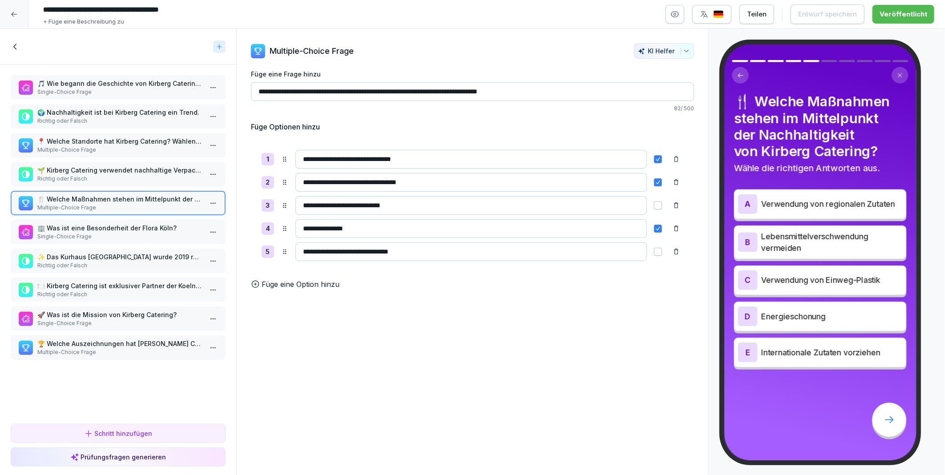
click at [94, 228] on p "🏢 Was ist eine Besonderheit der Flora Köln?" at bounding box center [119, 227] width 165 height 9
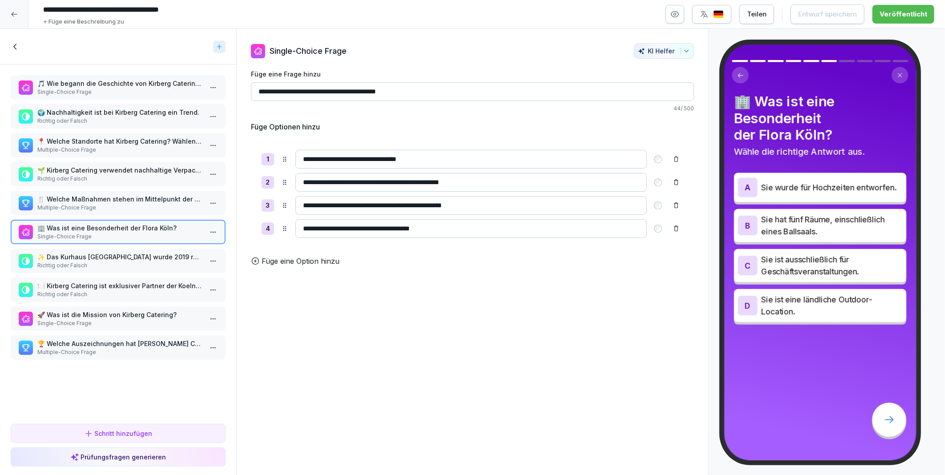
click at [100, 253] on p "✨ Das Kurhaus Bad Honnef wurde 2019 renoviert." at bounding box center [119, 256] width 165 height 9
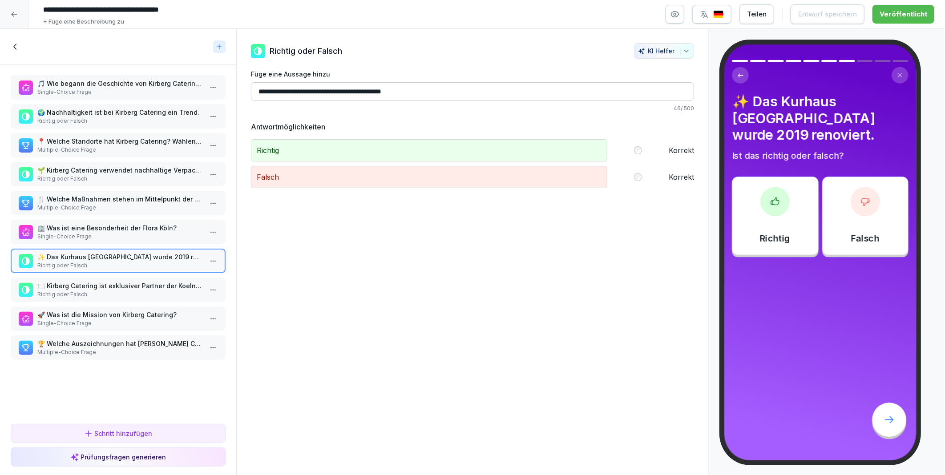
click at [99, 290] on p "Richtig oder Falsch" at bounding box center [119, 294] width 165 height 8
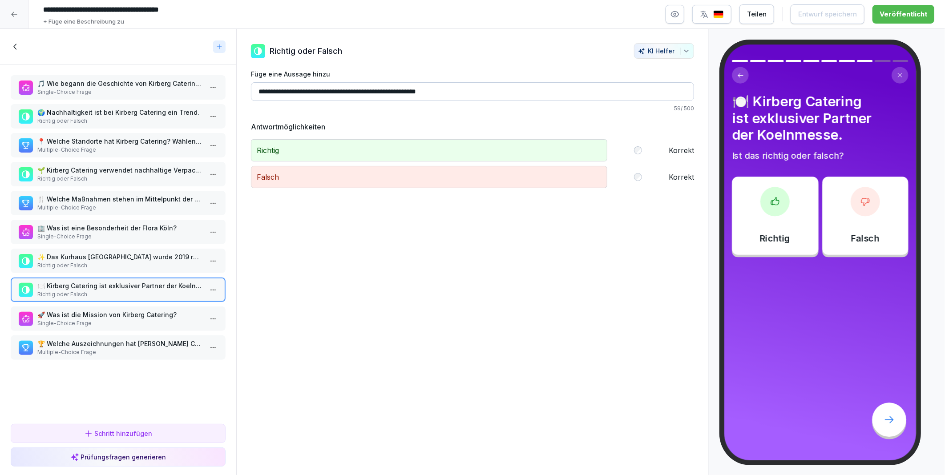
click at [95, 310] on p "🚀 Was ist die Mission von Kirberg Catering?" at bounding box center [119, 314] width 165 height 9
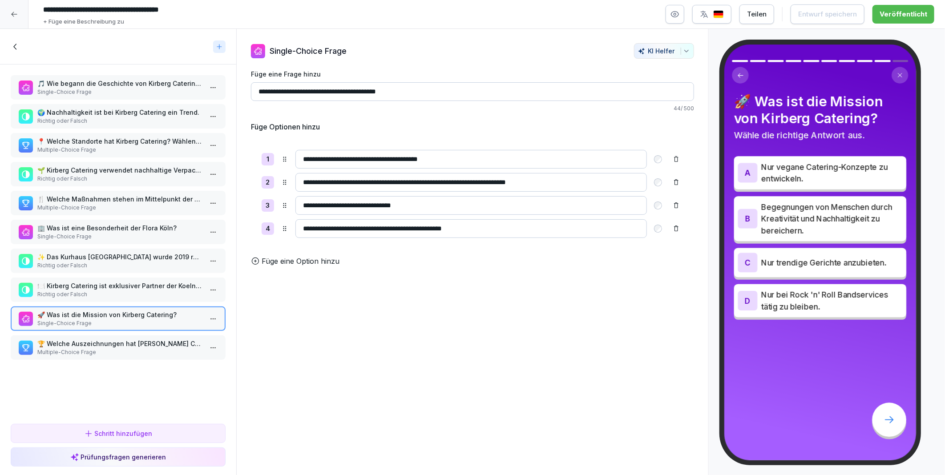
click at [101, 348] on p "Multiple-Choice Frage" at bounding box center [119, 352] width 165 height 8
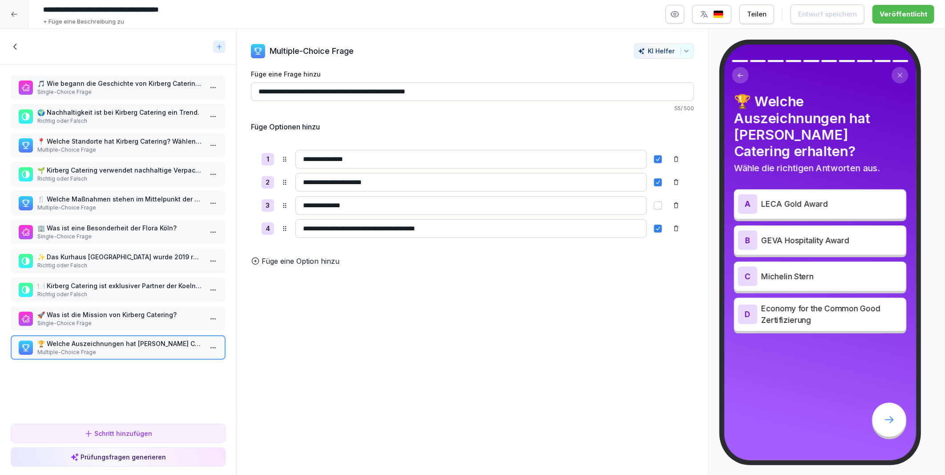
click at [15, 48] on icon at bounding box center [14, 47] width 3 height 6
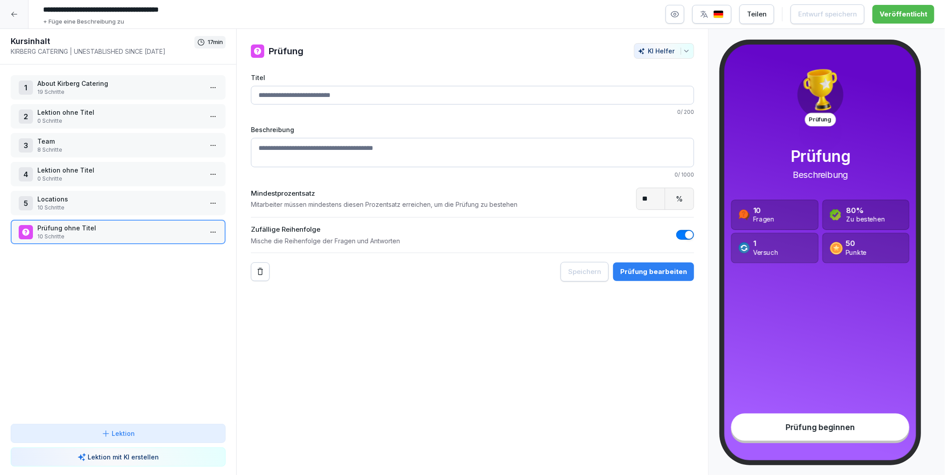
click at [7, 14] on div at bounding box center [14, 14] width 28 height 28
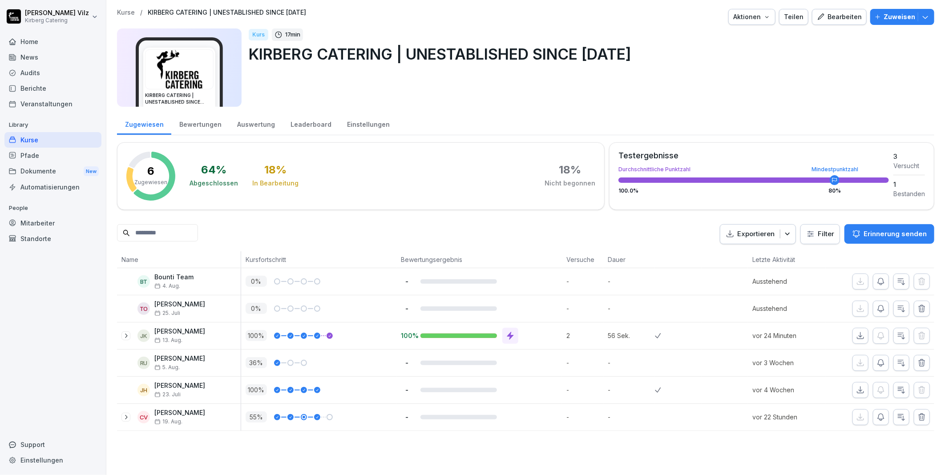
click at [32, 139] on div "Kurse" at bounding box center [52, 140] width 97 height 16
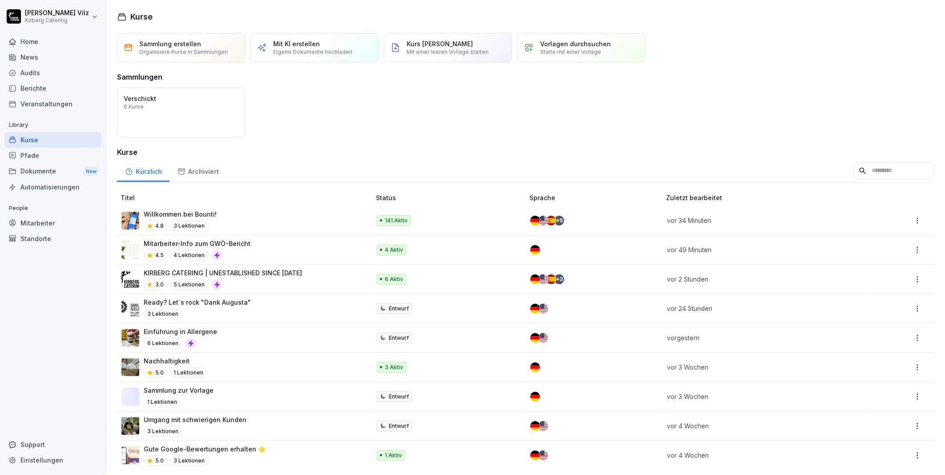
click at [265, 220] on div "Willkommen bei Bounti! 4.8 3 Lektionen" at bounding box center [241, 220] width 240 height 22
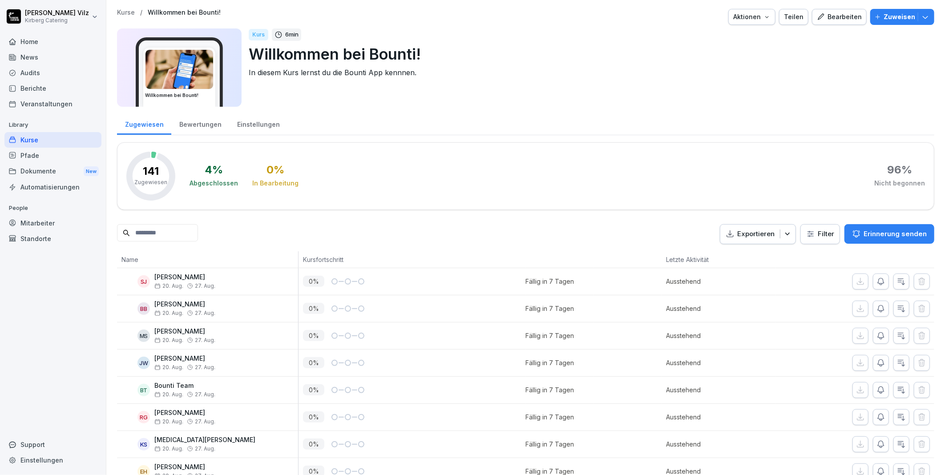
click at [27, 140] on div "Kurse" at bounding box center [52, 140] width 97 height 16
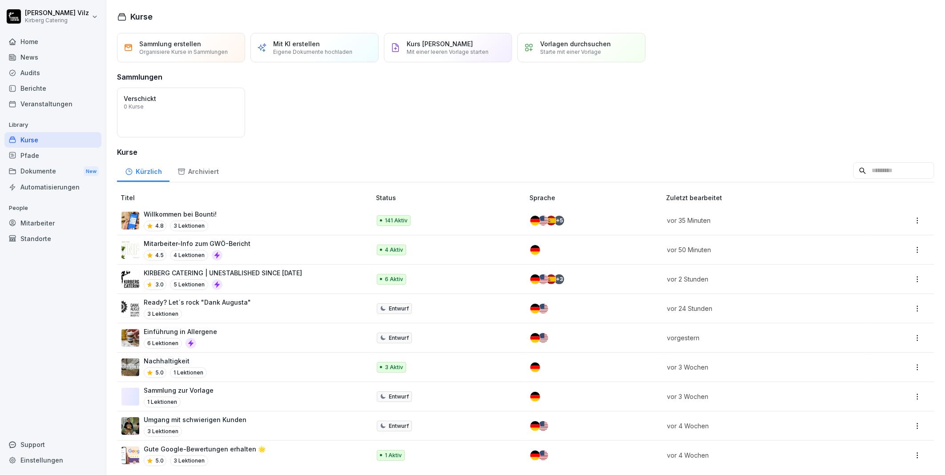
click at [277, 249] on div "Mitarbeiter-Info zum GWÖ-Bericht 4.5 4 Lektionen" at bounding box center [241, 250] width 240 height 22
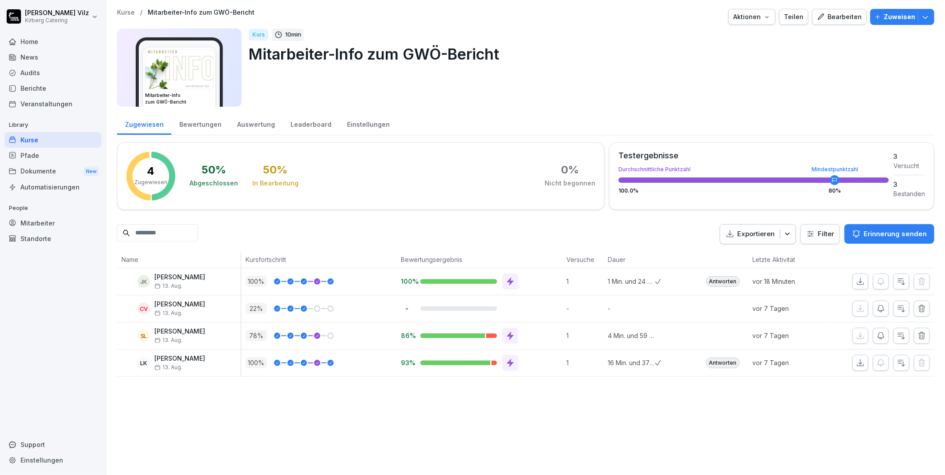
click at [835, 21] on div "Bearbeiten" at bounding box center [838, 17] width 45 height 10
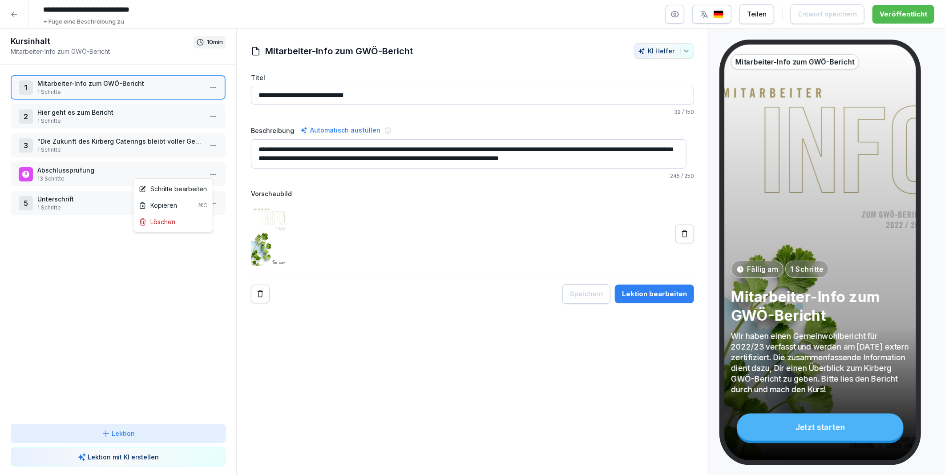
click at [207, 170] on html "**********" at bounding box center [472, 237] width 945 height 475
click at [179, 186] on div "Schritte bearbeiten" at bounding box center [173, 188] width 68 height 9
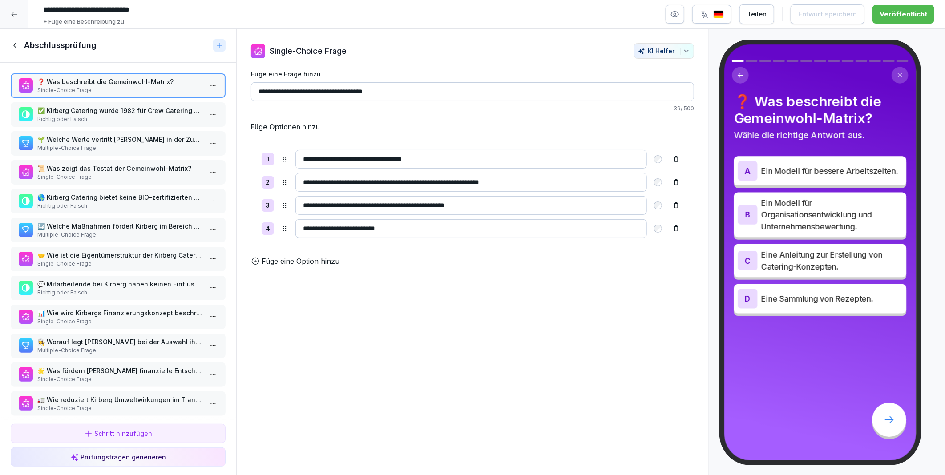
click at [80, 115] on p "Richtig oder Falsch" at bounding box center [119, 119] width 165 height 8
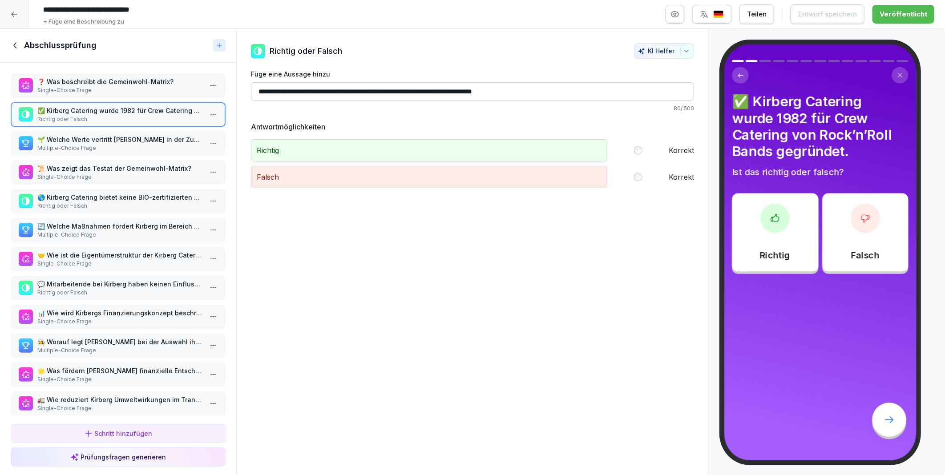
click at [83, 139] on p "🌱 Welche Werte vertritt Kirberg in der Zusammenarbeit mit LieferantInnen?" at bounding box center [119, 139] width 165 height 9
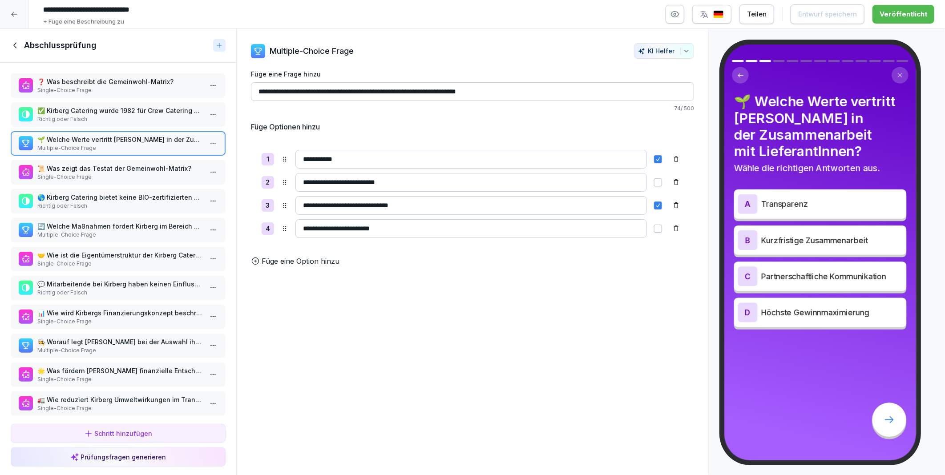
click at [79, 79] on p "❓ Was beschreibt die Gemeinwohl-Matrix?" at bounding box center [119, 81] width 165 height 9
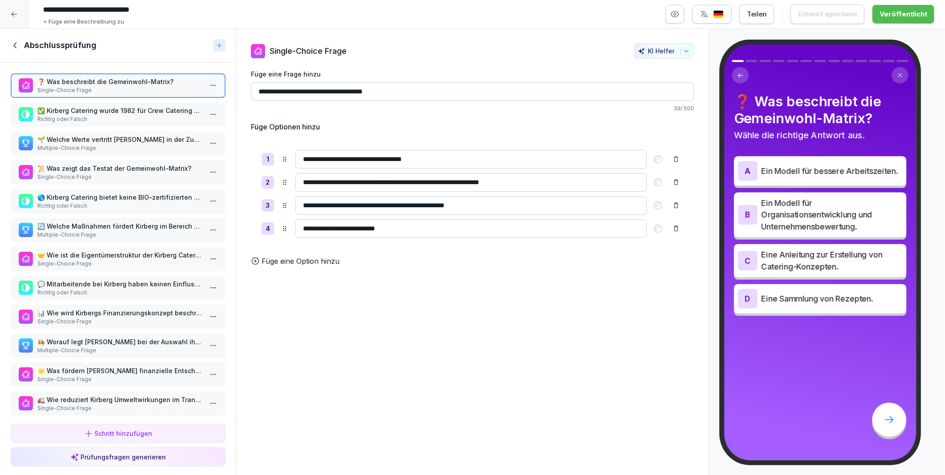
click at [82, 112] on p "✅ Kirberg Catering wurde 1982 für Crew Catering von Rock’n’Roll Bands gegründet." at bounding box center [119, 110] width 165 height 9
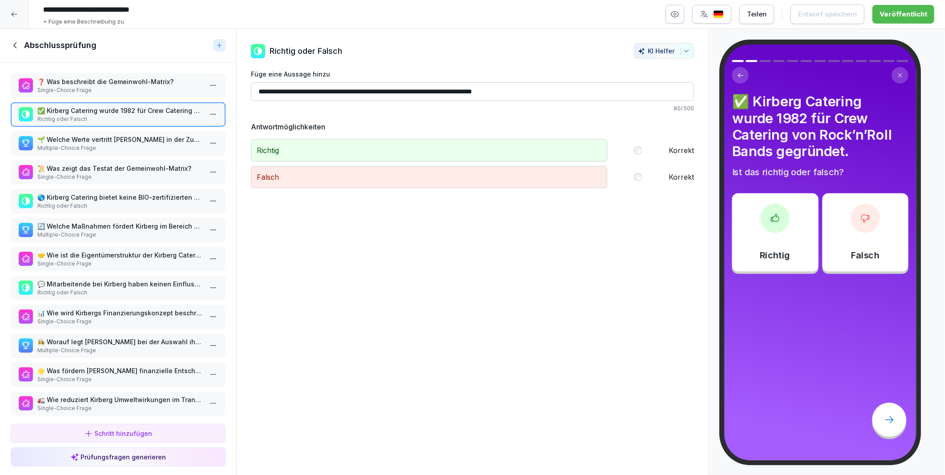
click at [87, 139] on p "🌱 Welche Werte vertritt Kirberg in der Zusammenarbeit mit LieferantInnen?" at bounding box center [119, 139] width 165 height 9
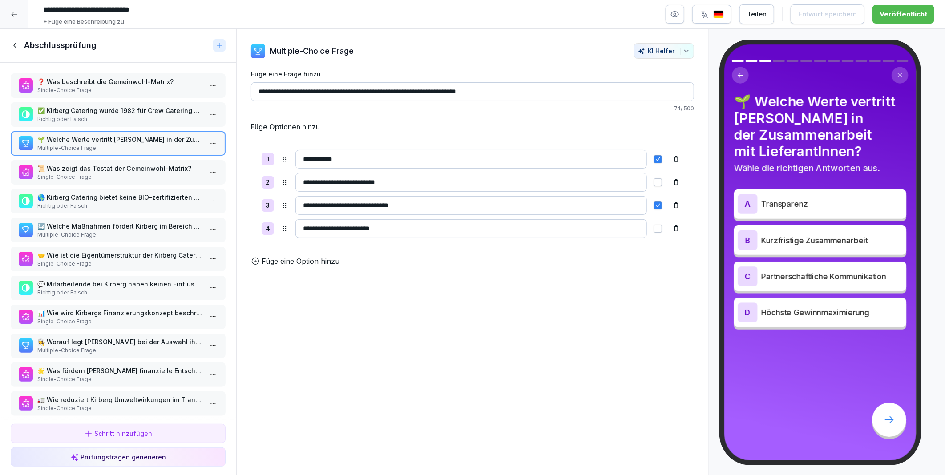
click at [100, 395] on p "🚛 Wie reduziert Kirberg Umweltwirkungen im Transport?" at bounding box center [119, 399] width 165 height 9
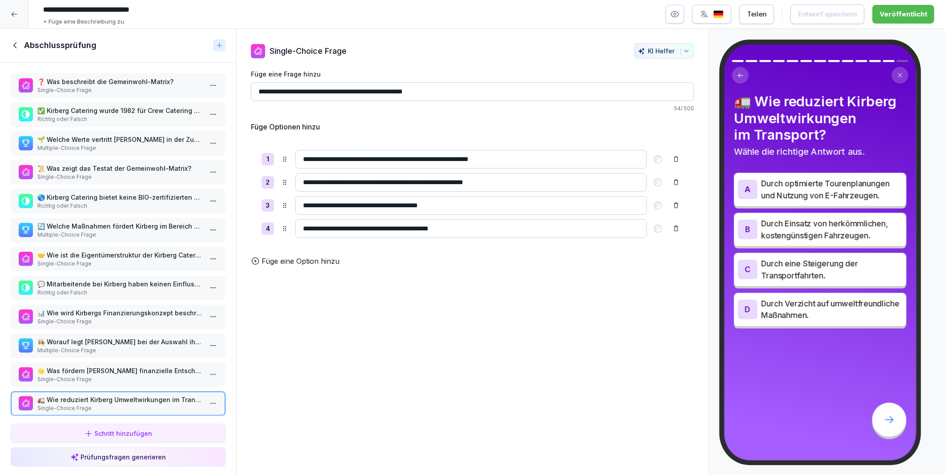
click at [100, 366] on p "🌟 Was fördern Kirbergs finanzielle Entscheidungen?" at bounding box center [119, 370] width 165 height 9
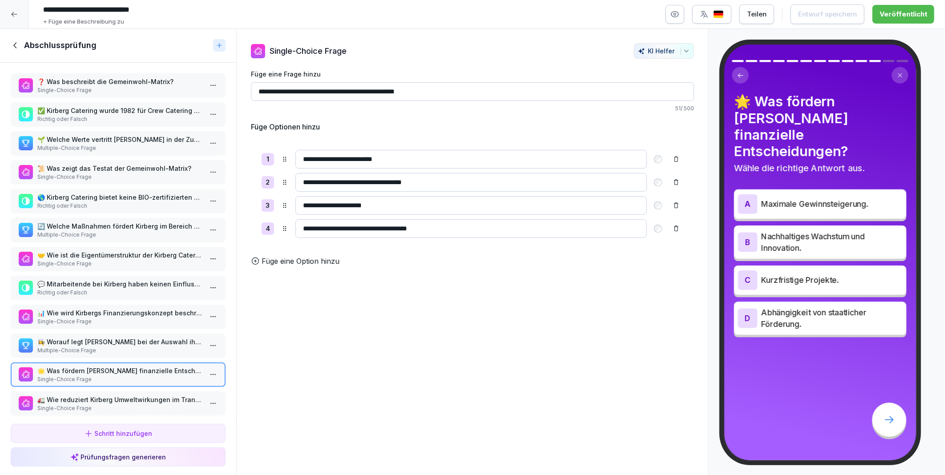
click at [106, 337] on p "👩‍🍳 Worauf legt Kirberg bei der Auswahl ihrer LieferantInnen wert?" at bounding box center [119, 341] width 165 height 9
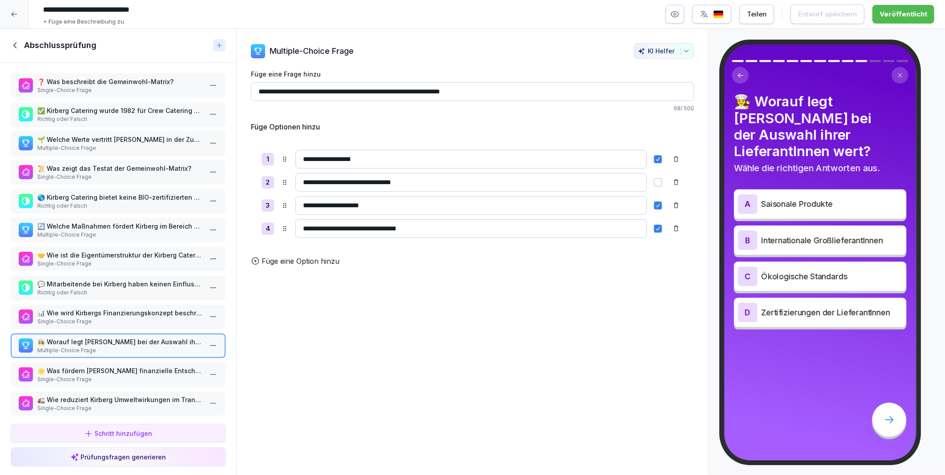
click at [94, 308] on p "📊 Wie wird Kirbergs Finanzierungskonzept beschrieben?" at bounding box center [119, 312] width 165 height 9
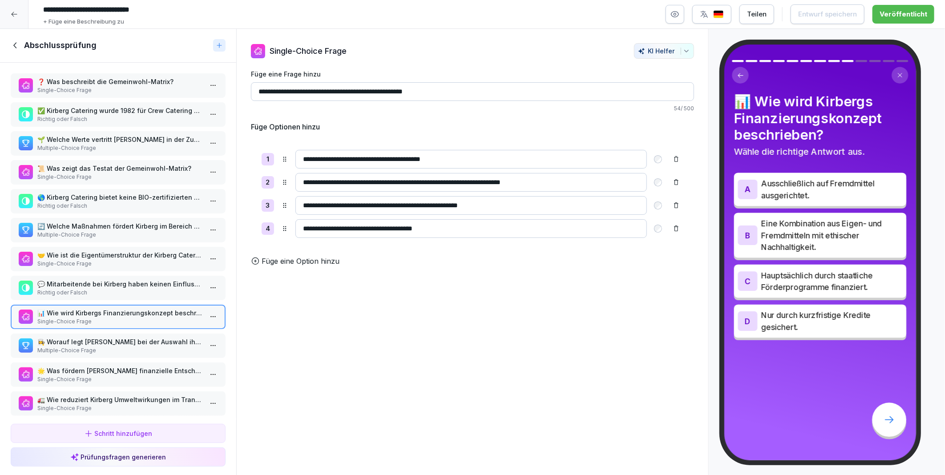
click at [91, 279] on p "💬 Mitarbeitende bei Kirberg haben keinen Einfluss auf die Gestaltung der Arbeit…" at bounding box center [119, 283] width 165 height 9
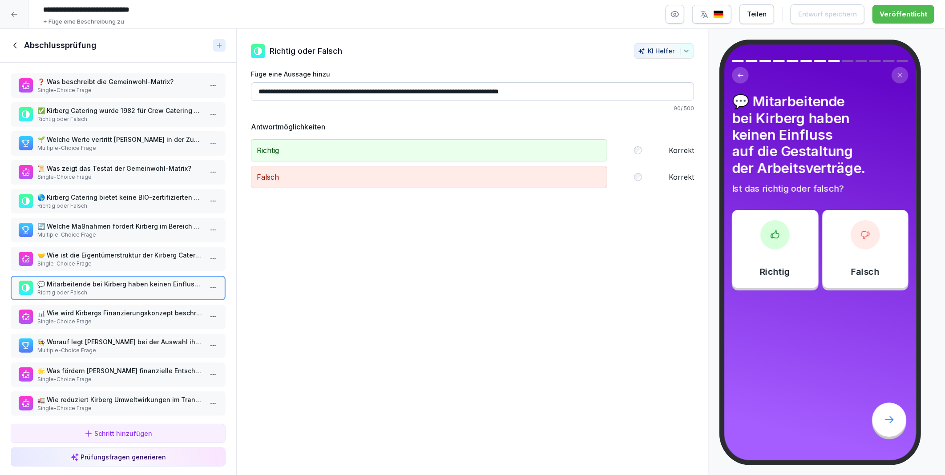
click at [96, 253] on p "🤝 Wie ist die Eigentümerstruktur der Kirberg Catering GmbH?" at bounding box center [119, 254] width 165 height 9
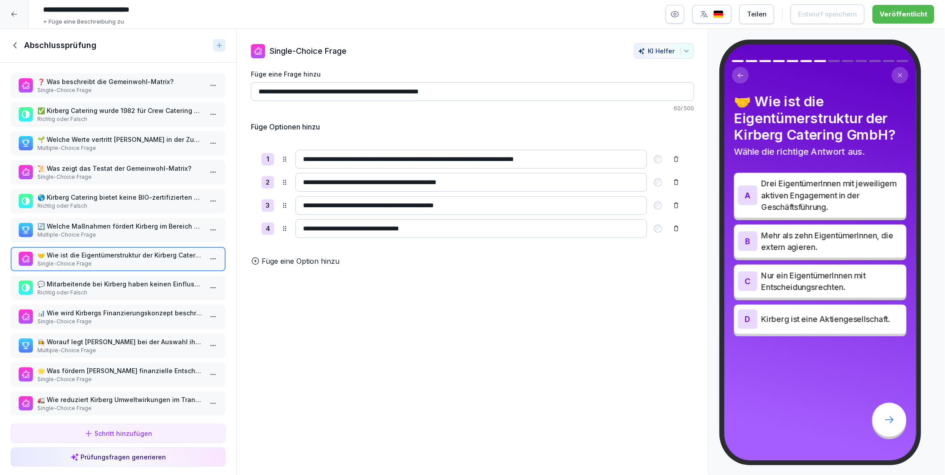
click at [92, 289] on p "Richtig oder Falsch" at bounding box center [119, 293] width 165 height 8
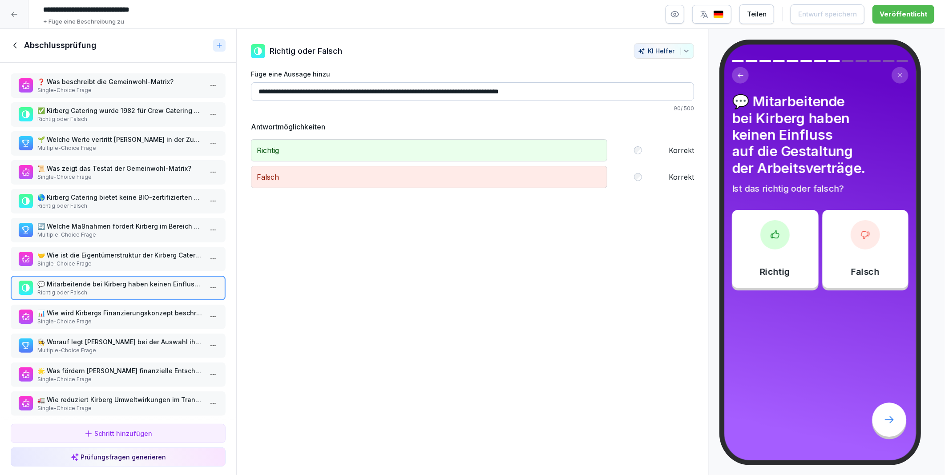
click at [95, 250] on p "🤝 Wie ist die Eigentümerstruktur der Kirberg Catering GmbH?" at bounding box center [119, 254] width 165 height 9
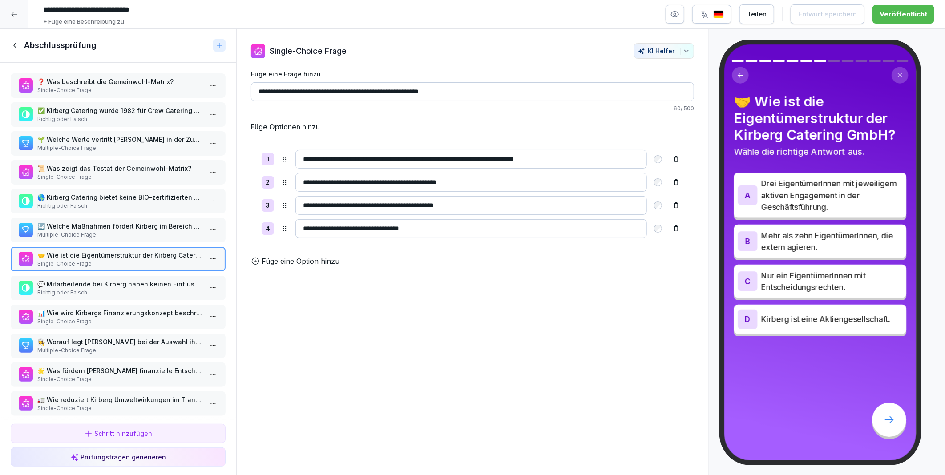
click at [76, 231] on p "Multiple-Choice Frage" at bounding box center [119, 235] width 165 height 8
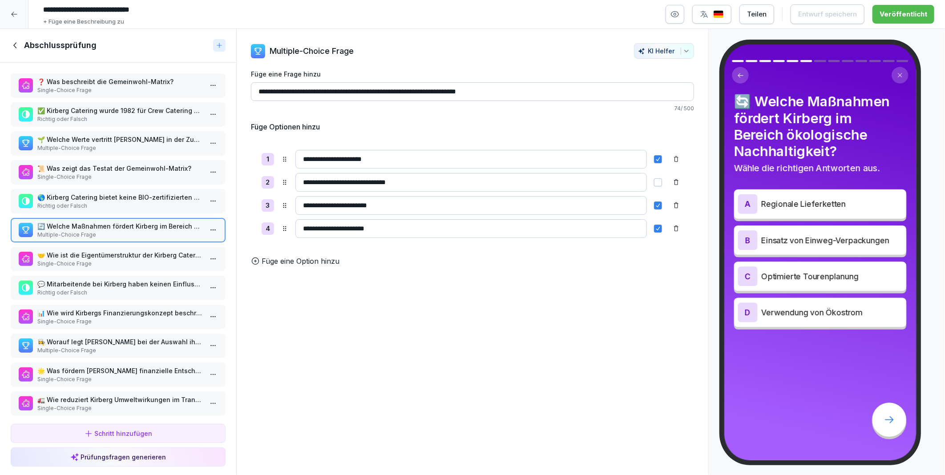
click at [81, 193] on p "🌎 Kirberg Catering bietet keine BIO-zertifizierten Produkte an." at bounding box center [119, 197] width 165 height 9
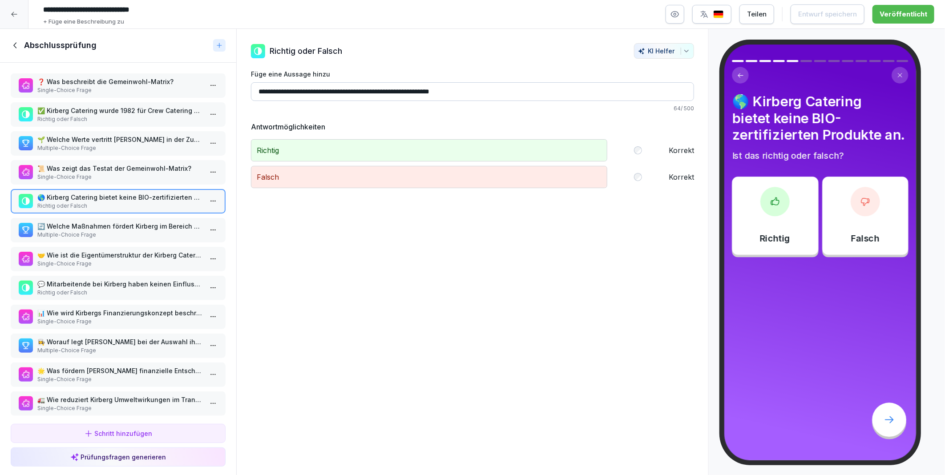
click at [81, 166] on p "📜 Was zeigt das Testat der Gemeinwohl-Matrix?" at bounding box center [119, 168] width 165 height 9
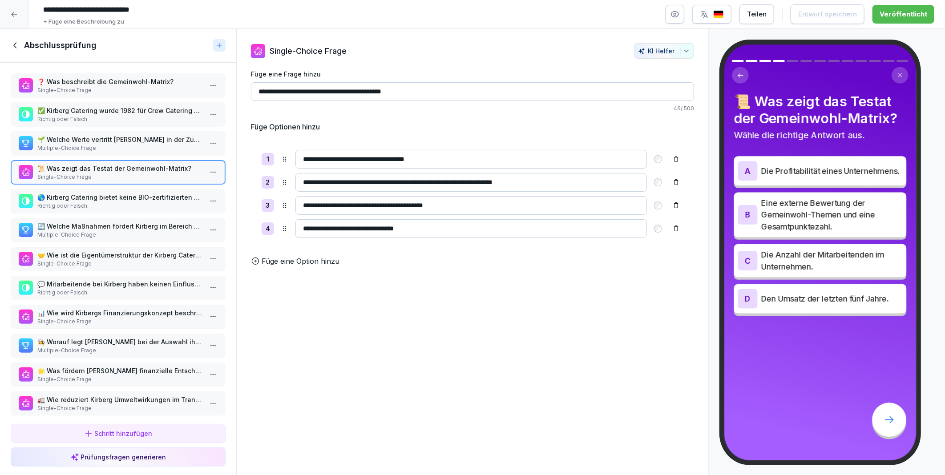
click at [80, 139] on p "🌱 Welche Werte vertritt Kirberg in der Zusammenarbeit mit LieferantInnen?" at bounding box center [119, 139] width 165 height 9
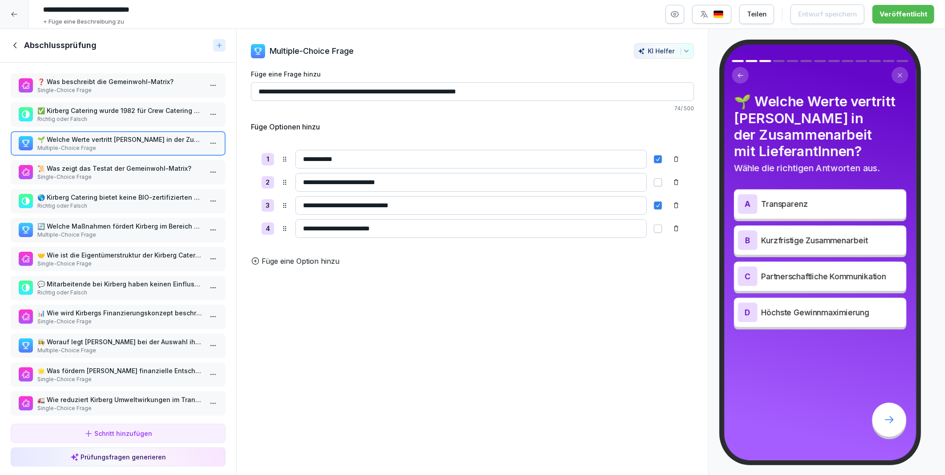
click at [83, 107] on p "✅ Kirberg Catering wurde 1982 für Crew Catering von Rock’n’Roll Bands gegründet." at bounding box center [119, 110] width 165 height 9
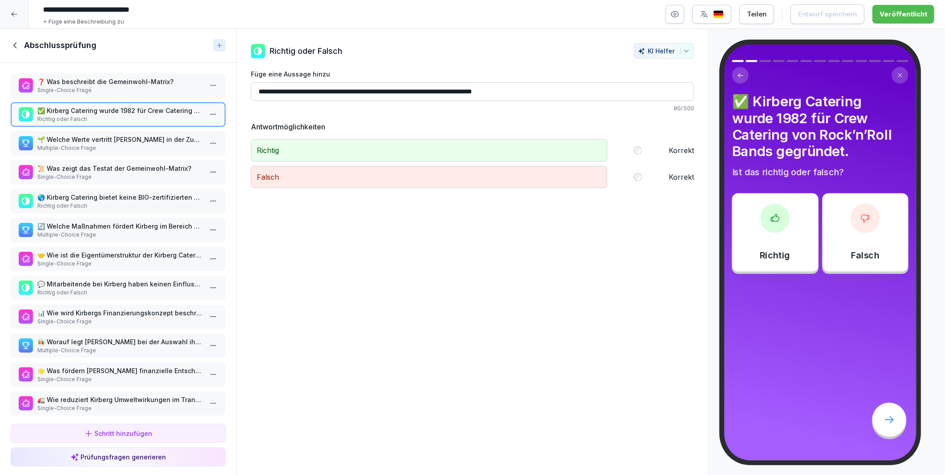
click at [82, 83] on p "❓ Was beschreibt die Gemeinwohl-Matrix?" at bounding box center [119, 81] width 165 height 9
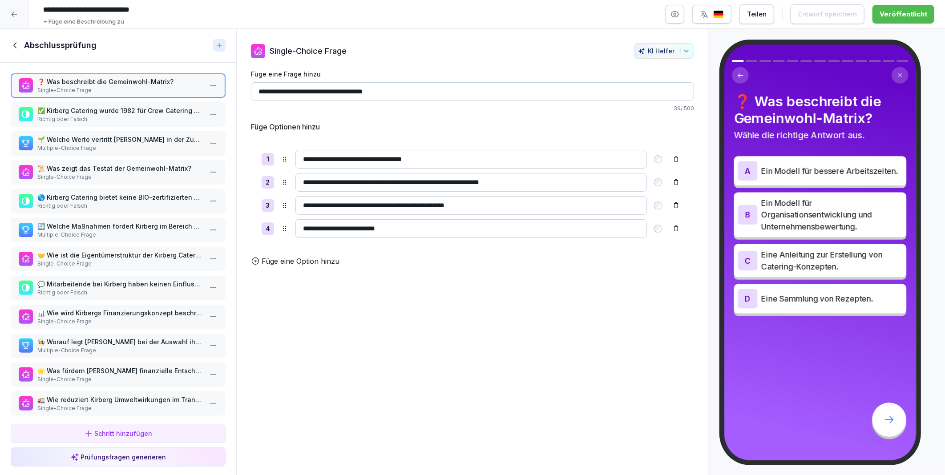
click at [14, 43] on icon at bounding box center [16, 45] width 10 height 10
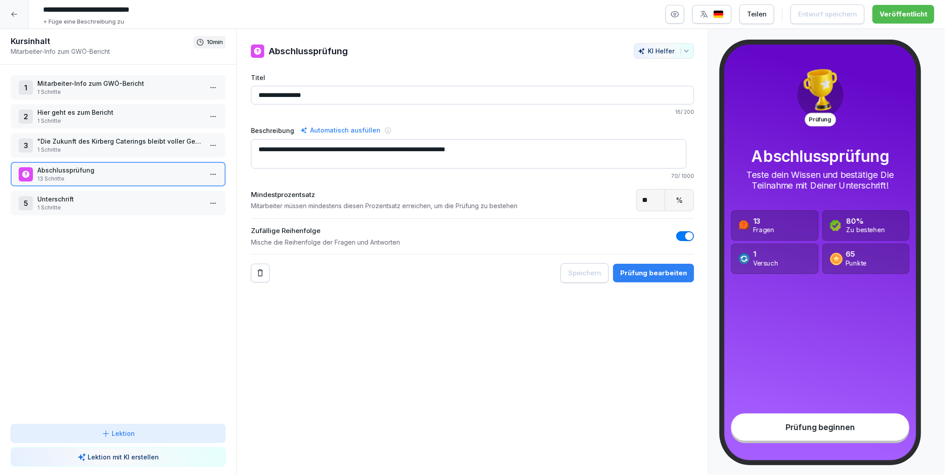
click at [15, 16] on icon at bounding box center [14, 14] width 7 height 7
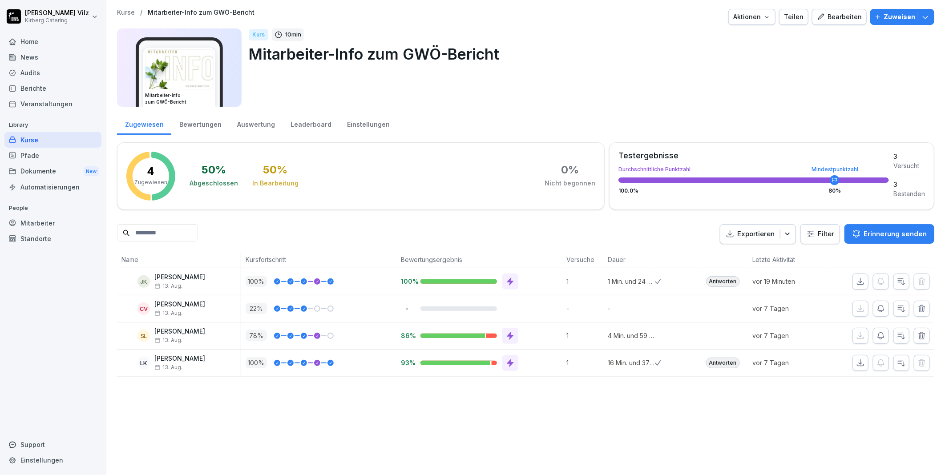
click at [29, 139] on div "Kurse" at bounding box center [52, 140] width 97 height 16
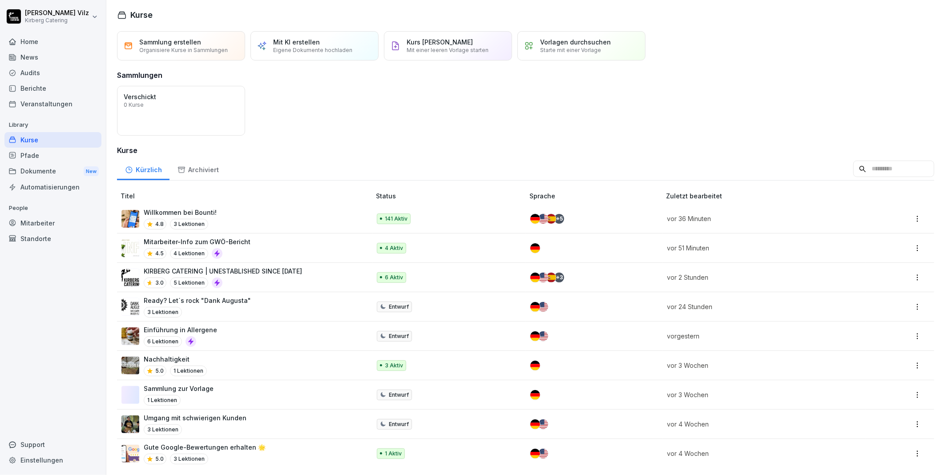
scroll to position [9, 0]
click at [233, 208] on div "Willkommen bei Bounti! 4.8 3 Lektionen" at bounding box center [241, 219] width 240 height 22
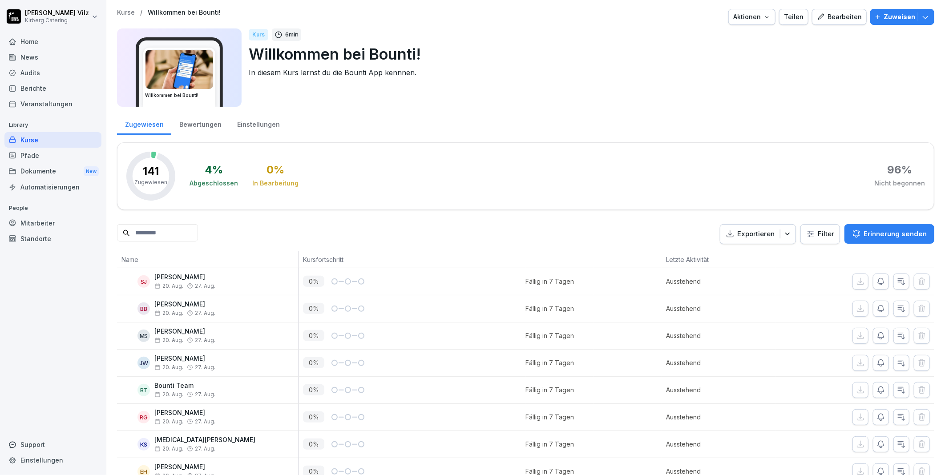
click at [191, 126] on div "Bewertungen" at bounding box center [200, 123] width 58 height 23
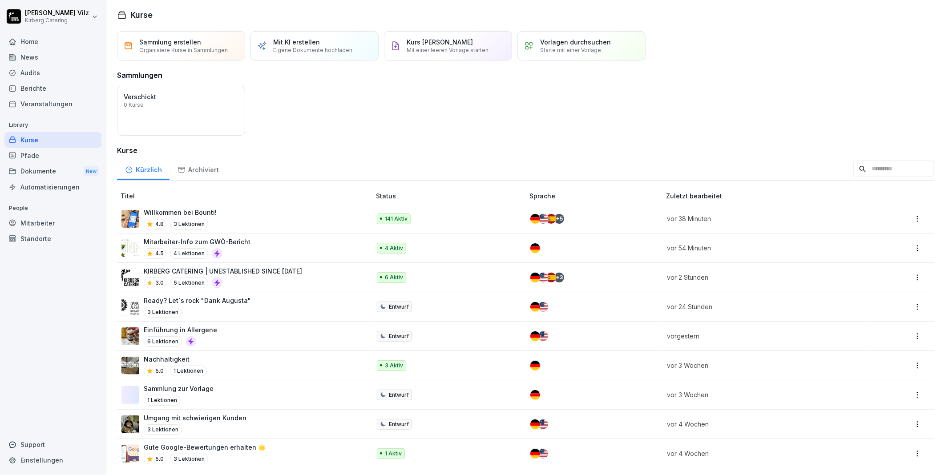
scroll to position [9, 0]
click at [243, 208] on div "Willkommen bei Bounti! 4.8 3 Lektionen" at bounding box center [241, 219] width 240 height 22
click at [264, 208] on div "Willkommen bei Bounti! 4.8 3 Lektionen" at bounding box center [241, 219] width 240 height 22
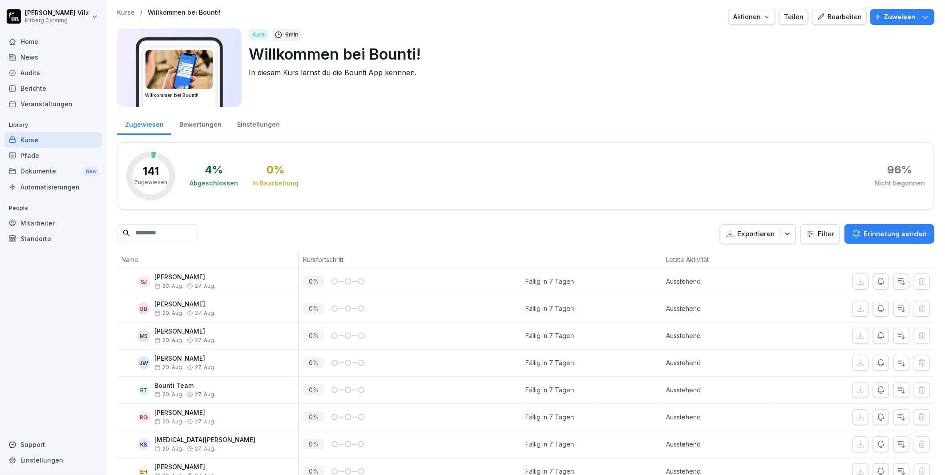
click at [503, 87] on div "Kurs 6 min Willkommen bei Bounti! In diesem Kurs lernst du die Bounti App kennn…" at bounding box center [588, 67] width 678 height 78
click at [193, 126] on div "Bewertungen" at bounding box center [200, 123] width 58 height 23
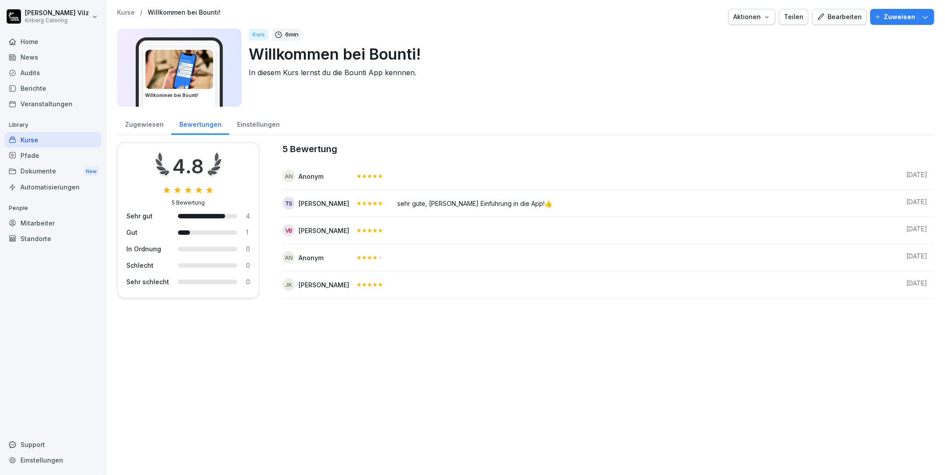
click at [147, 125] on div "Zugewiesen" at bounding box center [144, 123] width 54 height 23
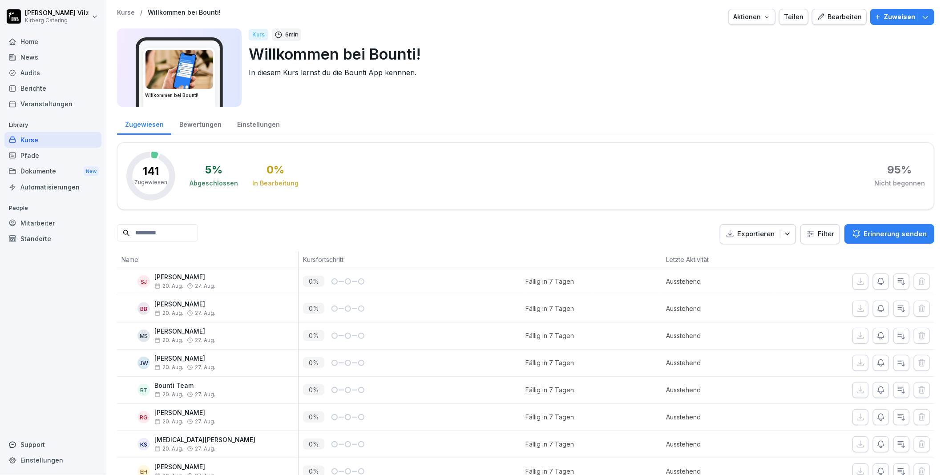
click at [202, 121] on div "Bewertungen" at bounding box center [200, 123] width 58 height 23
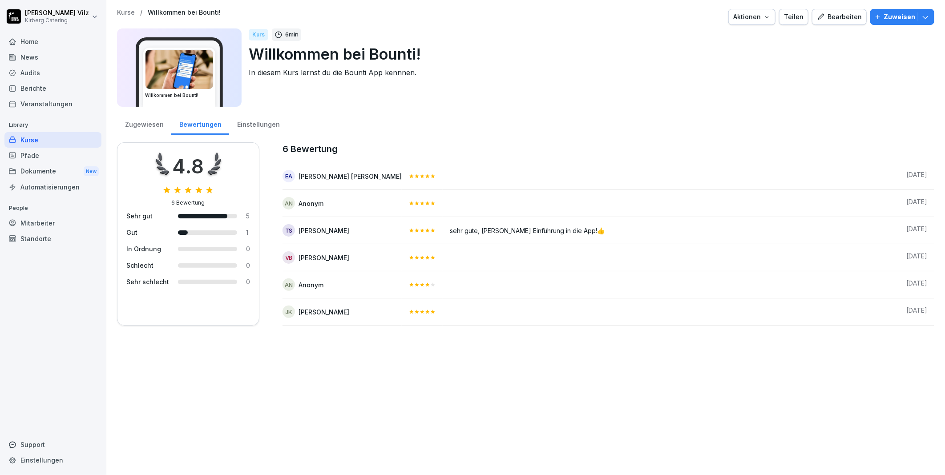
click at [149, 122] on div "Zugewiesen" at bounding box center [144, 123] width 54 height 23
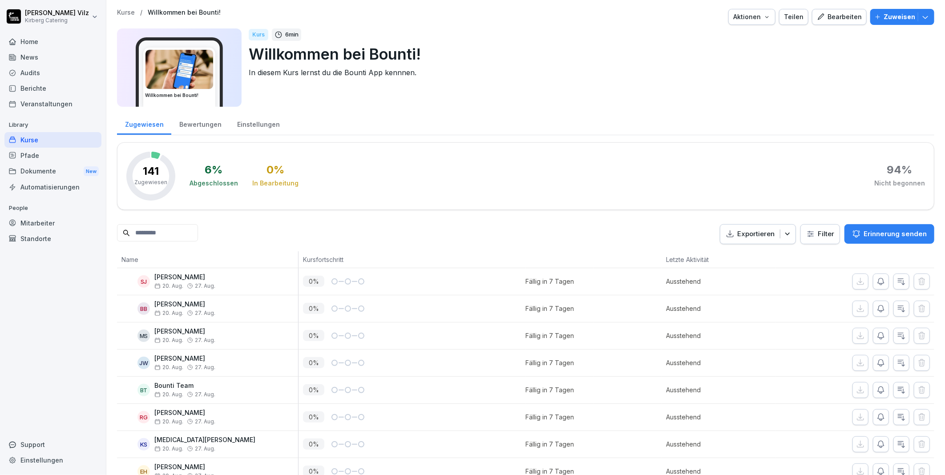
click at [208, 125] on div "Bewertungen" at bounding box center [200, 123] width 58 height 23
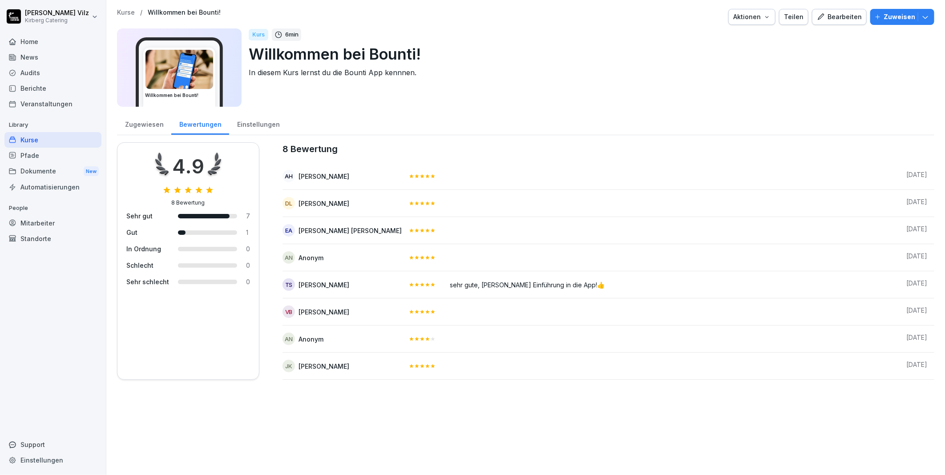
click at [145, 123] on div "Zugewiesen" at bounding box center [144, 123] width 54 height 23
